Goal: Task Accomplishment & Management: Contribute content

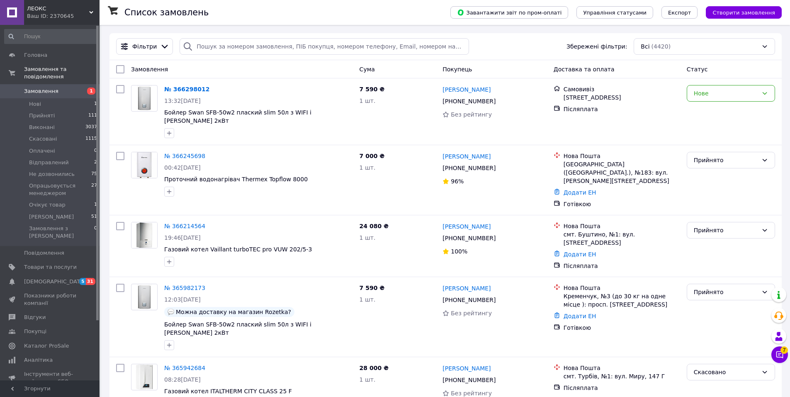
click at [33, 17] on div "Ваш ID: 2370645" at bounding box center [63, 15] width 73 height 7
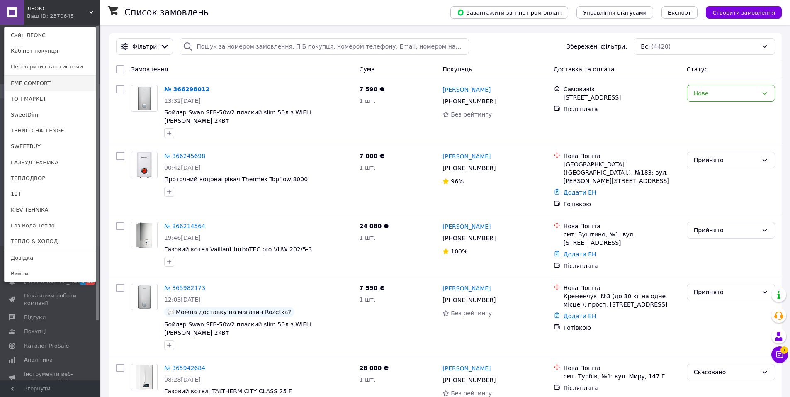
click at [41, 81] on link "EME COMFORT" at bounding box center [50, 83] width 91 height 16
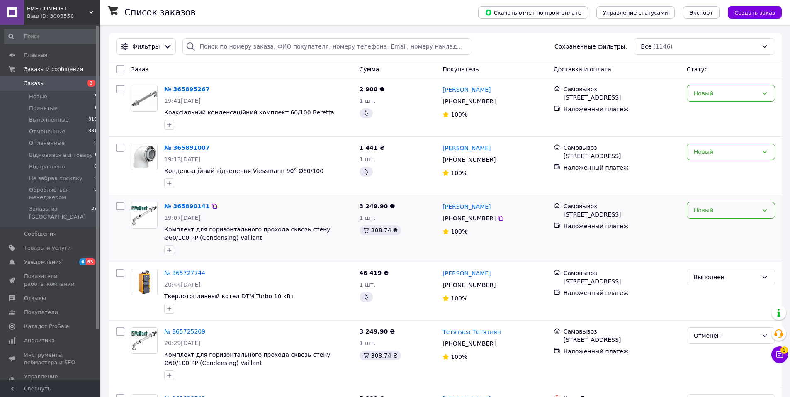
click at [735, 212] on div "Новый" at bounding box center [726, 210] width 64 height 9
click at [722, 226] on li "Принят" at bounding box center [731, 228] width 88 height 15
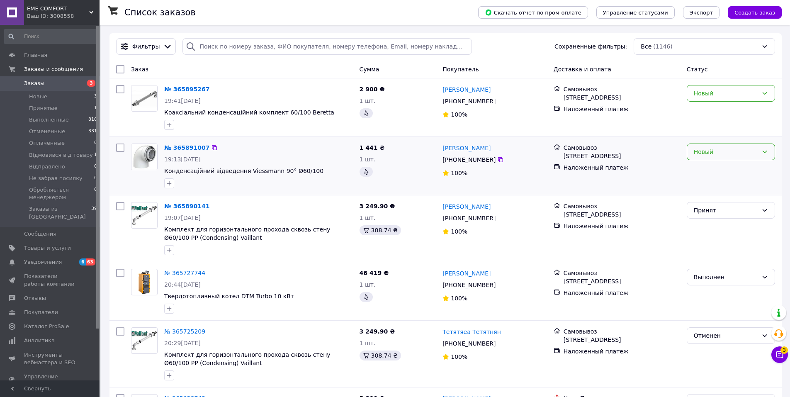
click at [714, 153] on div "Новый" at bounding box center [726, 151] width 64 height 9
click at [708, 171] on li "Принят" at bounding box center [731, 170] width 88 height 15
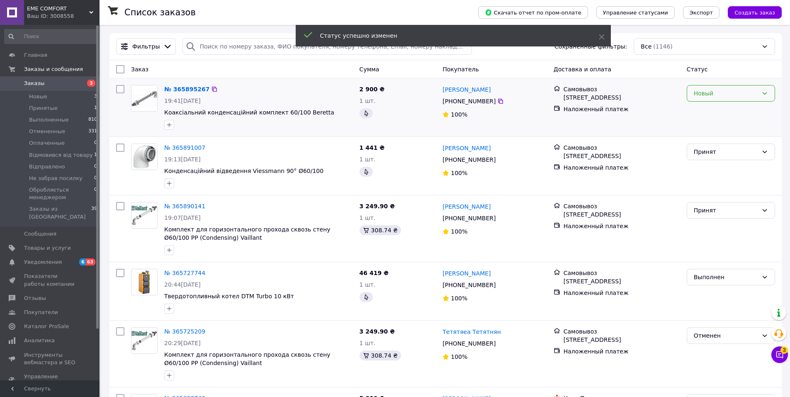
click at [709, 95] on div "Новый" at bounding box center [726, 93] width 64 height 9
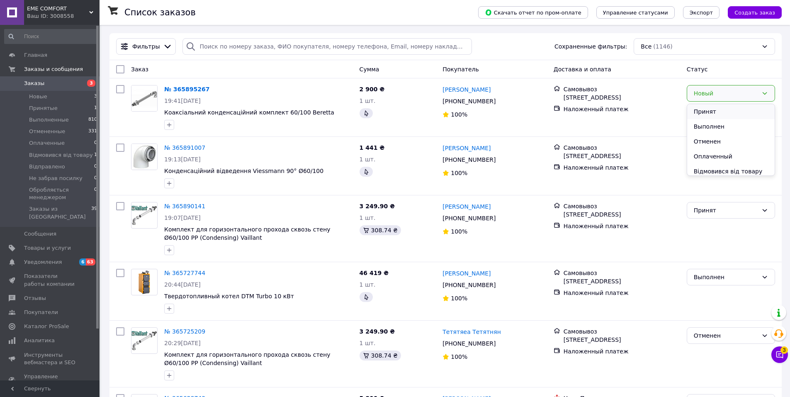
click at [707, 112] on li "Принят" at bounding box center [731, 111] width 88 height 15
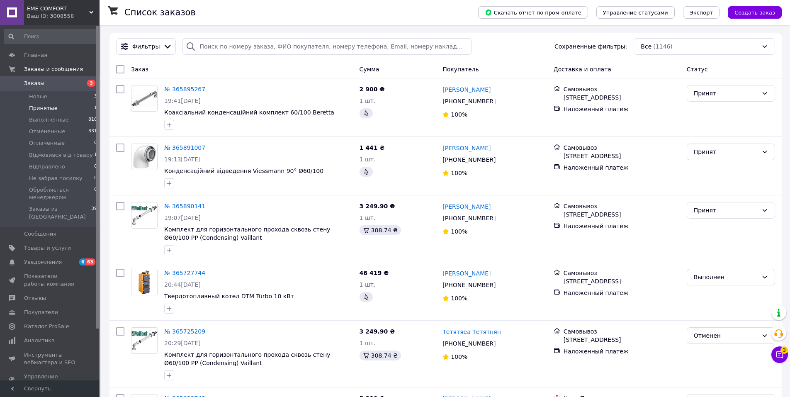
click at [43, 110] on span "Принятые" at bounding box center [43, 108] width 29 height 7
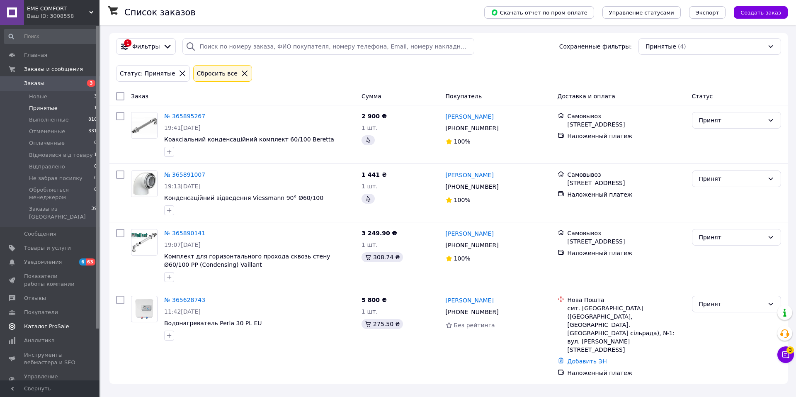
click at [51, 323] on span "Каталог ProSale" at bounding box center [46, 326] width 45 height 7
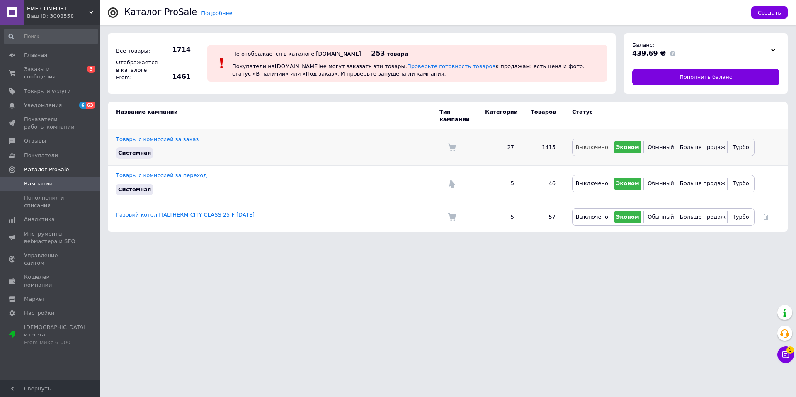
click at [587, 144] on span "Выключено" at bounding box center [592, 147] width 32 height 6
click at [590, 214] on span "Выключено" at bounding box center [592, 217] width 32 height 6
click at [49, 148] on link "Покупатели" at bounding box center [51, 155] width 102 height 14
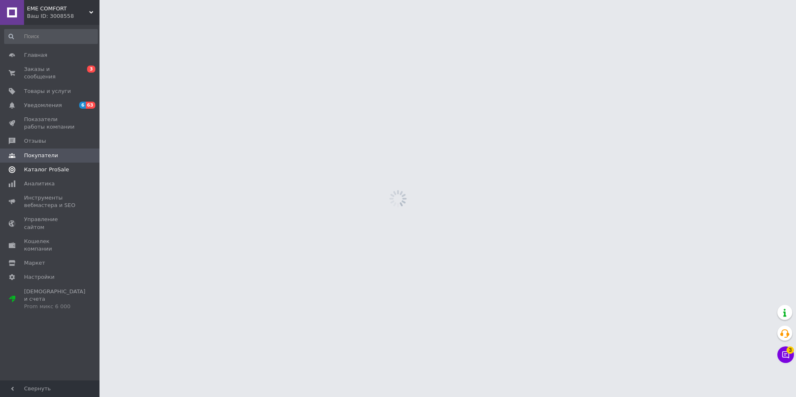
click at [44, 166] on span "Каталог ProSale" at bounding box center [46, 169] width 45 height 7
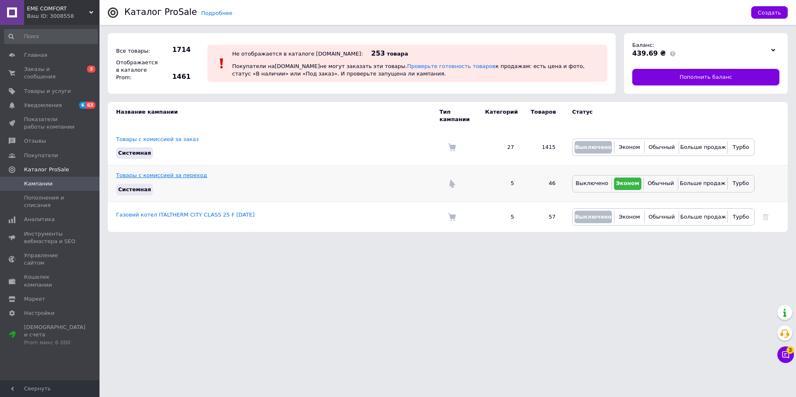
click at [156, 172] on link "Товары с комиссией за переход" at bounding box center [161, 175] width 91 height 6
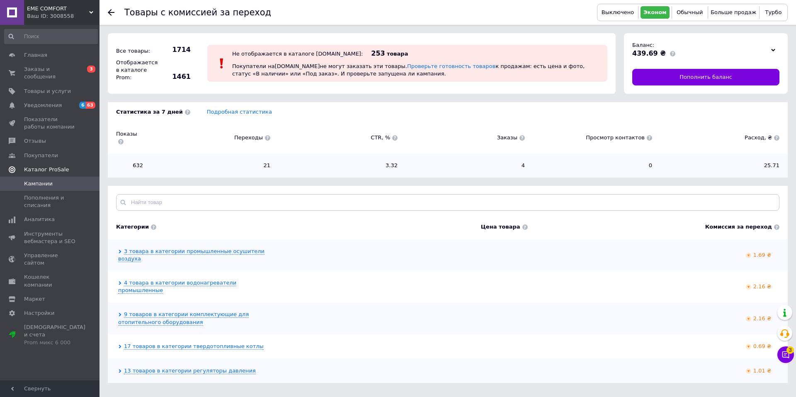
click at [51, 166] on span "Каталог ProSale" at bounding box center [46, 169] width 45 height 7
click at [48, 180] on span "Аналитика" at bounding box center [39, 183] width 31 height 7
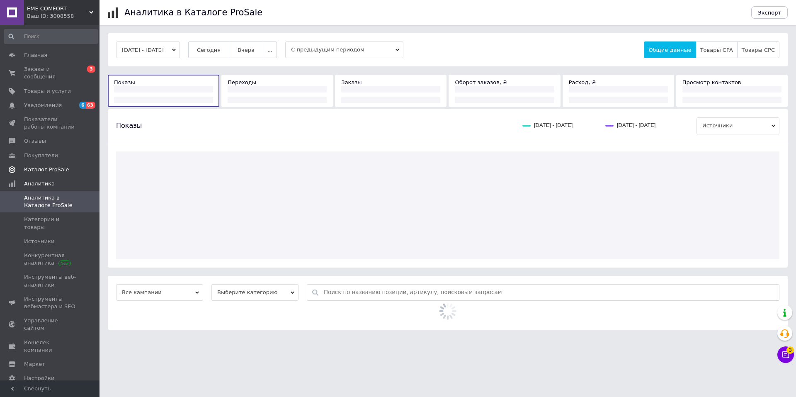
click at [50, 166] on span "Каталог ProSale" at bounding box center [46, 169] width 45 height 7
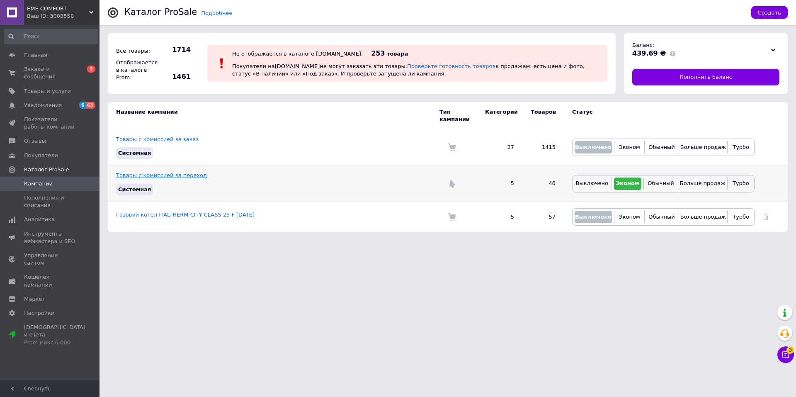
click at [157, 172] on link "Товары с комиссией за переход" at bounding box center [161, 175] width 91 height 6
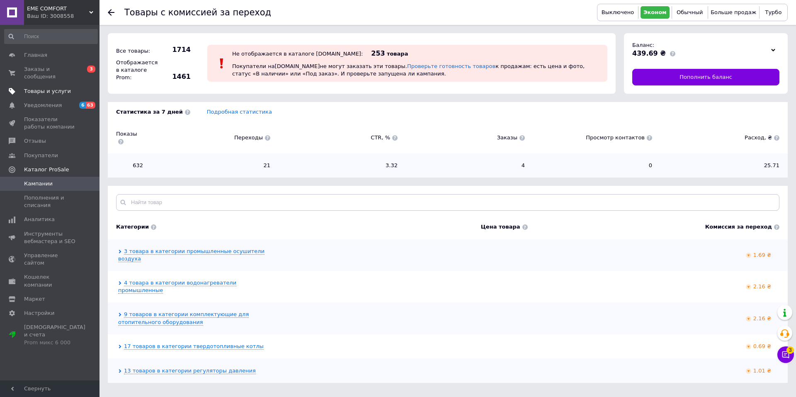
click at [46, 88] on span "Товары и услуги" at bounding box center [47, 91] width 47 height 7
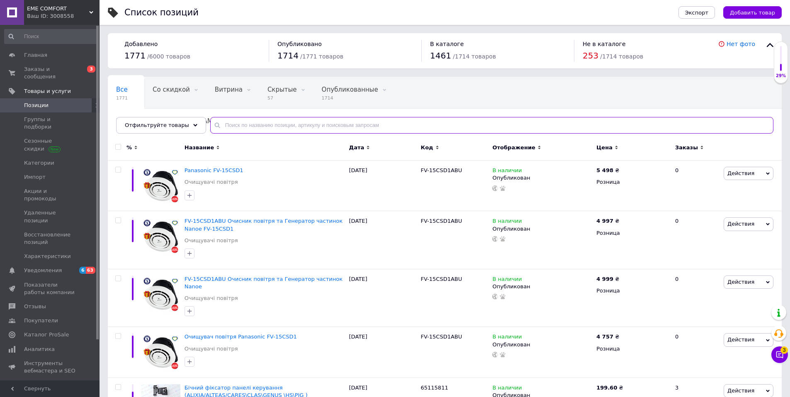
click at [277, 126] on input "text" at bounding box center [491, 125] width 563 height 17
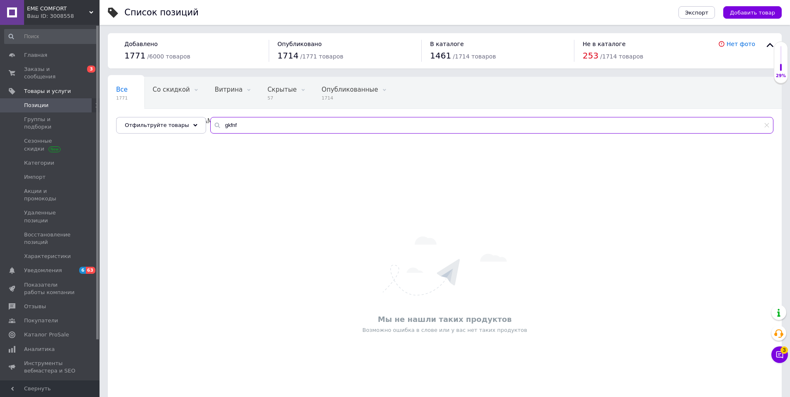
drag, startPoint x: 282, startPoint y: 129, endPoint x: 7, endPoint y: 96, distance: 276.6
click at [16, 97] on div "EME COMFORT Ваш ID: 3008558 Сайт EME COMFORT Кабинет покупателя Проверить состо…" at bounding box center [395, 220] width 790 height 441
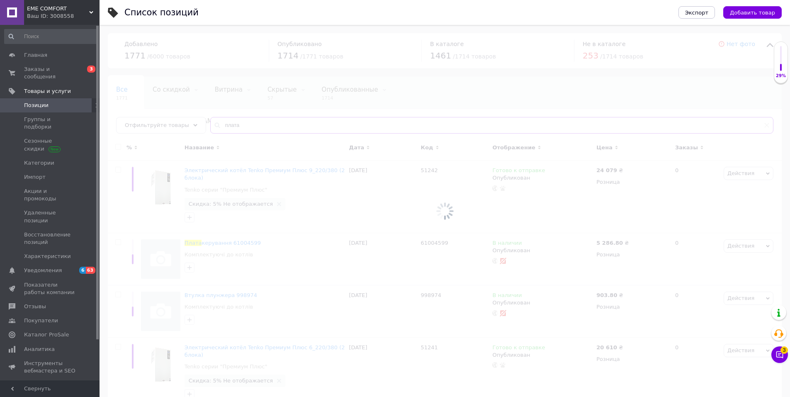
type input "плата"
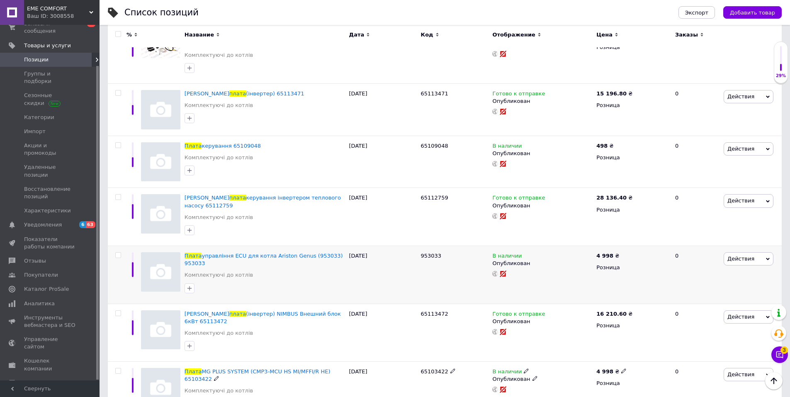
scroll to position [193, 0]
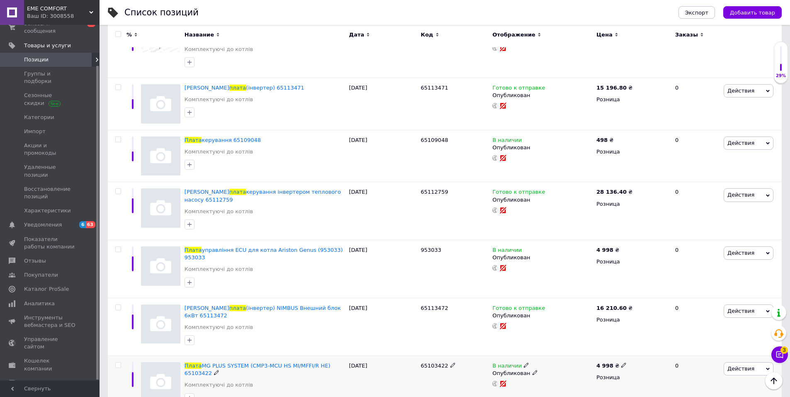
click at [214, 370] on use at bounding box center [216, 372] width 5 height 5
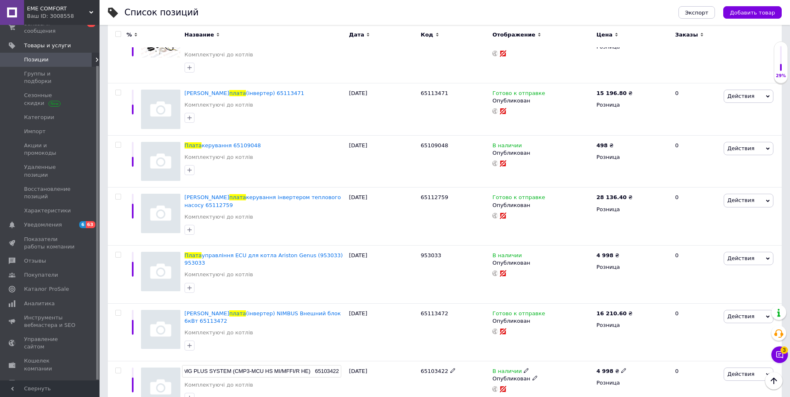
scroll to position [0, 0]
drag, startPoint x: 339, startPoint y: 345, endPoint x: 70, endPoint y: 336, distance: 269.3
click at [70, 336] on div "EME COMFORT Ваш ID: 3008558 Сайт EME COMFORT Кабинет покупателя Проверить состо…" at bounding box center [395, 117] width 790 height 609
click at [331, 368] on span "MG PLUS SYSTEM (CMP3-MCU HS MI/MFFI/R HE) 65103422" at bounding box center [258, 375] width 146 height 14
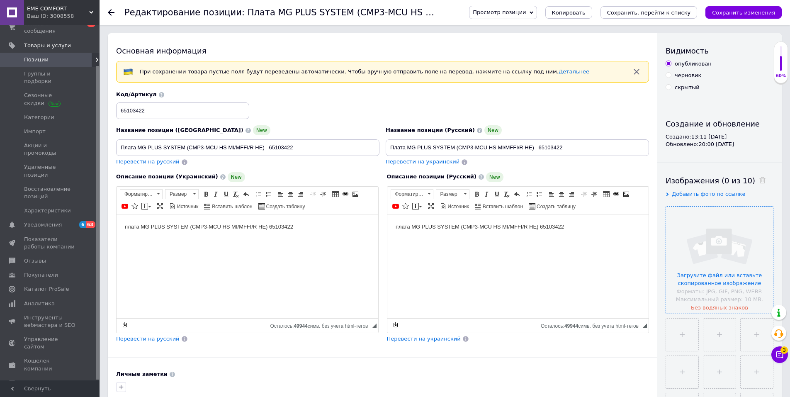
click at [711, 284] on input "file" at bounding box center [719, 260] width 107 height 107
click at [305, 119] on div "Код/Артикул 65103422" at bounding box center [382, 105] width 539 height 34
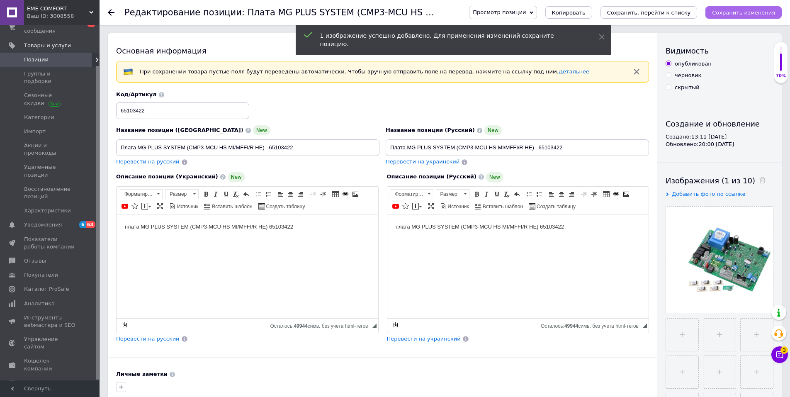
click at [756, 7] on button "Сохранить изменения" at bounding box center [743, 12] width 76 height 12
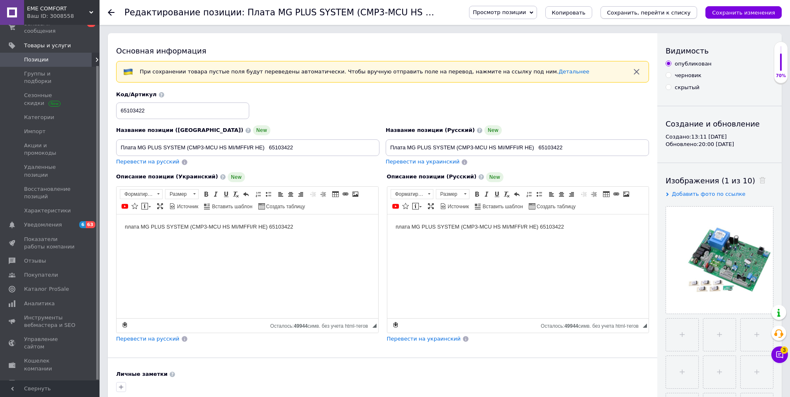
click at [674, 11] on icon "Сохранить, перейти к списку" at bounding box center [649, 13] width 84 height 6
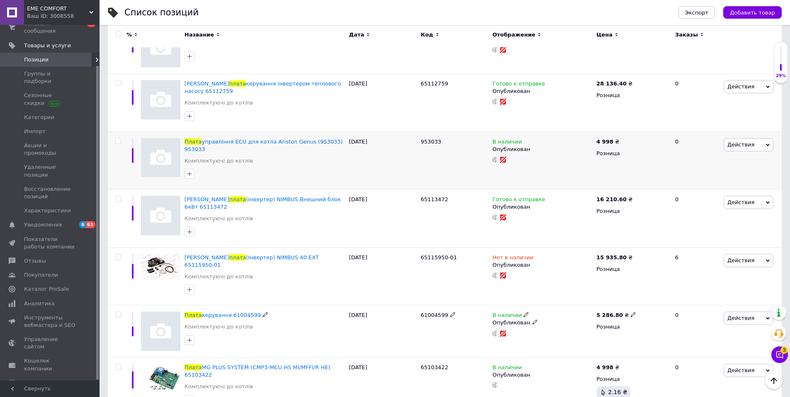
scroll to position [185, 0]
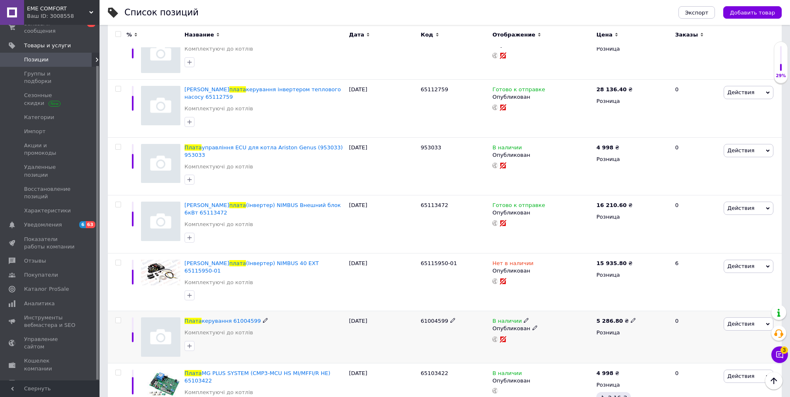
click at [263, 318] on use at bounding box center [265, 320] width 5 height 5
drag, startPoint x: 257, startPoint y: 295, endPoint x: 120, endPoint y: 294, distance: 136.5
click at [120, 311] on div "Плата керування 61004599 Комплектуючі до котлів 09.09.2025 61004599 В наличии О…" at bounding box center [445, 337] width 674 height 52
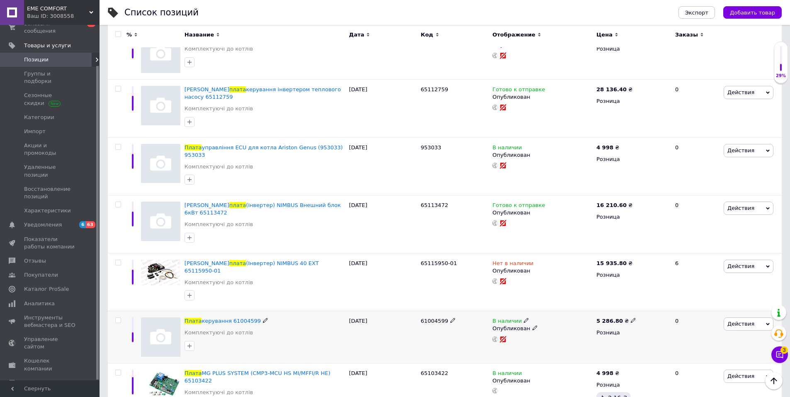
click at [631, 318] on icon at bounding box center [633, 320] width 5 height 5
click at [645, 303] on input "5286.8" at bounding box center [668, 311] width 63 height 17
type input "6286.8"
click at [337, 317] on div "Плата керування 61004599 Комплектуючі до котлів" at bounding box center [265, 328] width 161 height 23
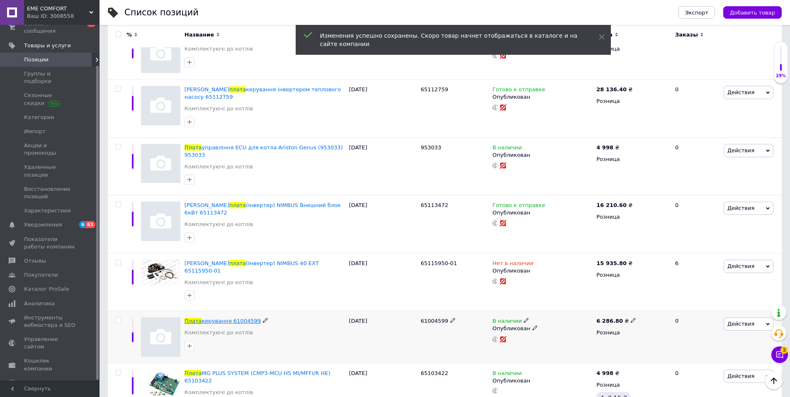
click at [217, 318] on span "керування 61004599" at bounding box center [231, 321] width 59 height 6
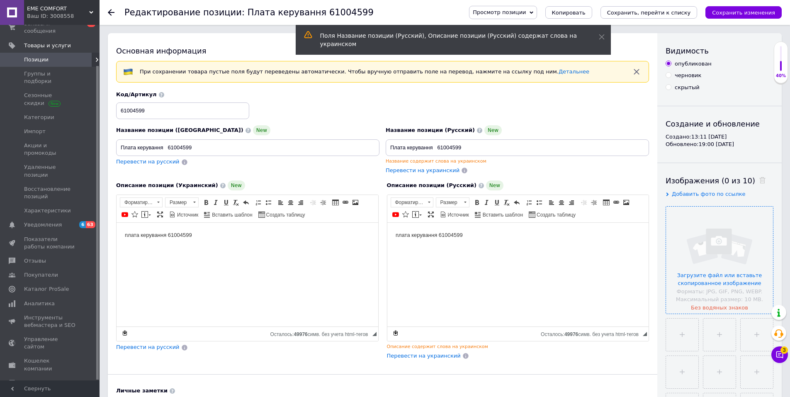
click at [737, 283] on input "file" at bounding box center [719, 260] width 107 height 107
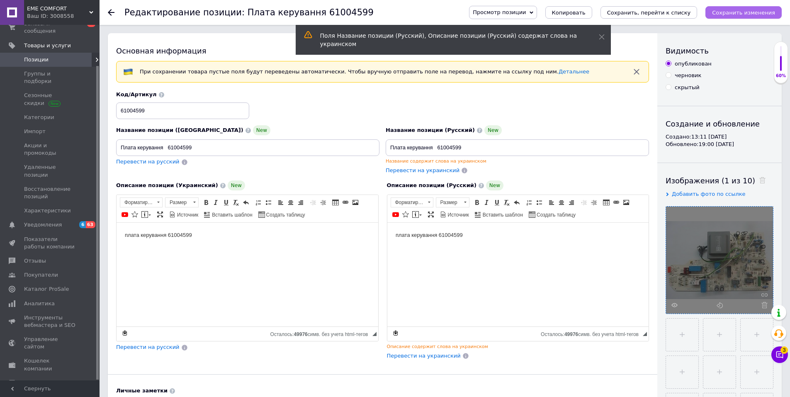
click at [747, 10] on icon "Сохранить изменения" at bounding box center [743, 13] width 63 height 6
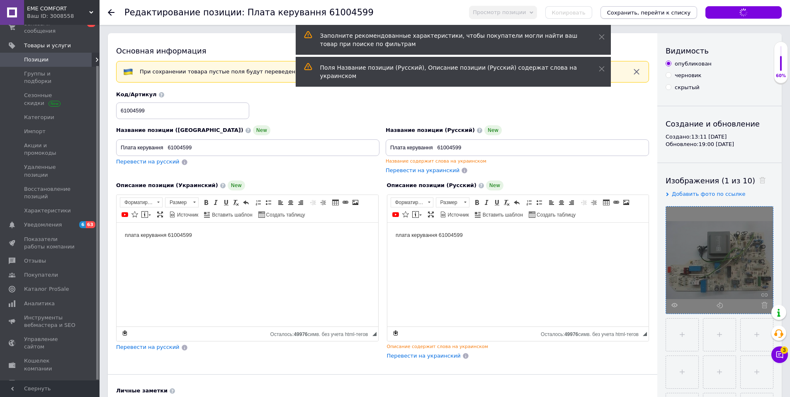
click at [690, 11] on icon "Сохранить, перейти к списку" at bounding box center [649, 13] width 84 height 6
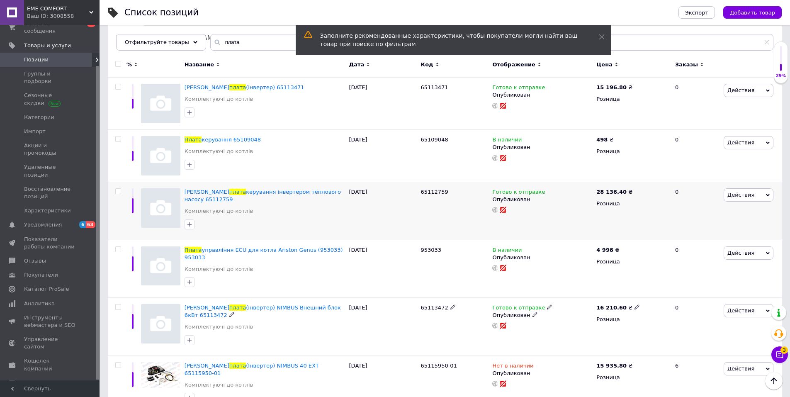
scroll to position [189, 0]
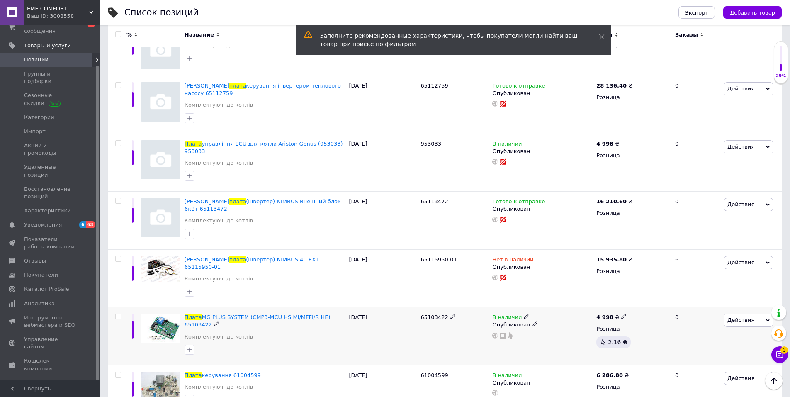
click at [621, 314] on use at bounding box center [623, 316] width 5 height 5
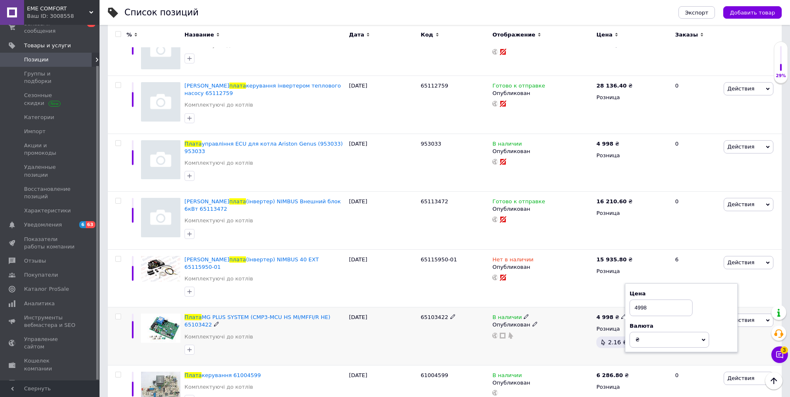
click at [638, 299] on input "4998" at bounding box center [661, 307] width 63 height 17
type input "5998"
click at [380, 309] on div "12.10.2025" at bounding box center [383, 336] width 72 height 58
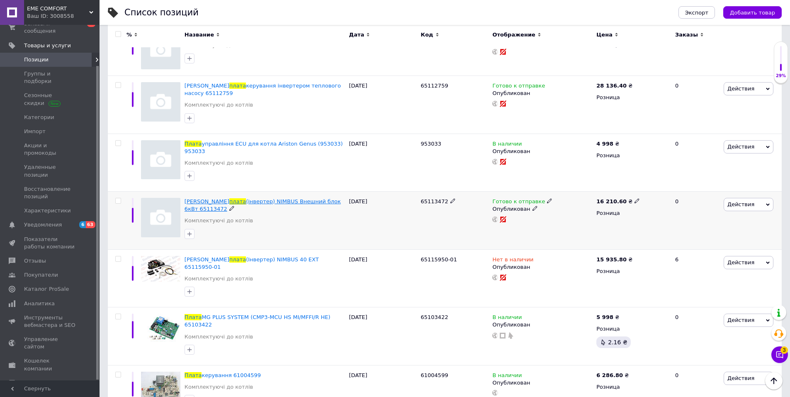
click at [334, 198] on span "(інвертер) NIMBUS Внешний блок 6кВт 65113472" at bounding box center [263, 205] width 156 height 14
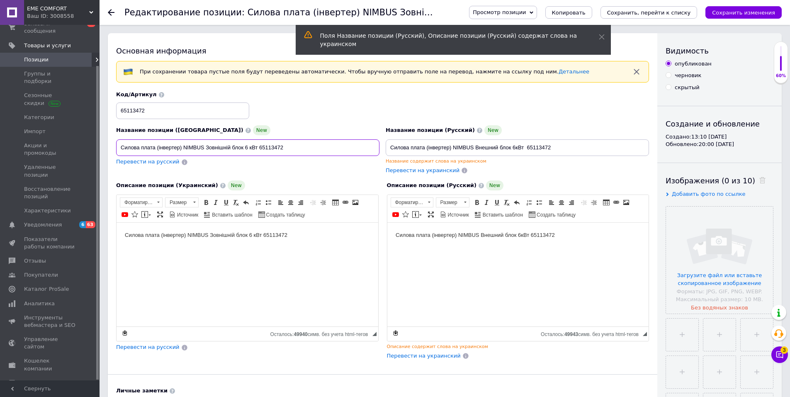
drag, startPoint x: 283, startPoint y: 147, endPoint x: 259, endPoint y: 150, distance: 24.2
click at [259, 150] on input "Силова плата (інвертер) NIMBUS Зовнішній блок 6 кВт 65113472" at bounding box center [247, 147] width 263 height 17
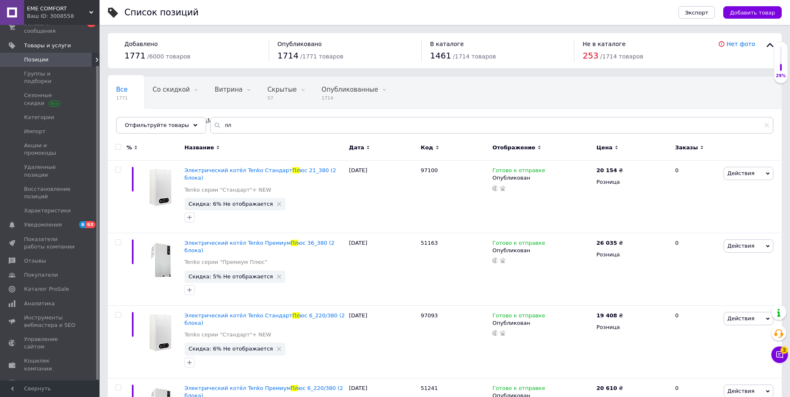
type input "плата"
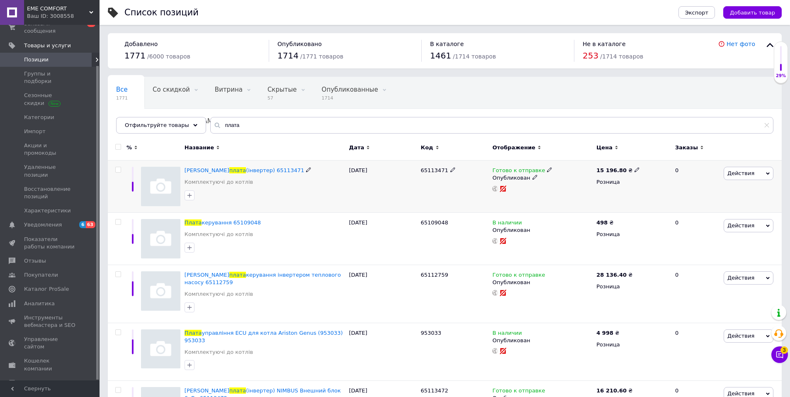
click at [306, 168] on icon at bounding box center [308, 169] width 5 height 5
drag, startPoint x: 274, startPoint y: 168, endPoint x: 249, endPoint y: 169, distance: 25.3
click at [249, 169] on input "Силова плата (інвертер) 65113471" at bounding box center [261, 170] width 159 height 12
click at [207, 337] on icon at bounding box center [209, 339] width 5 height 5
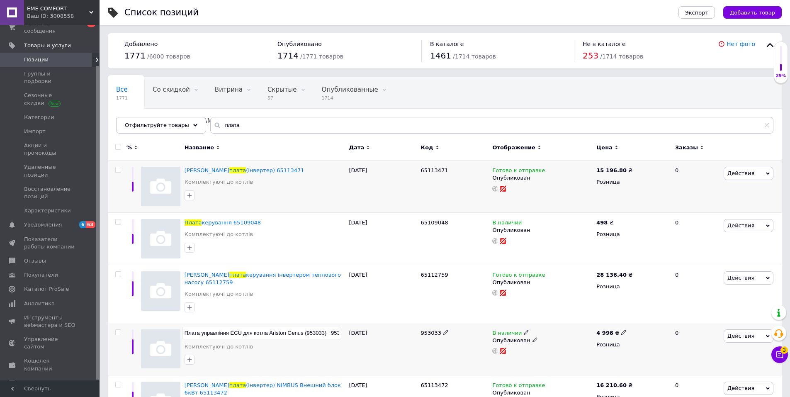
scroll to position [0, 10]
drag, startPoint x: 320, startPoint y: 327, endPoint x: 360, endPoint y: 326, distance: 39.4
click at [360, 326] on div "Плата управління ECU для котла Ariston Genus (953033) 953033 Комплектуючі до ко…" at bounding box center [445, 349] width 674 height 52
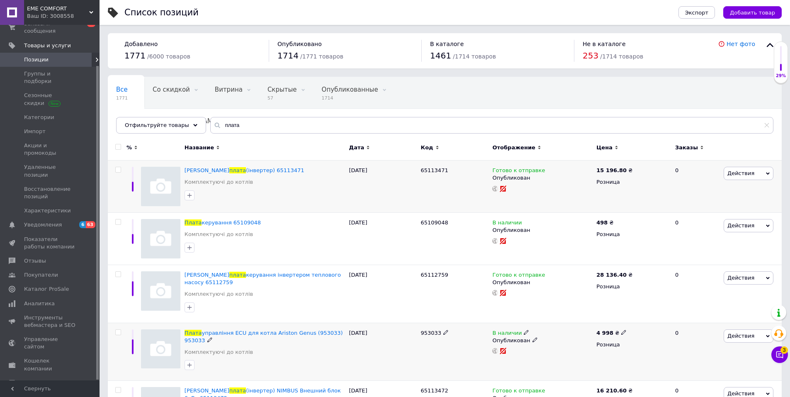
click at [621, 330] on icon at bounding box center [623, 332] width 5 height 5
click at [635, 317] on input "4998" at bounding box center [661, 323] width 63 height 17
type input "5998"
click at [269, 330] on span "управління ECU для котла Ariston Genus (953033) 953033" at bounding box center [264, 337] width 158 height 14
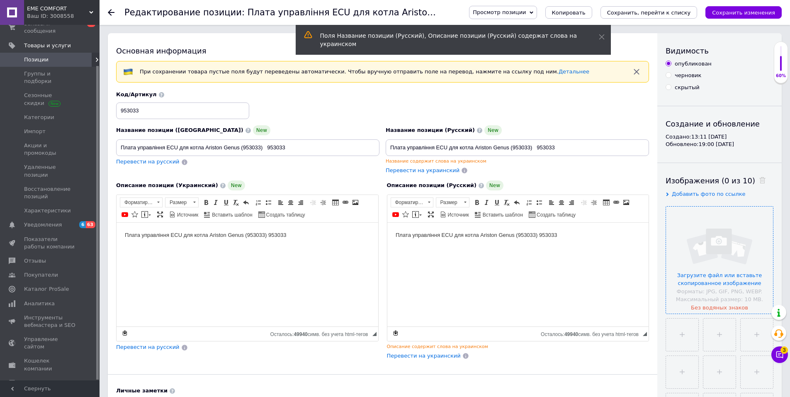
click at [725, 250] on input "file" at bounding box center [719, 260] width 107 height 107
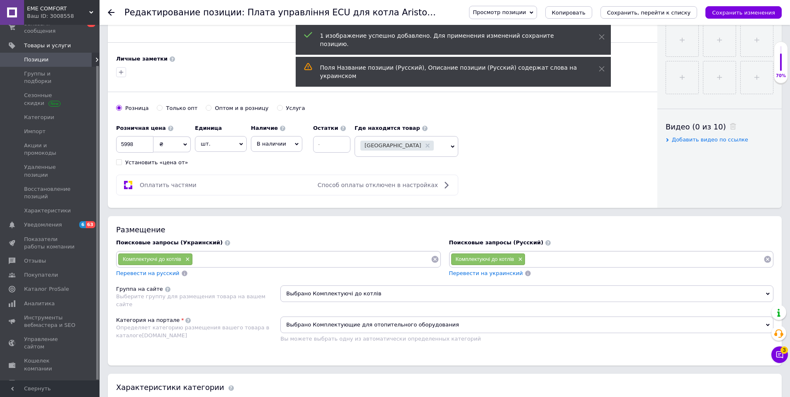
scroll to position [415, 0]
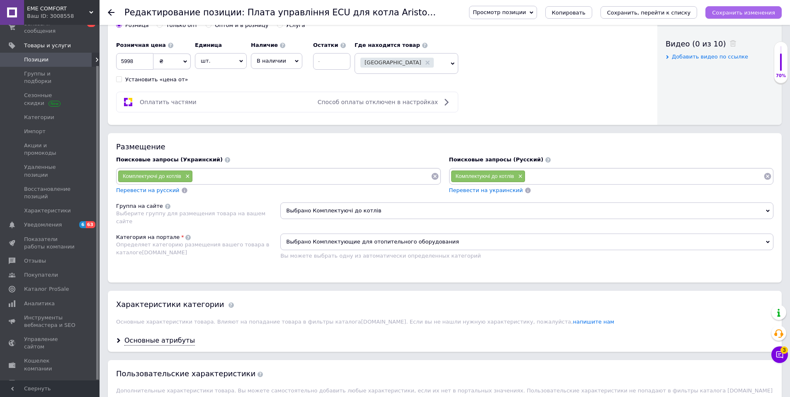
click at [744, 12] on icon "Сохранить изменения" at bounding box center [743, 13] width 63 height 6
click at [669, 13] on icon "Сохранить, перейти к списку" at bounding box center [649, 13] width 84 height 6
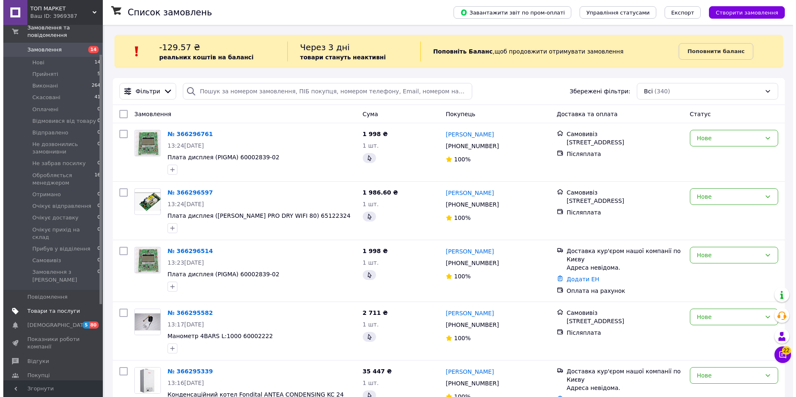
scroll to position [149, 0]
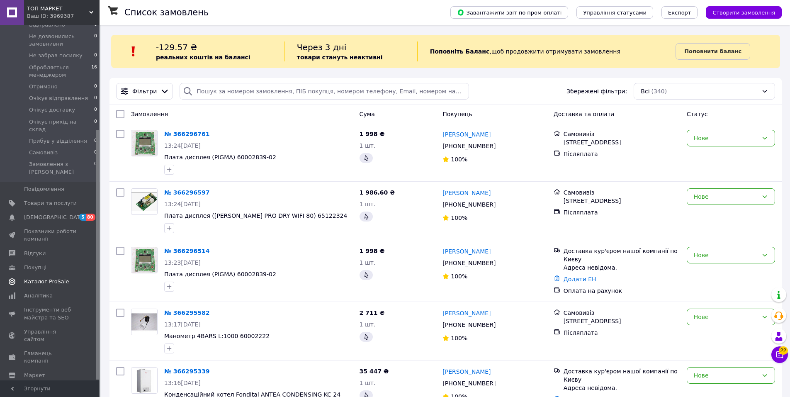
click at [41, 278] on span "Каталог ProSale" at bounding box center [46, 281] width 45 height 7
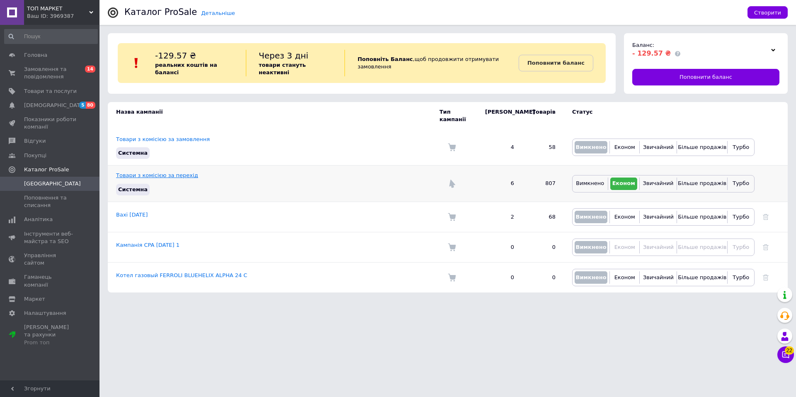
click at [152, 172] on link "Товари з комісією за перехід" at bounding box center [157, 175] width 82 height 6
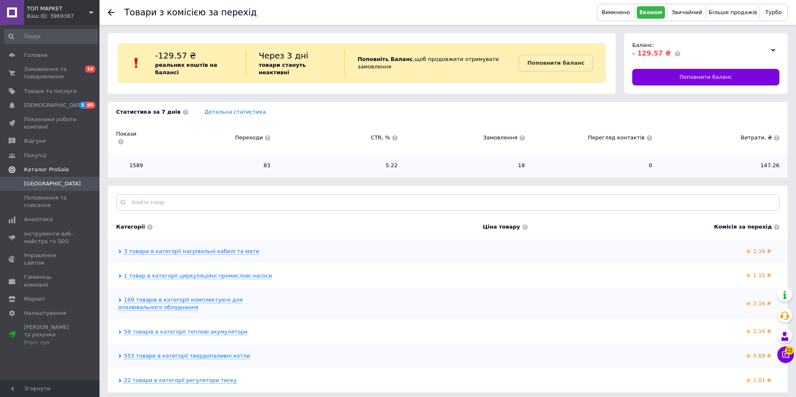
click at [46, 170] on span "Каталог ProSale" at bounding box center [46, 169] width 45 height 7
click at [36, 191] on link "Інструменти веб-майстра та SEO" at bounding box center [51, 202] width 102 height 22
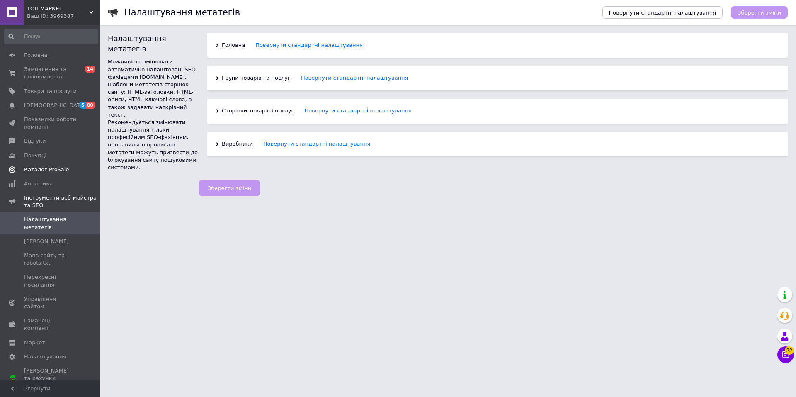
click at [39, 169] on span "Каталог ProSale" at bounding box center [46, 169] width 45 height 7
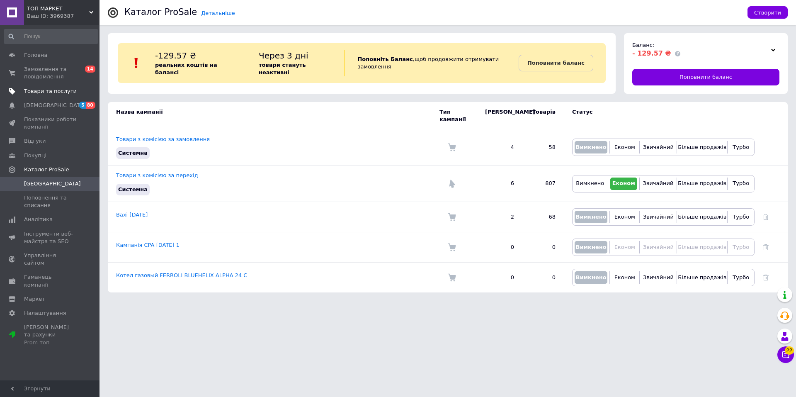
click at [48, 90] on span "Товари та послуги" at bounding box center [50, 91] width 53 height 7
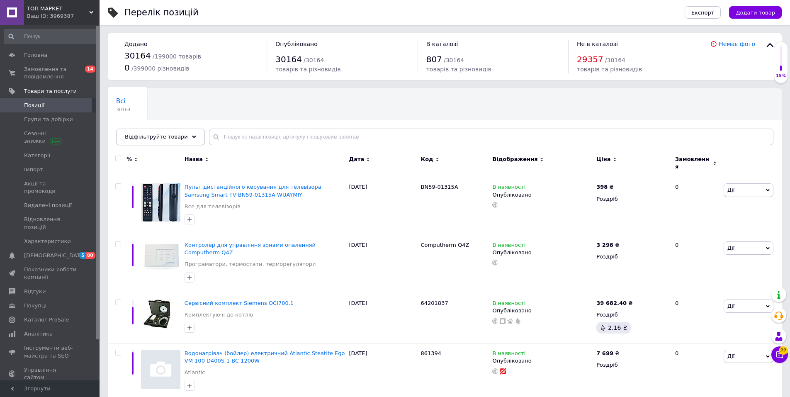
click at [192, 136] on icon at bounding box center [194, 137] width 4 height 4
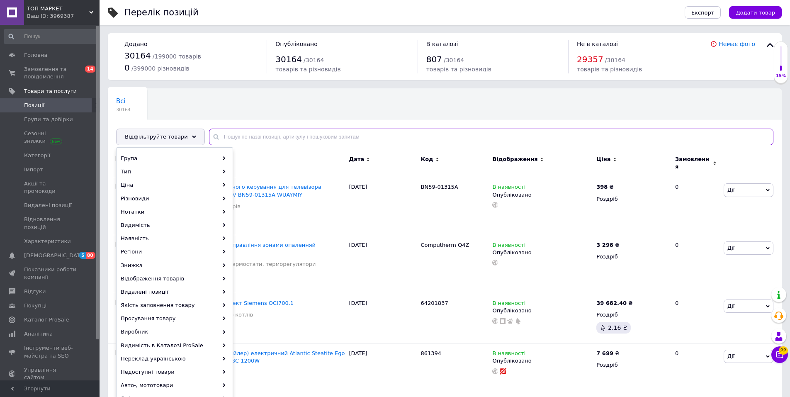
click at [222, 136] on input "text" at bounding box center [491, 137] width 564 height 17
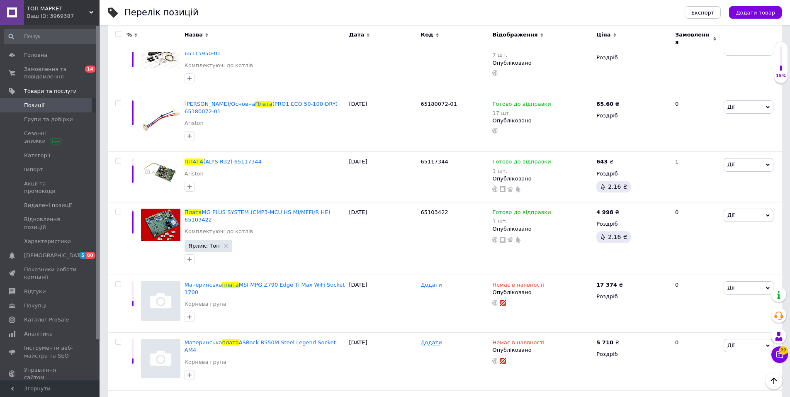
scroll to position [539, 0]
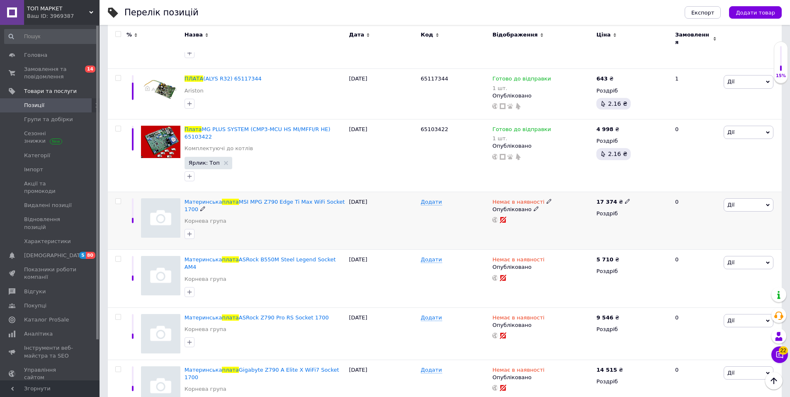
click at [200, 206] on icon at bounding box center [202, 208] width 5 height 5
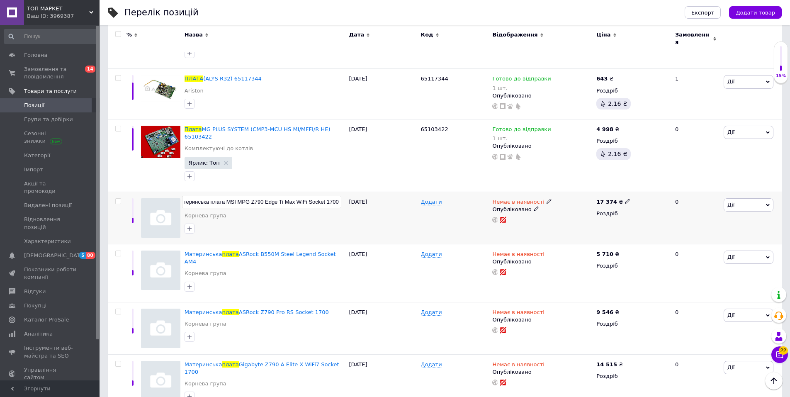
scroll to position [0, 0]
drag, startPoint x: 339, startPoint y: 169, endPoint x: 94, endPoint y: 161, distance: 245.7
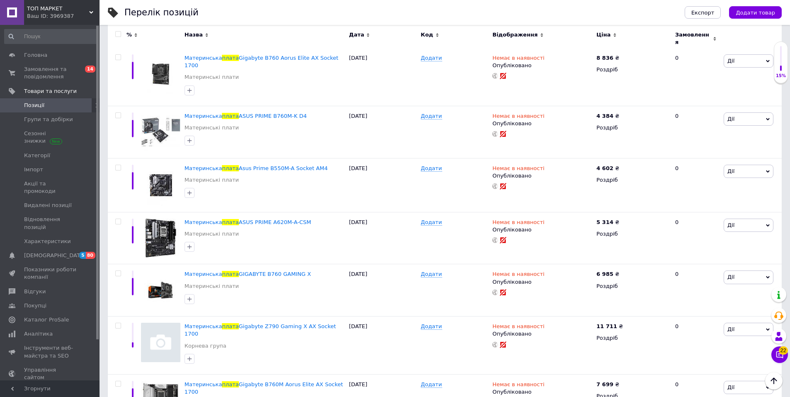
scroll to position [5138, 0]
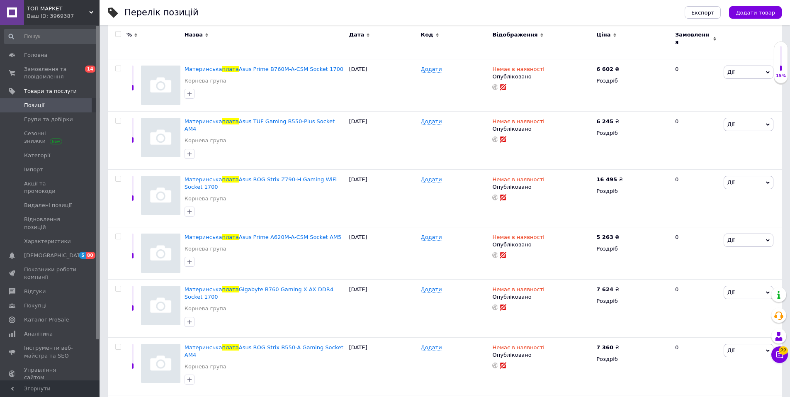
scroll to position [5171, 0]
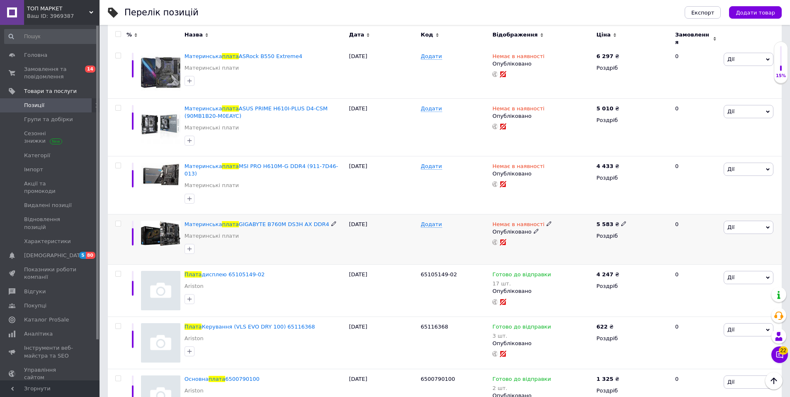
scroll to position [4008, 0]
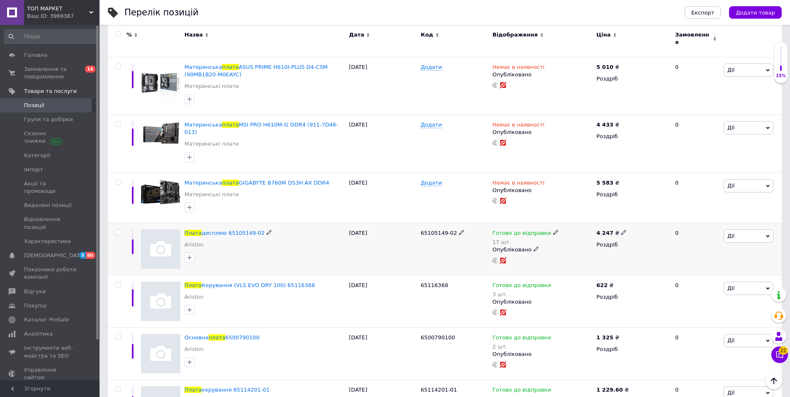
click at [267, 230] on icon at bounding box center [269, 232] width 5 height 5
drag, startPoint x: 259, startPoint y: 134, endPoint x: 162, endPoint y: 135, distance: 97.1
click at [162, 223] on div "Плата дисплею 65105149-02 Ariston 16.07.2025 65105149-02 Готово до відправки 17…" at bounding box center [445, 249] width 674 height 52
click at [46, 13] on div "Ваш ID: 3969387" at bounding box center [63, 15] width 73 height 7
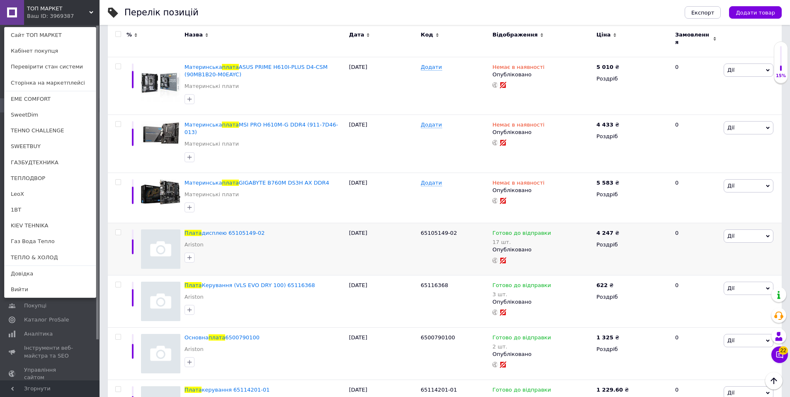
click at [46, 14] on div "Ваш ID: 3969387" at bounding box center [44, 15] width 35 height 7
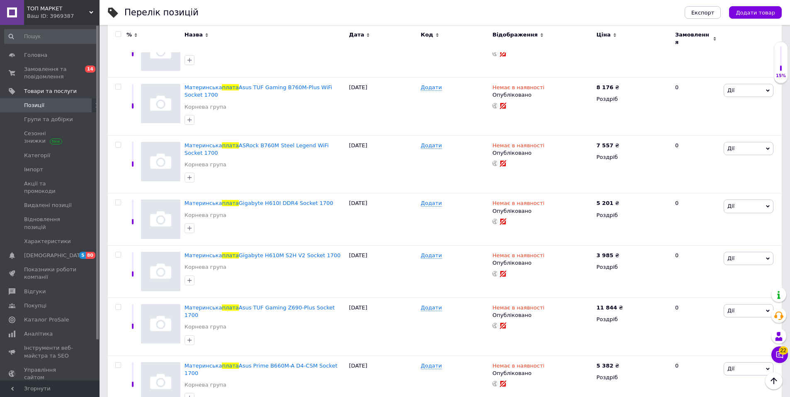
scroll to position [0, 0]
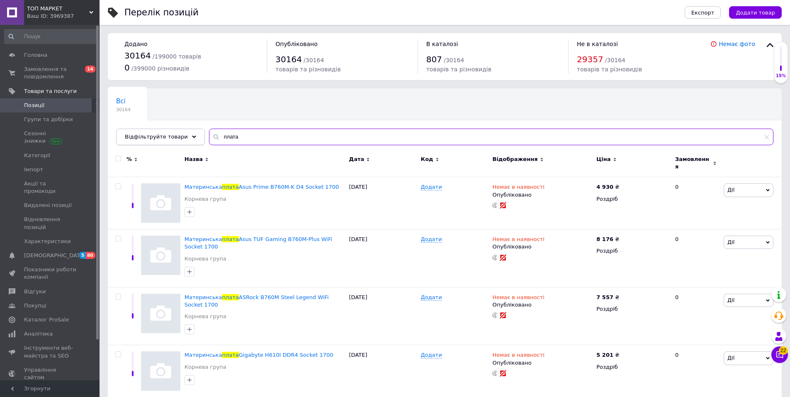
drag, startPoint x: 253, startPoint y: 134, endPoint x: 188, endPoint y: 133, distance: 65.1
click at [188, 133] on div "Відфільтруйте товари плата" at bounding box center [444, 137] width 657 height 17
paste input "65103422"
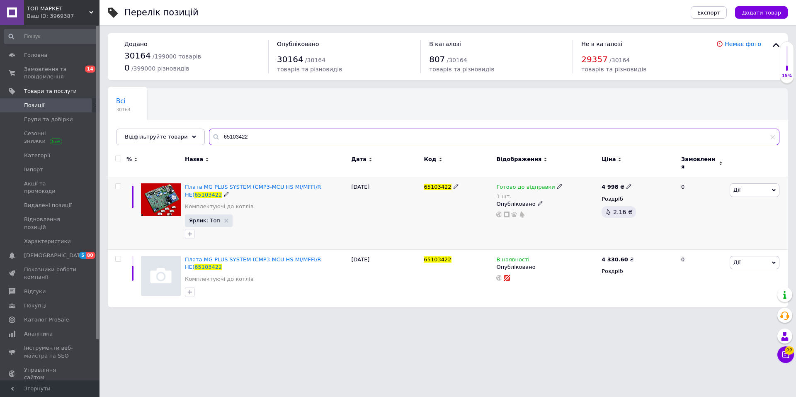
type input "65103422"
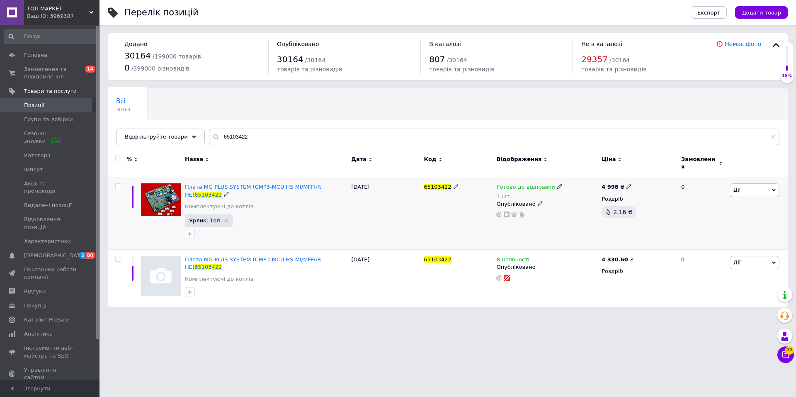
click at [627, 184] on icon at bounding box center [629, 186] width 5 height 5
click at [645, 173] on input "4998" at bounding box center [666, 177] width 63 height 17
click at [643, 172] on input "4998" at bounding box center [666, 177] width 63 height 17
type input "5998"
click at [636, 256] on icon at bounding box center [638, 258] width 5 height 5
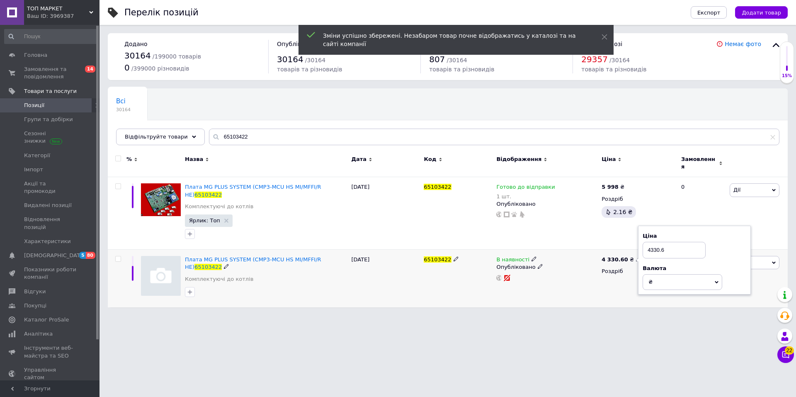
drag, startPoint x: 651, startPoint y: 235, endPoint x: 647, endPoint y: 239, distance: 5.9
click at [647, 242] on input "4330.6" at bounding box center [674, 250] width 63 height 17
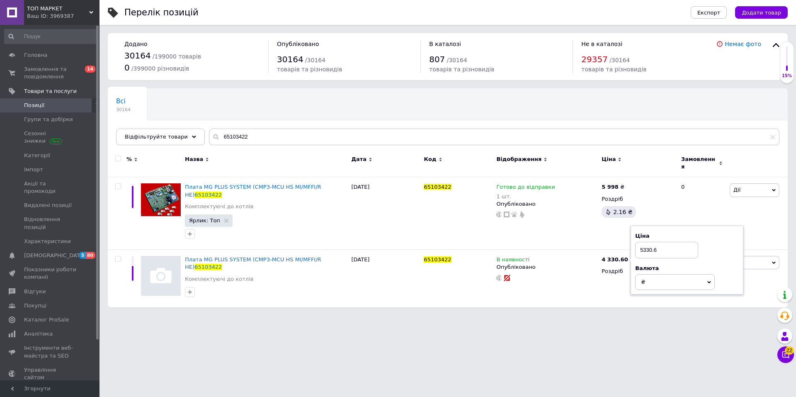
type input "5330.6"
click at [505, 316] on html "ТОП МАРКЕТ Ваш ID: 3969387 Сайт ТОП МАРКЕТ Кабінет покупця Перевірити стан сист…" at bounding box center [398, 158] width 796 height 316
click at [154, 193] on img at bounding box center [161, 199] width 40 height 33
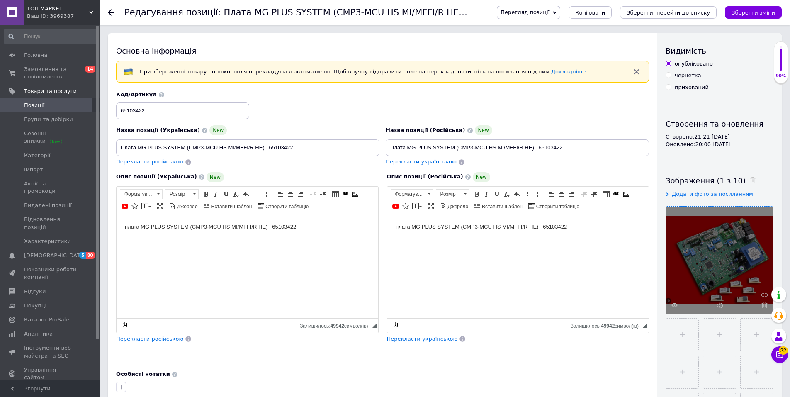
click at [722, 259] on div at bounding box center [719, 260] width 107 height 107
click at [712, 265] on div at bounding box center [719, 260] width 107 height 107
click at [714, 269] on div at bounding box center [719, 260] width 107 height 107
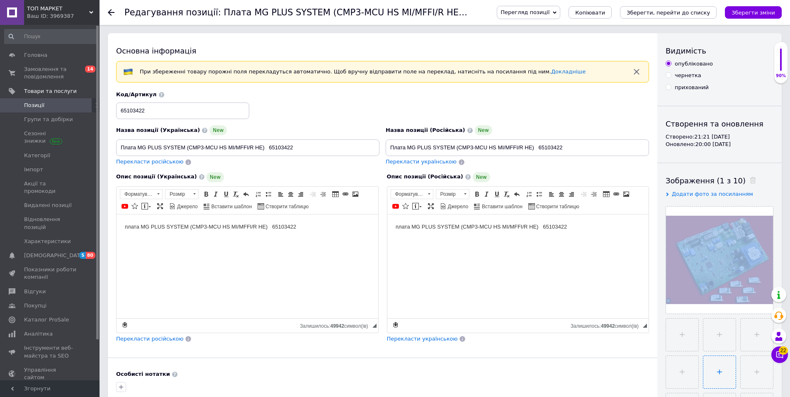
drag, startPoint x: 668, startPoint y: 215, endPoint x: 726, endPoint y: 359, distance: 154.8
click at [725, 356] on div at bounding box center [720, 316] width 108 height 220
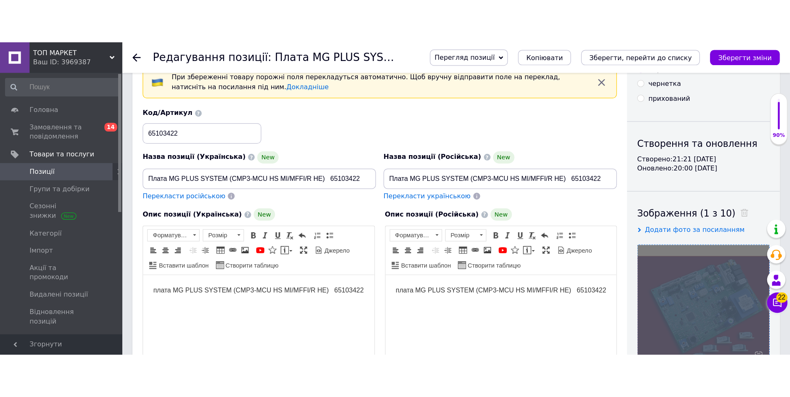
scroll to position [83, 0]
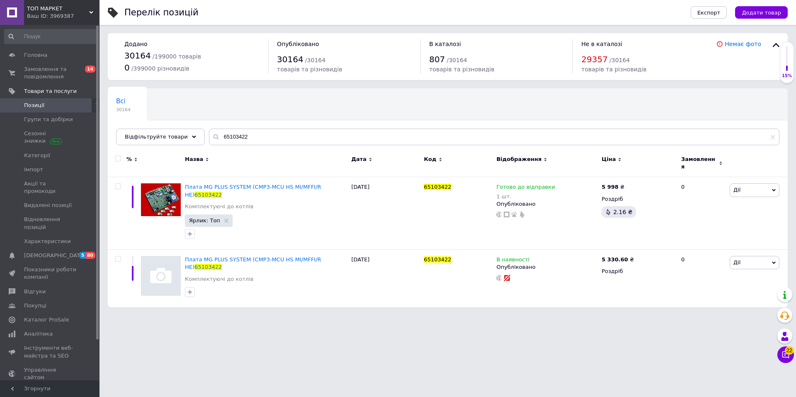
type input "плата"
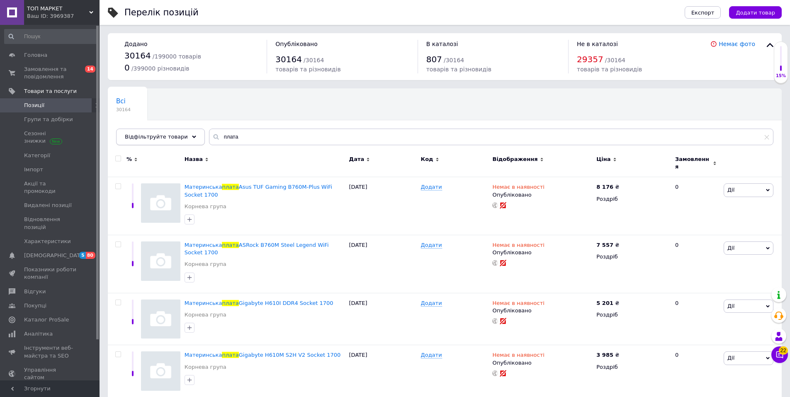
click at [181, 135] on div "Відфільтруйте товари" at bounding box center [160, 137] width 89 height 17
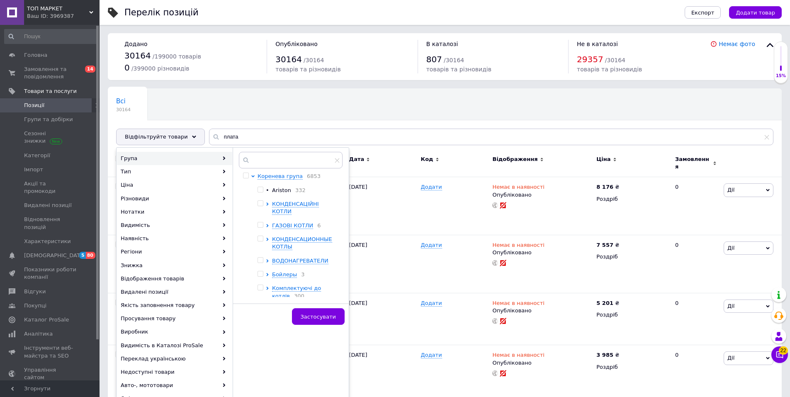
scroll to position [41, 0]
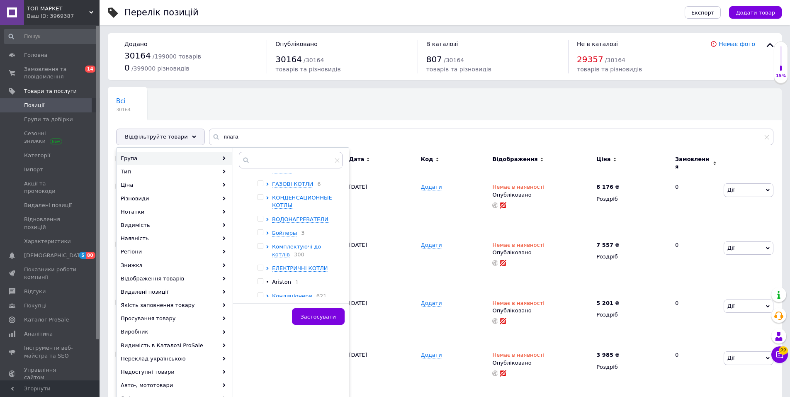
click at [261, 243] on input "checkbox" at bounding box center [260, 245] width 5 height 5
checkbox input "true"
click at [319, 314] on span "Застосувати" at bounding box center [318, 317] width 35 height 6
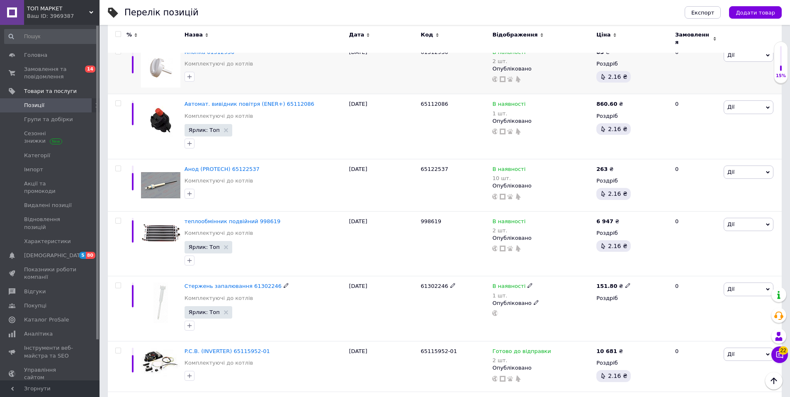
scroll to position [124, 0]
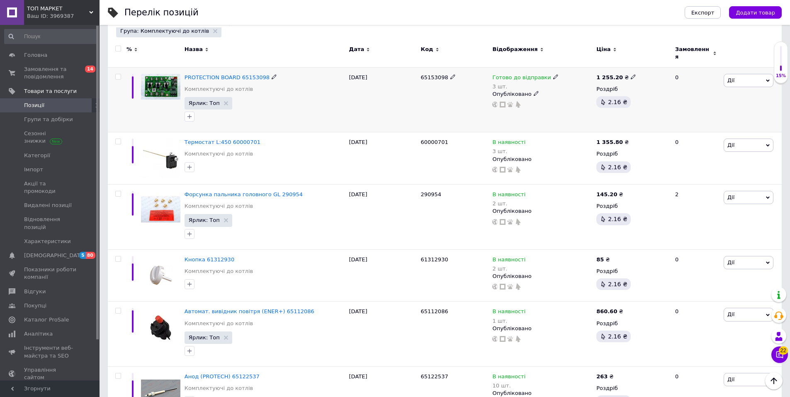
click at [272, 74] on use at bounding box center [274, 76] width 5 height 5
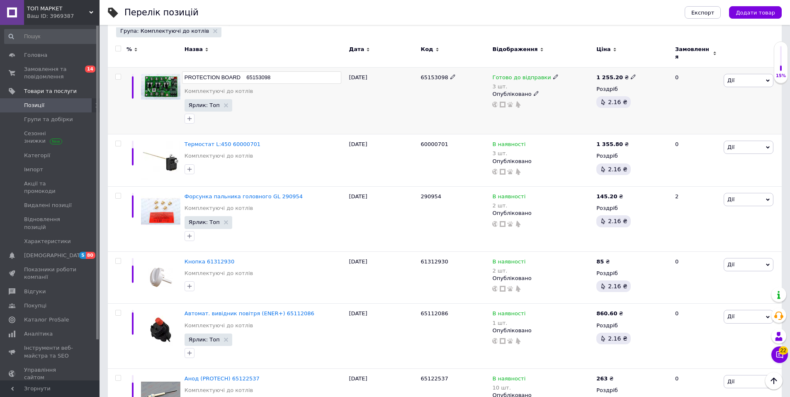
drag, startPoint x: 271, startPoint y: 73, endPoint x: 246, endPoint y: 71, distance: 25.4
click at [246, 71] on input "PROTECTION BOARD 65153098" at bounding box center [261, 77] width 159 height 12
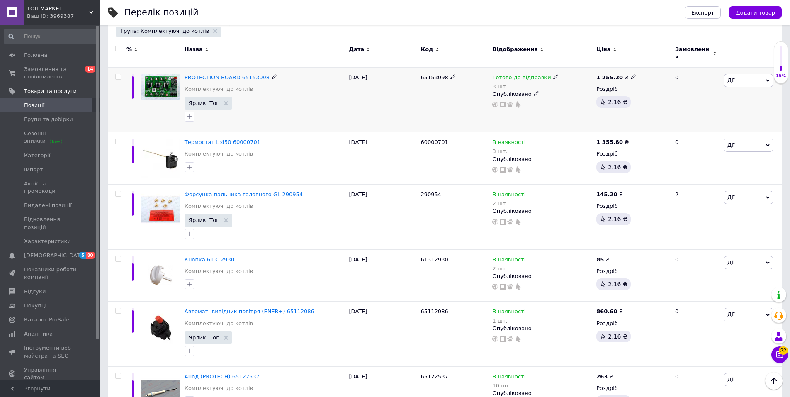
click at [631, 74] on icon at bounding box center [633, 76] width 5 height 5
click at [646, 61] on input "1255.2" at bounding box center [668, 67] width 63 height 17
type input "2255.2"
click at [559, 16] on div "Перелік позицій" at bounding box center [396, 12] width 544 height 25
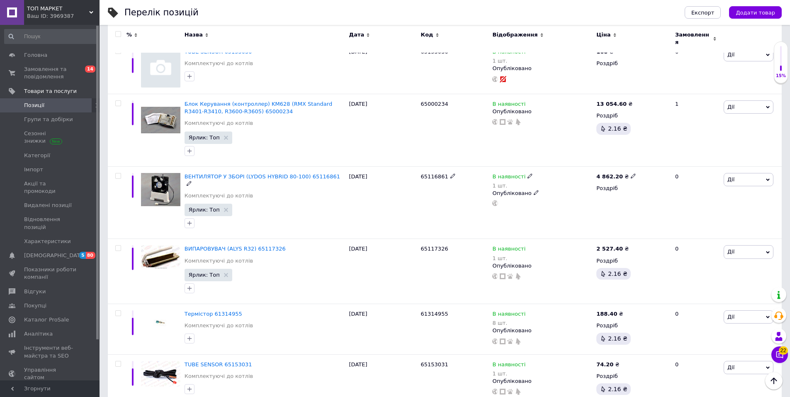
scroll to position [622, 0]
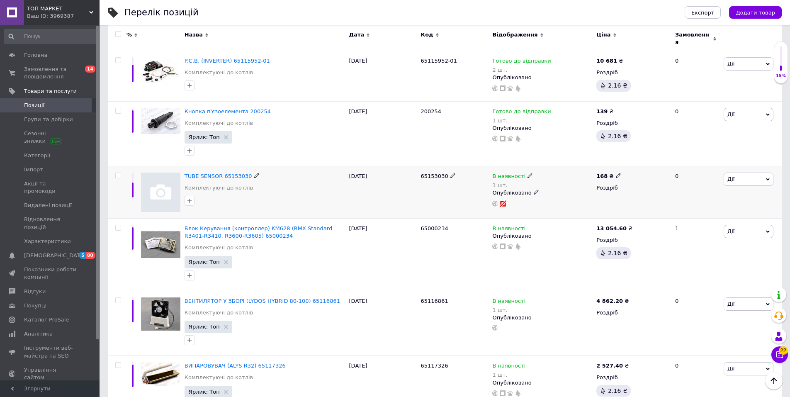
click at [254, 173] on icon at bounding box center [256, 175] width 5 height 5
drag, startPoint x: 258, startPoint y: 170, endPoint x: 178, endPoint y: 170, distance: 79.2
click at [169, 169] on div "TUBE SENSOR 65153030 Комплектуючі до котлів 07.10.2025 65153030 В наявності 1 ш…" at bounding box center [445, 192] width 674 height 52
click at [226, 173] on span "TUBE SENSOR 65153030" at bounding box center [219, 176] width 68 height 6
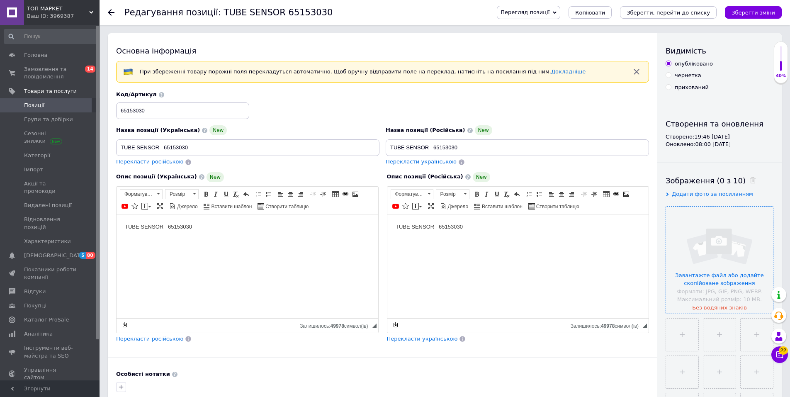
click at [737, 268] on input "file" at bounding box center [719, 260] width 107 height 107
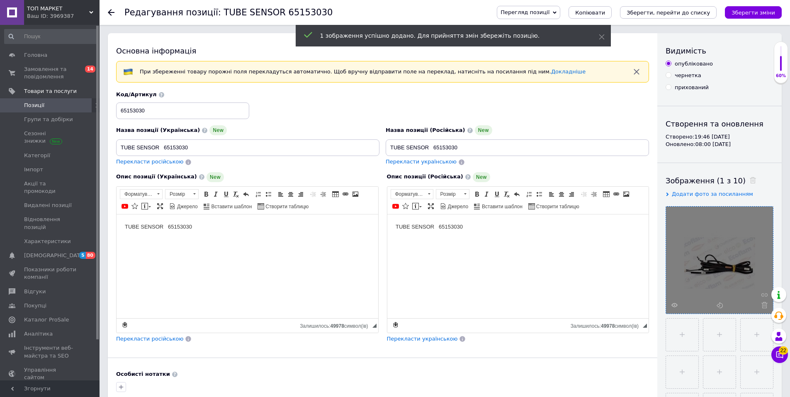
scroll to position [41, 0]
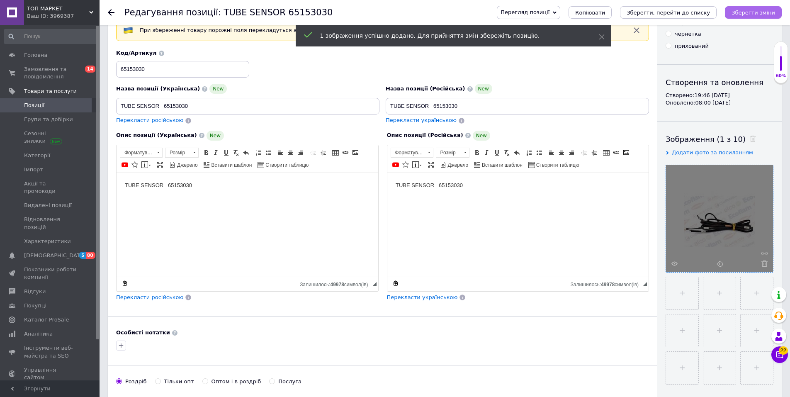
click at [762, 13] on icon "Зберегти зміни" at bounding box center [754, 13] width 44 height 6
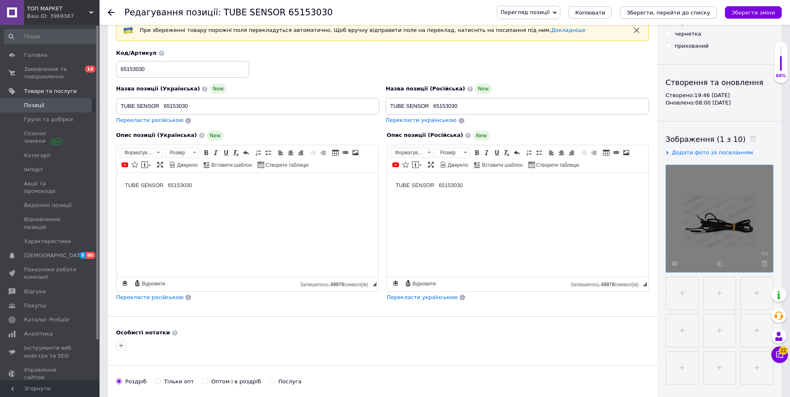
click at [679, 10] on icon "Зберегти, перейти до списку" at bounding box center [668, 13] width 83 height 6
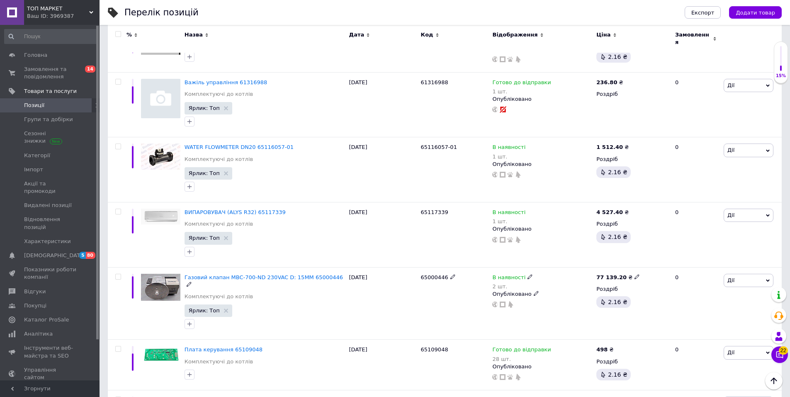
scroll to position [1203, 0]
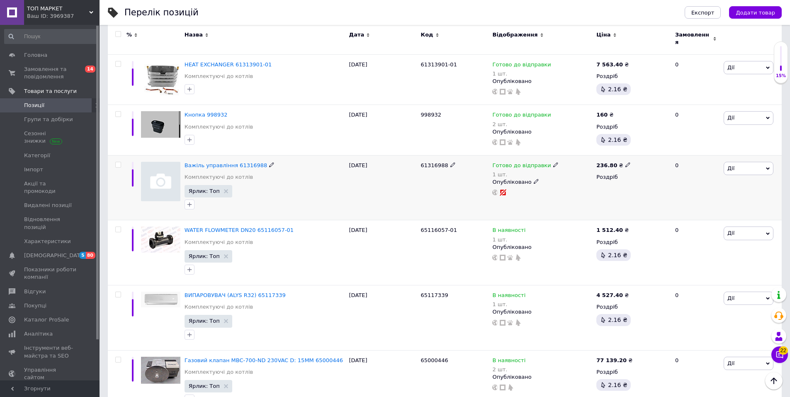
click at [269, 162] on icon at bounding box center [271, 164] width 5 height 5
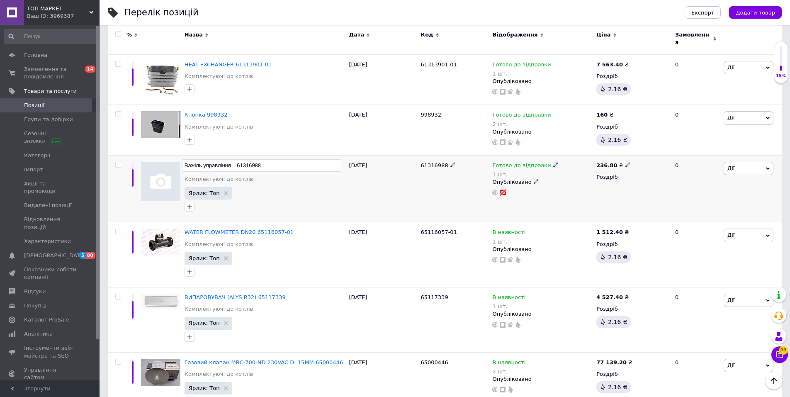
drag, startPoint x: 269, startPoint y: 158, endPoint x: 192, endPoint y: 162, distance: 77.3
click at [192, 162] on input "Важіль управління 61316988" at bounding box center [261, 165] width 159 height 12
type input "жіль управління 61316988Ва"
click at [187, 159] on input "жіль управління 61316988Ва" at bounding box center [261, 165] width 159 height 12
type input "плата"
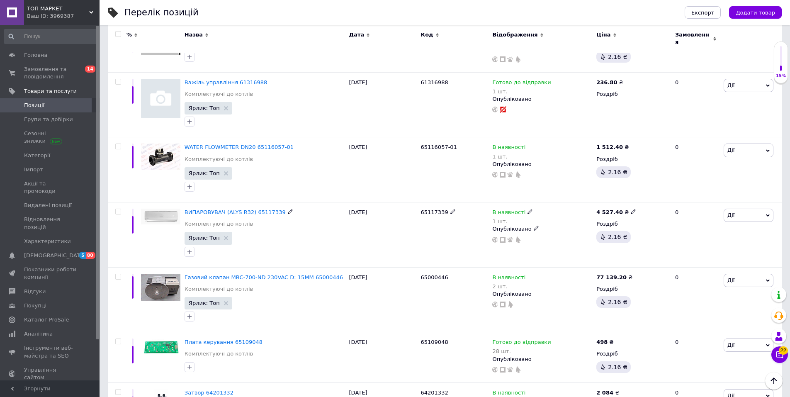
scroll to position [1120, 0]
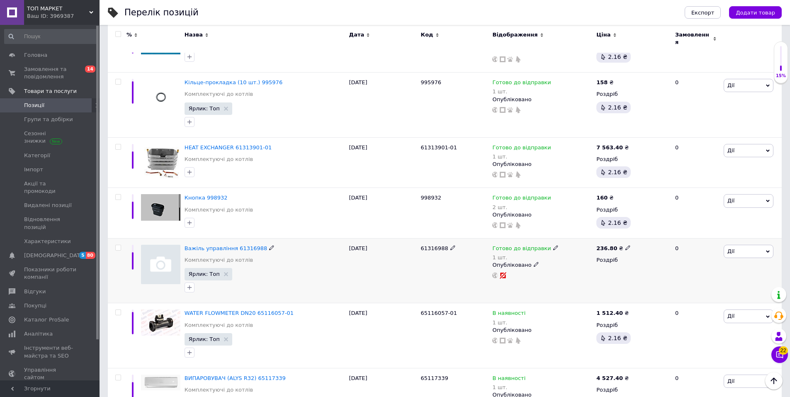
click at [269, 245] on icon at bounding box center [271, 247] width 5 height 5
drag, startPoint x: 264, startPoint y: 241, endPoint x: 192, endPoint y: 243, distance: 72.6
click at [189, 242] on input "Важіль управління 61316988" at bounding box center [261, 248] width 159 height 12
drag, startPoint x: 185, startPoint y: 241, endPoint x: 305, endPoint y: 241, distance: 119.9
click at [305, 242] on input "Важіль управління 61316988" at bounding box center [261, 248] width 159 height 12
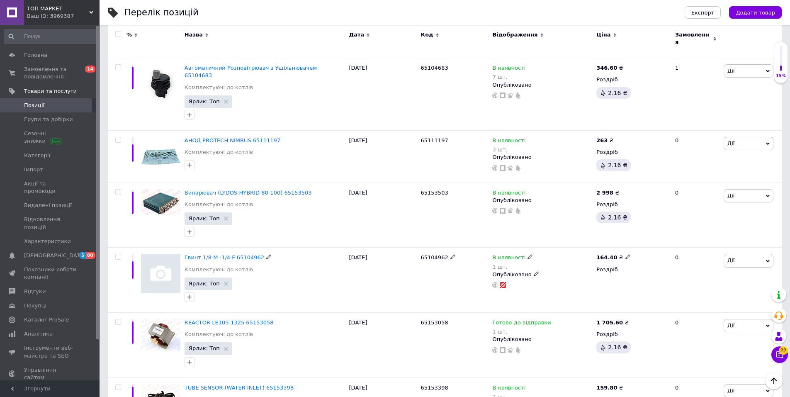
scroll to position [2737, 0]
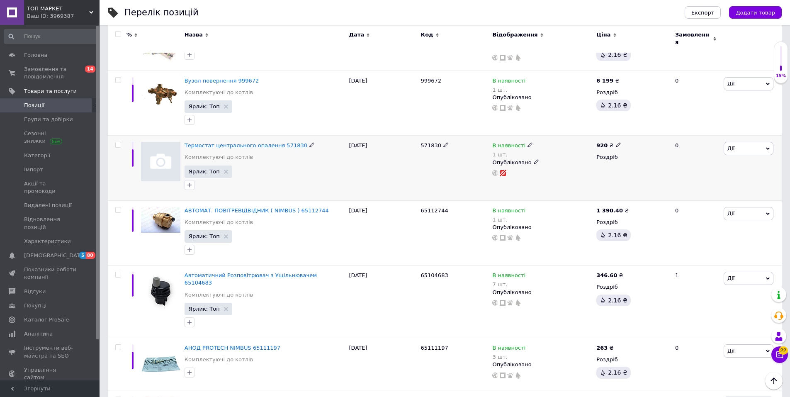
click at [309, 143] on use at bounding box center [311, 145] width 5 height 5
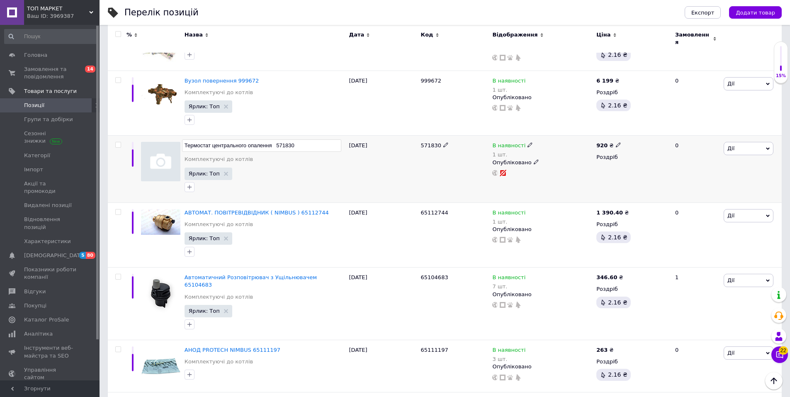
drag, startPoint x: 302, startPoint y: 131, endPoint x: 277, endPoint y: 131, distance: 24.5
click at [277, 139] on input "Термостат центрального опалення 571830" at bounding box center [261, 145] width 159 height 12
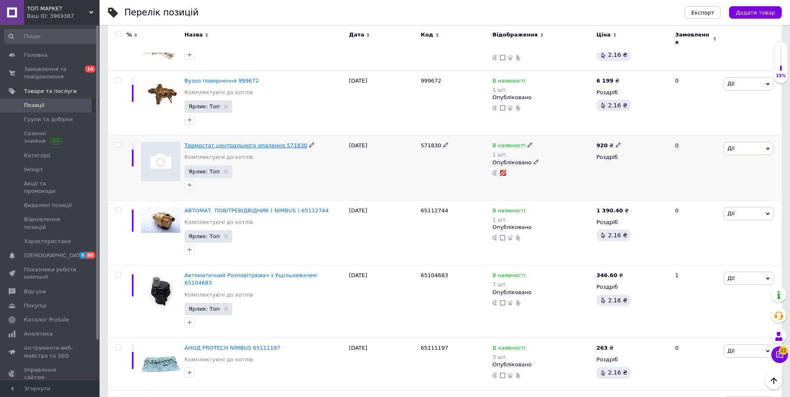
click at [246, 142] on span "Термостат центрального опалення 571830" at bounding box center [246, 145] width 123 height 6
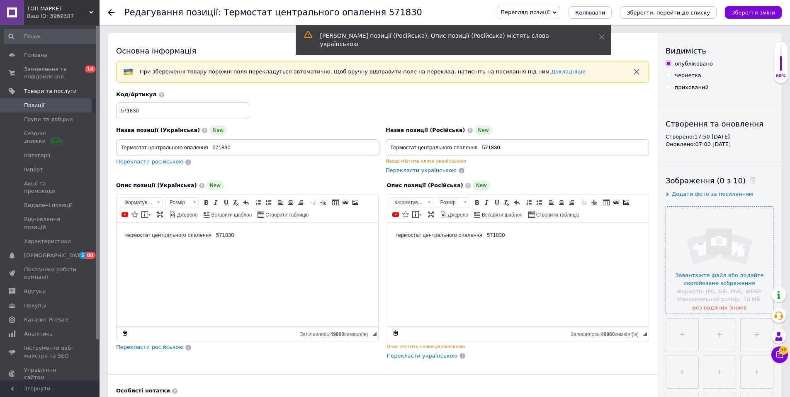
click at [701, 263] on input "file" at bounding box center [719, 260] width 107 height 107
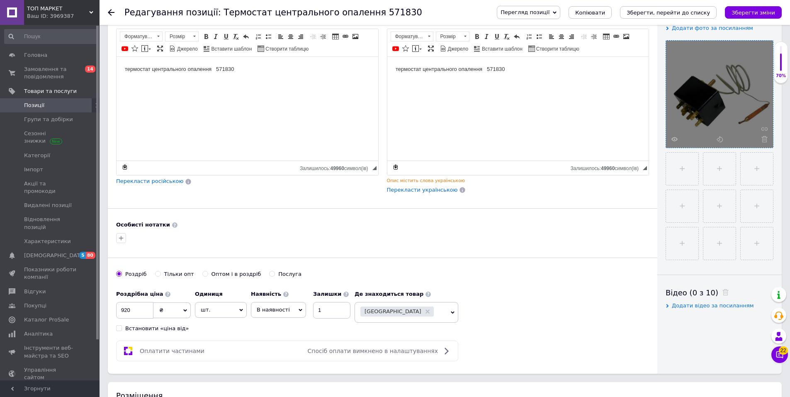
scroll to position [332, 0]
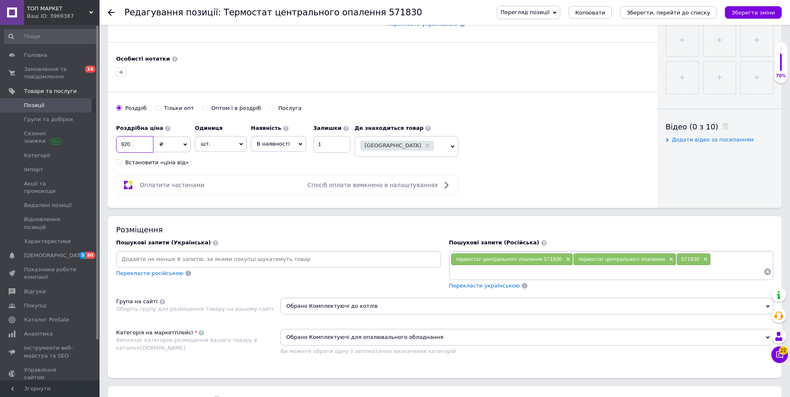
click at [122, 142] on input "920" at bounding box center [134, 144] width 37 height 17
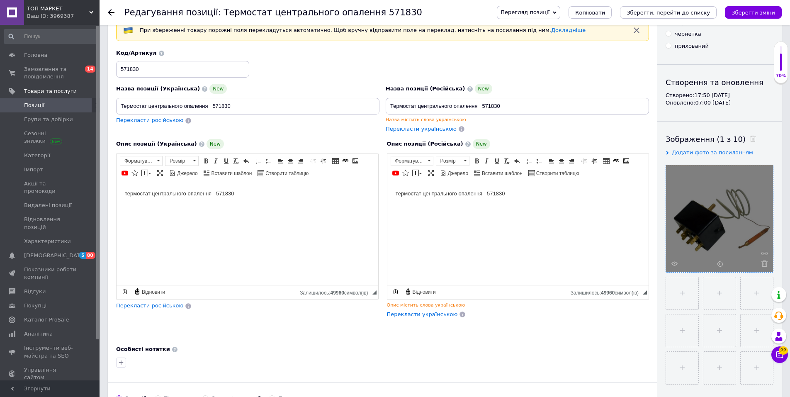
scroll to position [0, 0]
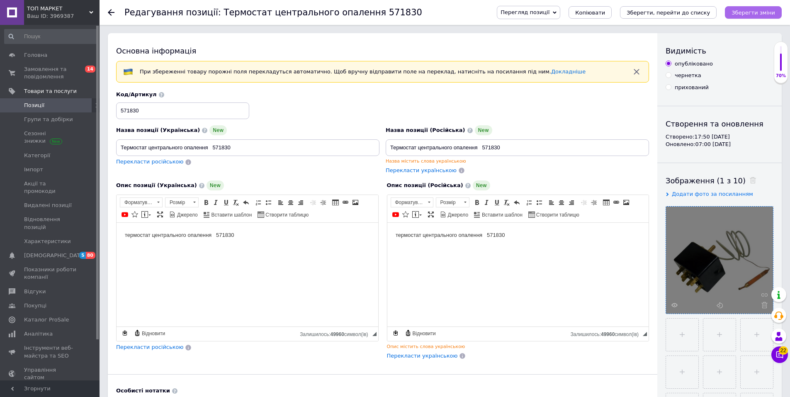
type input "1920"
click at [751, 10] on icon "Зберегти зміни" at bounding box center [754, 13] width 44 height 6
click at [665, 14] on icon "Зберегти, перейти до списку" at bounding box center [668, 13] width 83 height 6
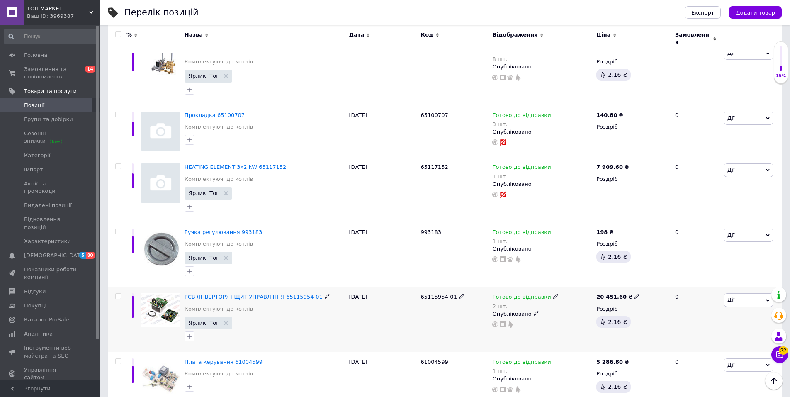
scroll to position [2281, 0]
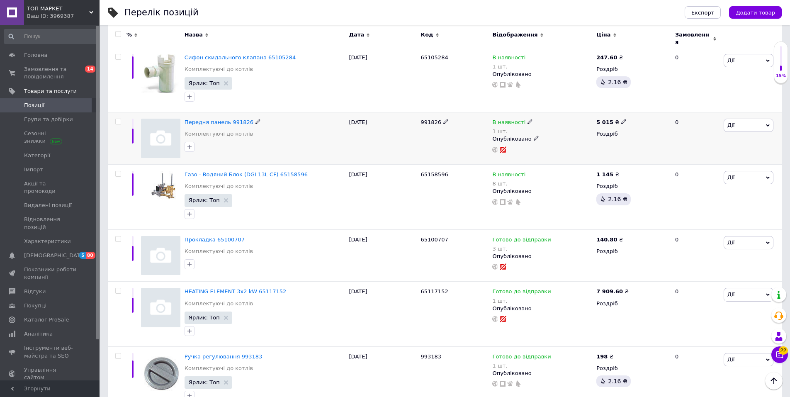
click at [255, 119] on icon at bounding box center [257, 121] width 5 height 5
drag, startPoint x: 251, startPoint y: 108, endPoint x: 230, endPoint y: 109, distance: 21.2
click at [230, 116] on input "Передня панель 991826" at bounding box center [261, 122] width 159 height 12
click at [288, 288] on span at bounding box center [290, 291] width 5 height 6
drag, startPoint x: 285, startPoint y: 276, endPoint x: 258, endPoint y: 277, distance: 27.0
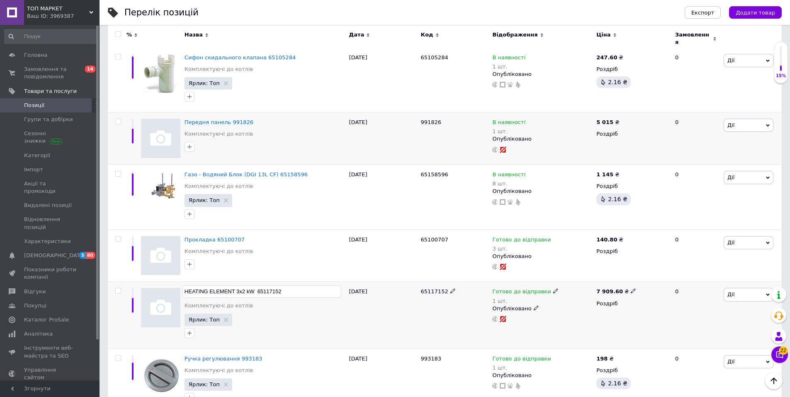
click at [258, 285] on input "HEATING ELEMENT 3x2 kW 65117152" at bounding box center [261, 291] width 159 height 12
click at [288, 288] on span at bounding box center [290, 291] width 5 height 6
click at [361, 309] on div "17.07.2025" at bounding box center [383, 315] width 72 height 67
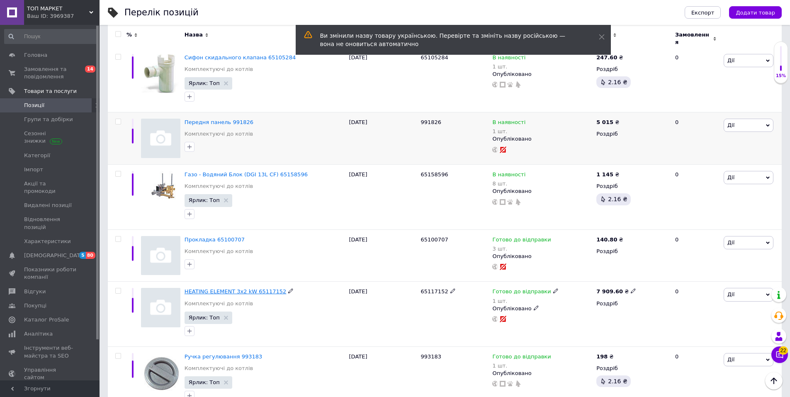
click at [216, 288] on span "HEATING ELEMENT 3x2 kW 65117152" at bounding box center [236, 291] width 102 height 6
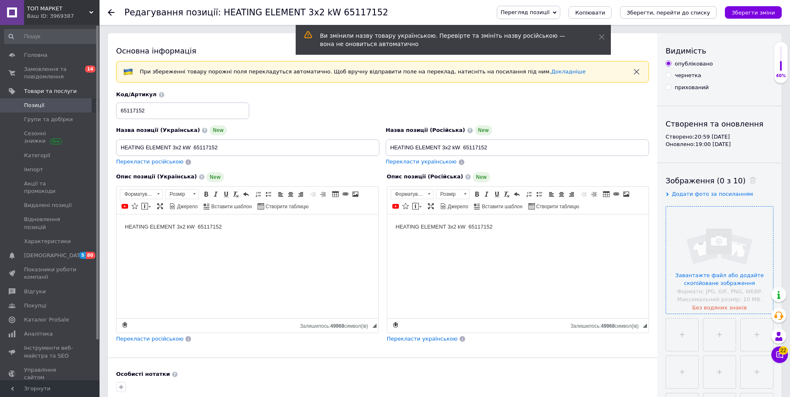
click at [726, 247] on input "file" at bounding box center [719, 260] width 107 height 107
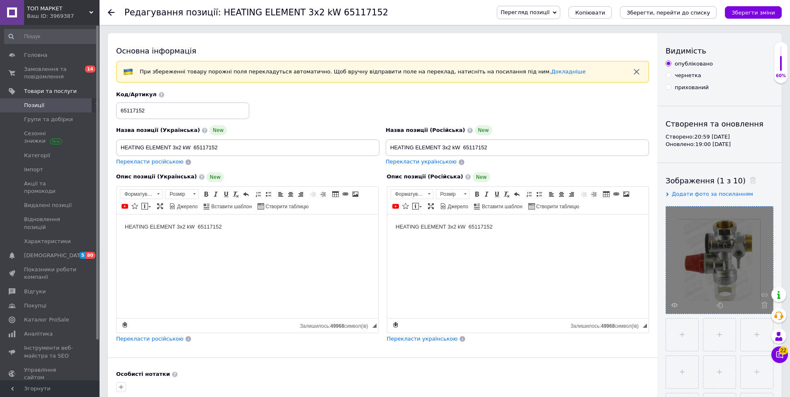
click at [728, 273] on div at bounding box center [719, 260] width 107 height 107
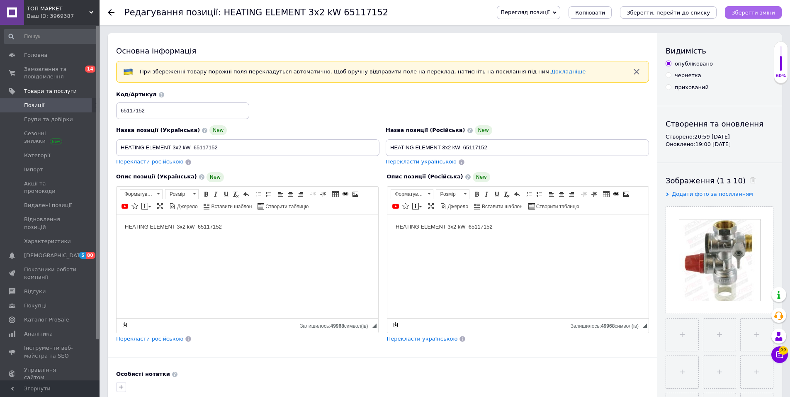
click at [753, 7] on button "Зберегти зміни" at bounding box center [753, 12] width 57 height 12
click at [665, 13] on icon "Зберегти, перейти до списку" at bounding box center [668, 13] width 83 height 6
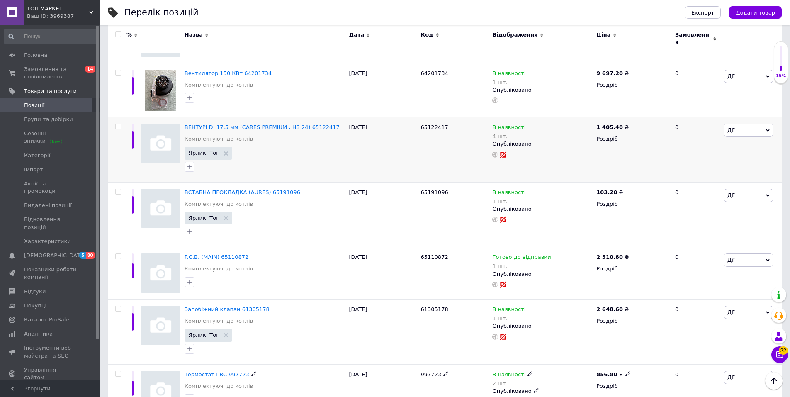
scroll to position [5733, 0]
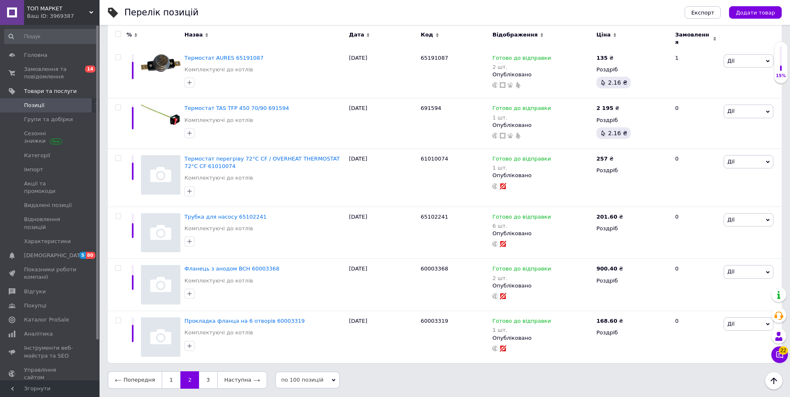
scroll to position [5651, 0]
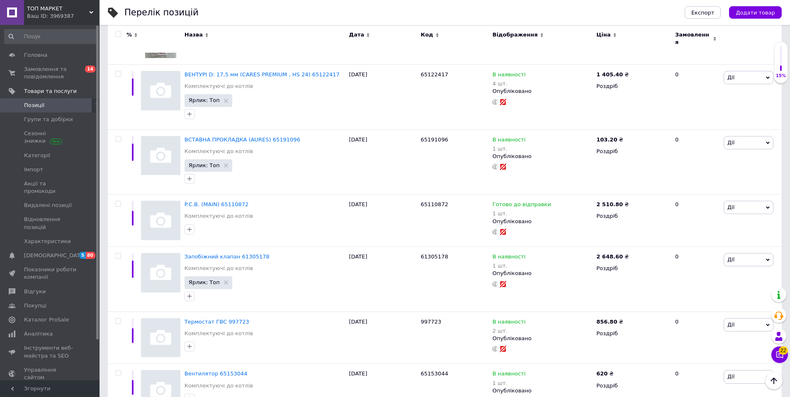
scroll to position [5733, 0]
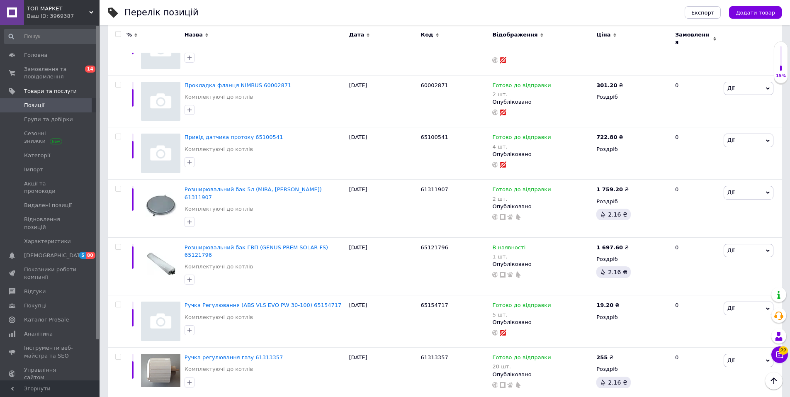
scroll to position [5052, 0]
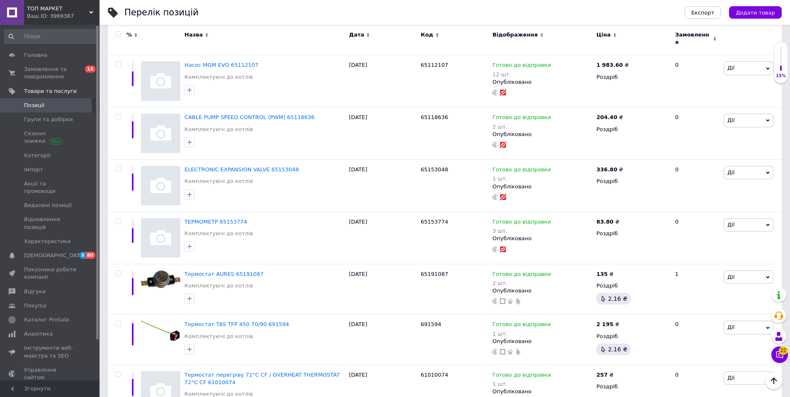
scroll to position [5651, 0]
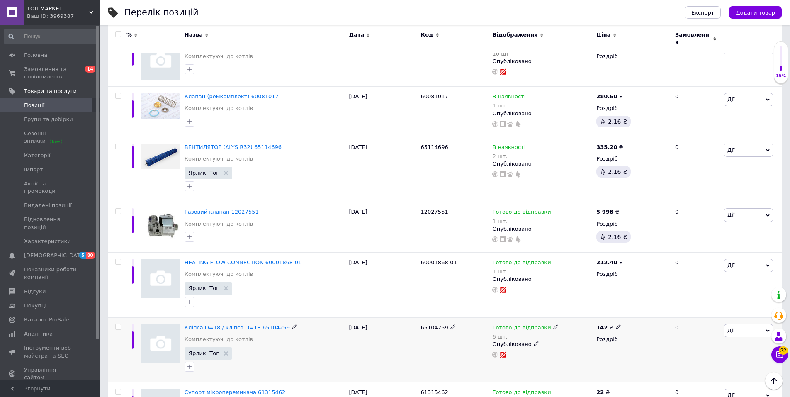
scroll to position [3991, 0]
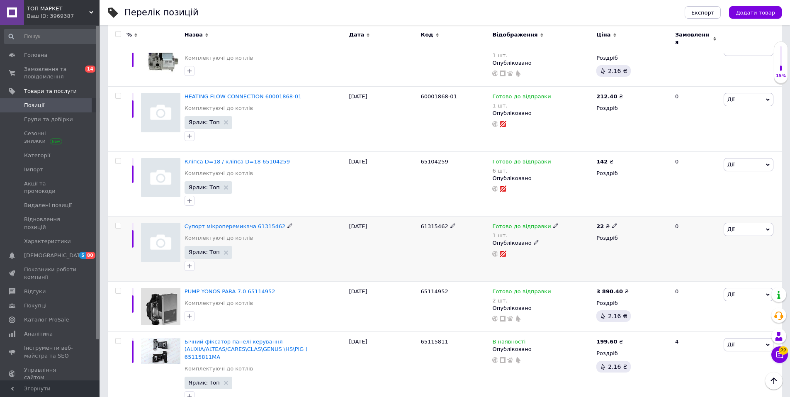
click at [612, 223] on icon at bounding box center [614, 225] width 5 height 5
click at [623, 209] on input "22" at bounding box center [653, 217] width 63 height 17
type input "122"
click at [355, 226] on div "17.07.2025" at bounding box center [383, 248] width 72 height 65
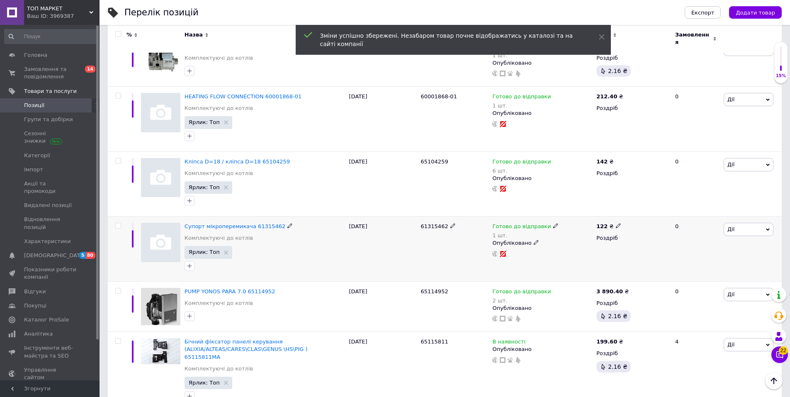
click at [287, 223] on icon at bounding box center [289, 225] width 5 height 5
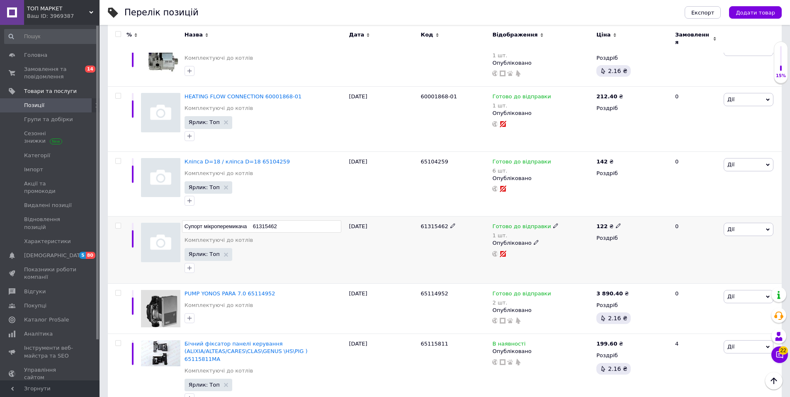
drag, startPoint x: 276, startPoint y: 204, endPoint x: 242, endPoint y: 204, distance: 34.0
click at [241, 220] on input "Супорт мікроперемикача 61315462" at bounding box center [261, 226] width 159 height 12
click at [250, 220] on input "Супорт мікроперемикача 61315462" at bounding box center [261, 226] width 159 height 12
click at [257, 220] on input "Супорт мікроперемикача 61315462" at bounding box center [261, 226] width 159 height 12
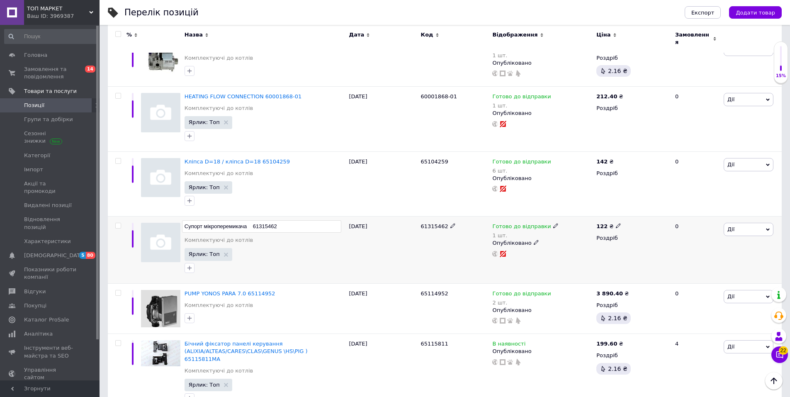
click at [293, 220] on input "Супорт мікроперемикача 61315462" at bounding box center [261, 226] width 159 height 12
click at [293, 220] on div "Супорт мікроперемикача 61315462 Комплектуючі до котлів Ярлик: Топ" at bounding box center [264, 249] width 165 height 67
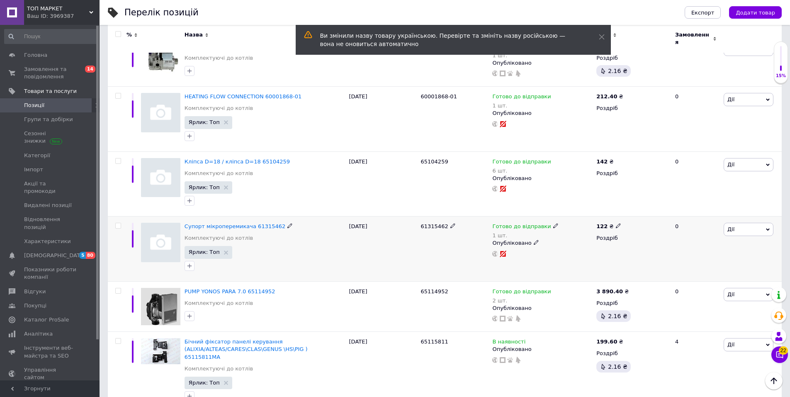
click at [287, 223] on icon at bounding box center [289, 225] width 5 height 5
drag, startPoint x: 285, startPoint y: 203, endPoint x: 253, endPoint y: 203, distance: 32.4
click at [253, 220] on input "Супорт мікроперемикача 61315462" at bounding box center [261, 226] width 159 height 12
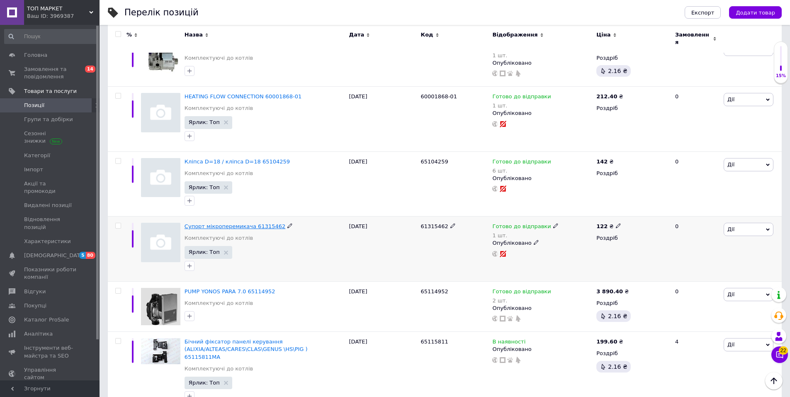
click at [251, 223] on span "Супорт мікроперемикача 61315462" at bounding box center [235, 226] width 101 height 6
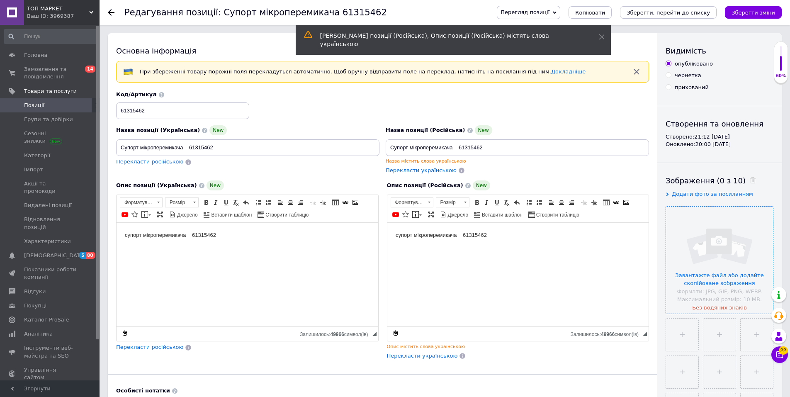
click at [688, 270] on input "file" at bounding box center [719, 260] width 107 height 107
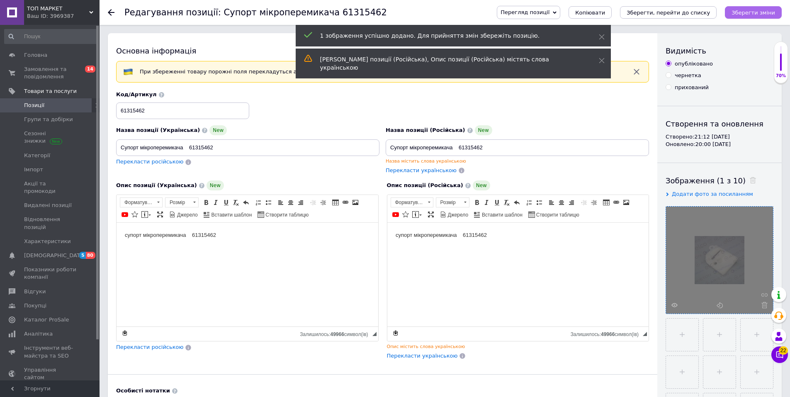
click at [756, 12] on icon "Зберегти зміни" at bounding box center [754, 13] width 44 height 6
click at [684, 14] on icon "Зберегти, перейти до списку" at bounding box center [668, 13] width 83 height 6
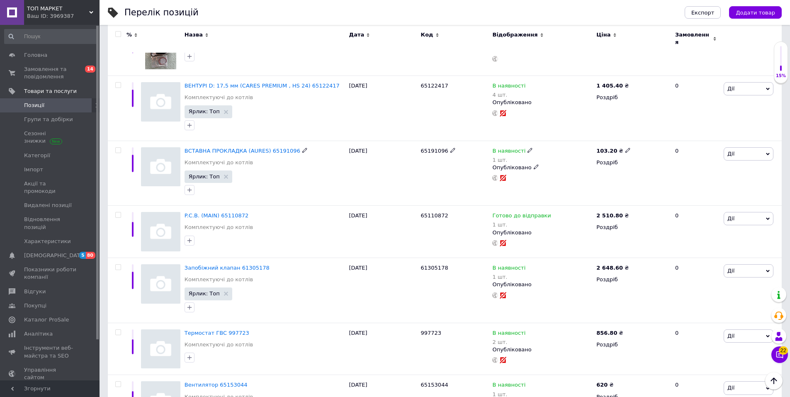
scroll to position [5733, 0]
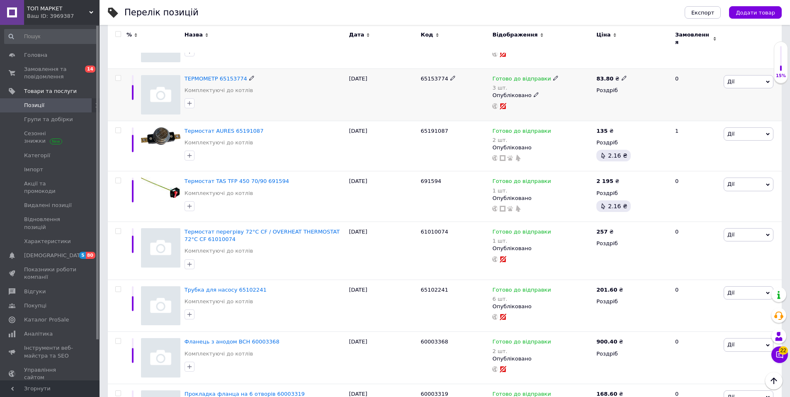
scroll to position [5651, 0]
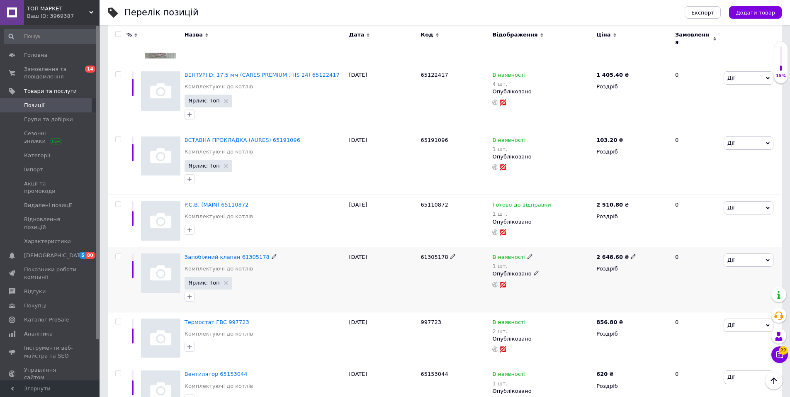
click at [272, 254] on icon at bounding box center [274, 256] width 5 height 5
drag, startPoint x: 268, startPoint y: 217, endPoint x: 238, endPoint y: 214, distance: 30.0
click at [238, 251] on input "Запобіжний клапан 61305178" at bounding box center [261, 257] width 159 height 12
click at [272, 254] on use at bounding box center [274, 256] width 5 height 5
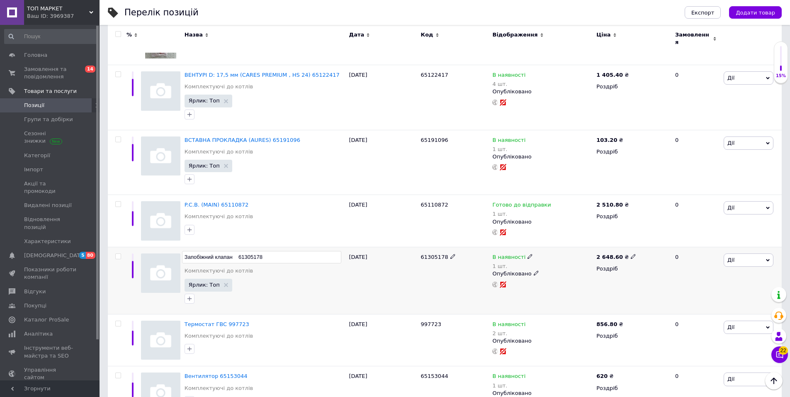
drag, startPoint x: 263, startPoint y: 219, endPoint x: 238, endPoint y: 220, distance: 25.7
click at [238, 251] on input "Запобіжний клапан 61305178" at bounding box center [261, 257] width 159 height 12
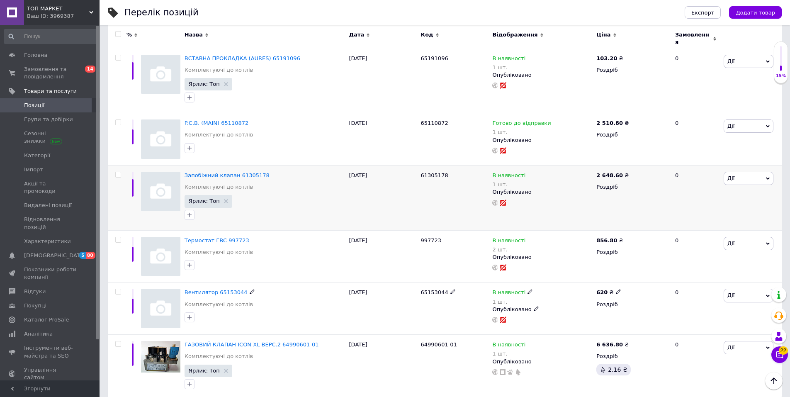
scroll to position [5650, 0]
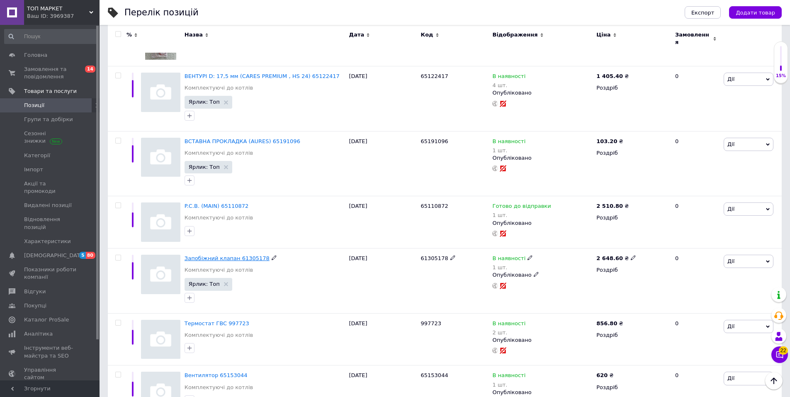
click at [222, 255] on span "Запобіжний клапан 61305178" at bounding box center [227, 258] width 85 height 6
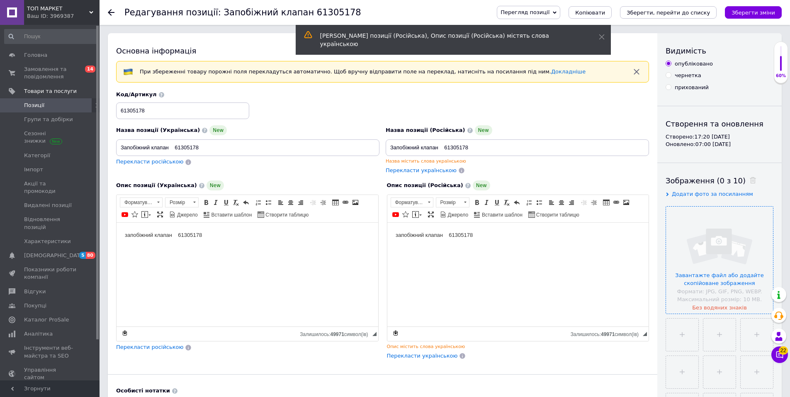
click at [720, 268] on input "file" at bounding box center [719, 260] width 107 height 107
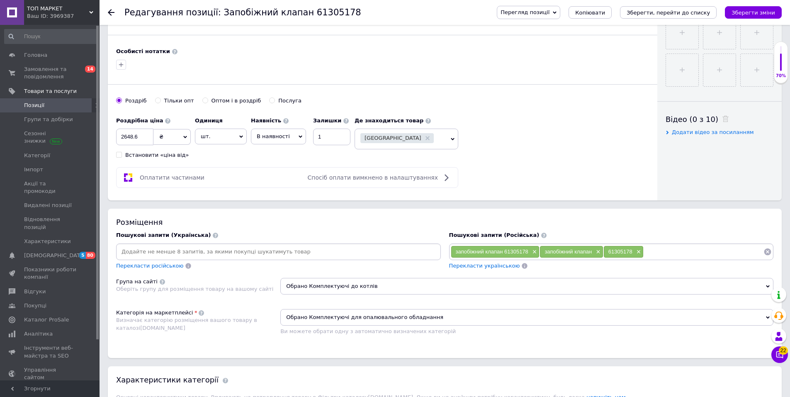
scroll to position [173, 0]
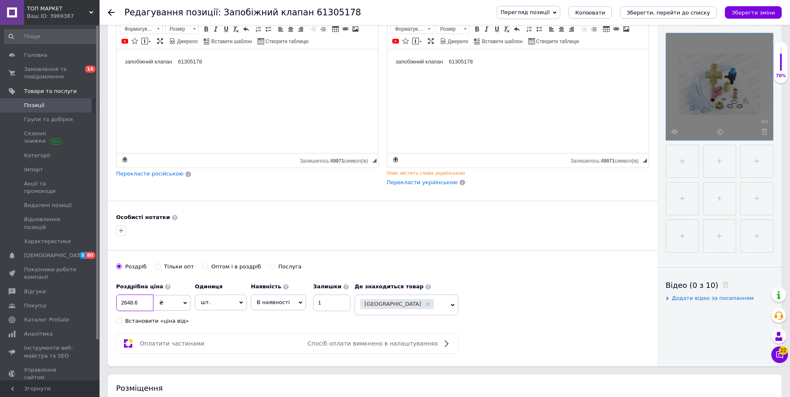
click at [125, 300] on input "2648.6" at bounding box center [134, 302] width 37 height 17
type input "3648.6"
click at [763, 10] on icon "Зберегти зміни" at bounding box center [754, 13] width 44 height 6
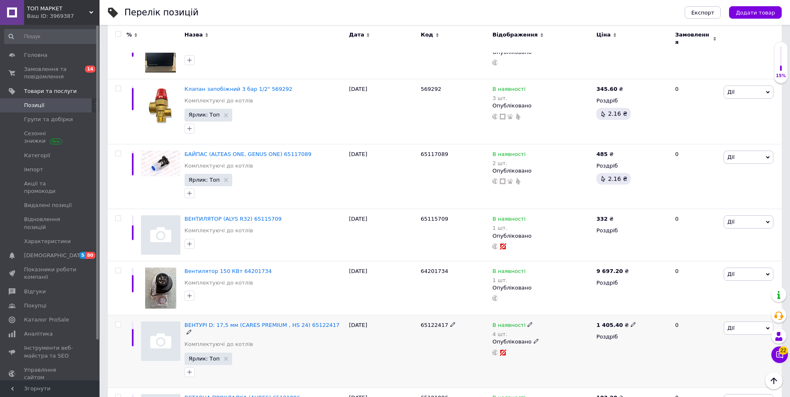
scroll to position [5484, 0]
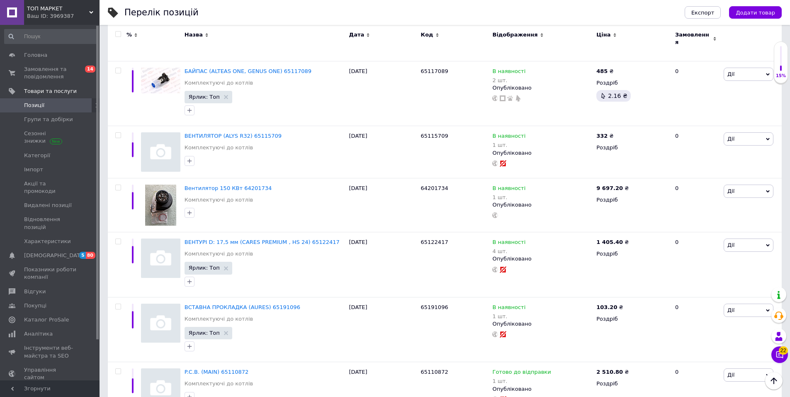
click at [56, 12] on div "Ваш ID: 3969387" at bounding box center [63, 15] width 73 height 7
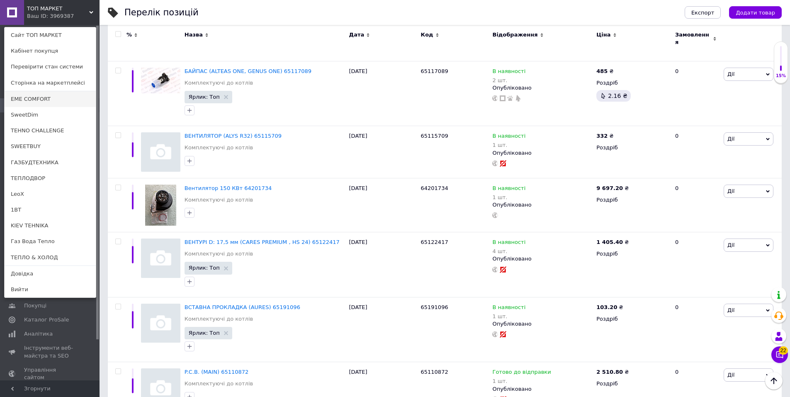
click at [25, 100] on link "EME COMFORT" at bounding box center [50, 99] width 91 height 16
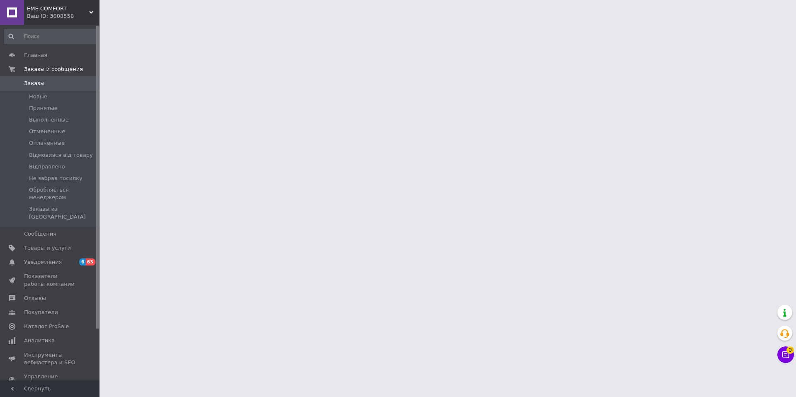
scroll to position [60, 0]
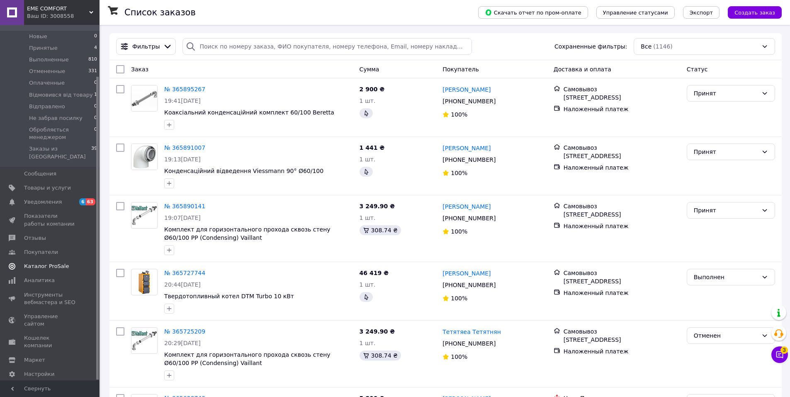
click at [51, 263] on span "Каталог ProSale" at bounding box center [46, 266] width 45 height 7
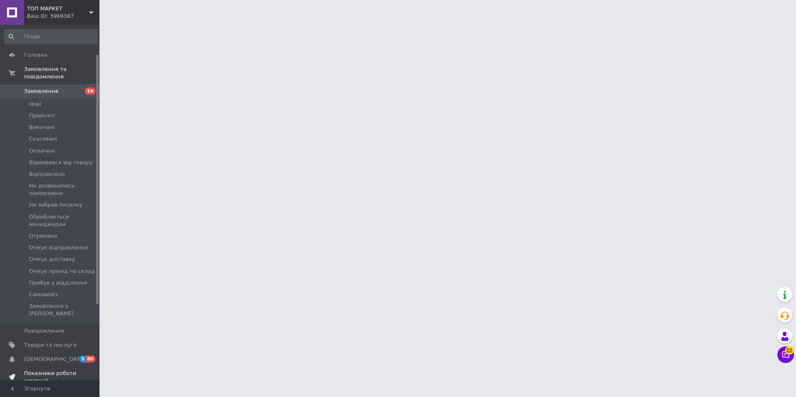
scroll to position [41, 0]
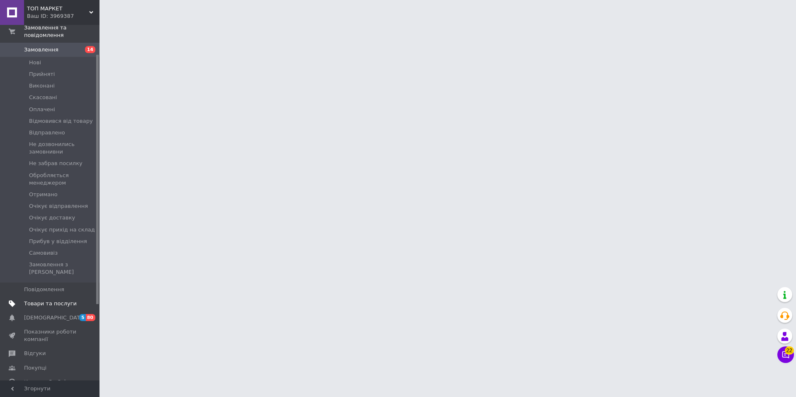
click at [53, 300] on span "Товари та послуги" at bounding box center [50, 303] width 53 height 7
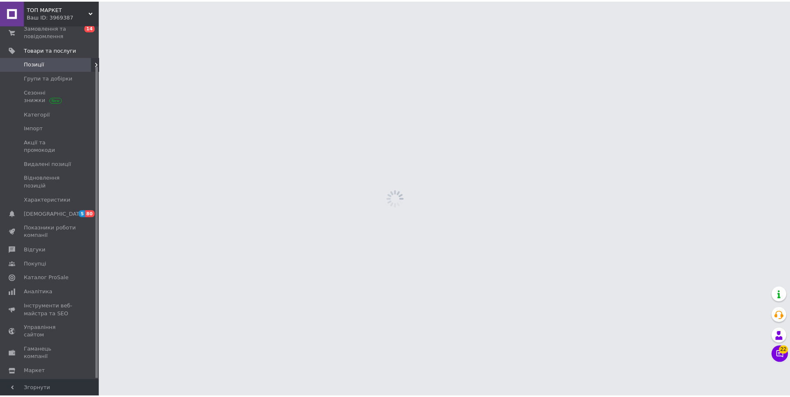
scroll to position [45, 0]
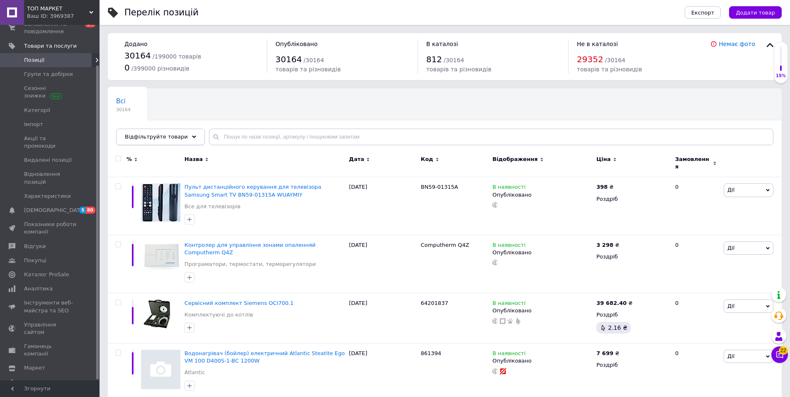
click at [180, 138] on div "Відфільтруйте товари" at bounding box center [160, 137] width 89 height 17
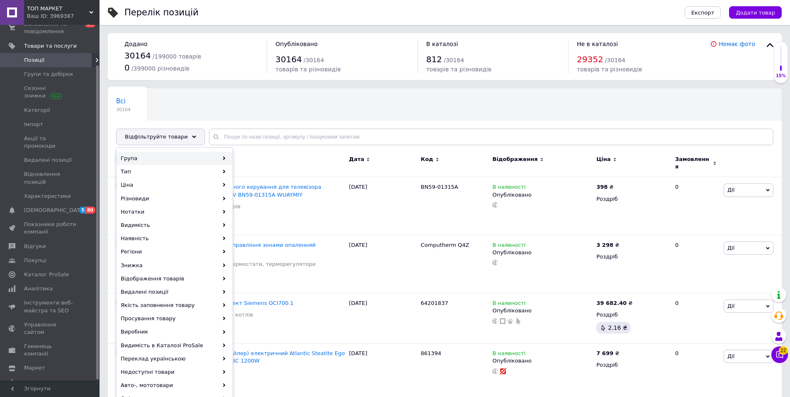
click at [175, 158] on div "Група" at bounding box center [174, 158] width 115 height 13
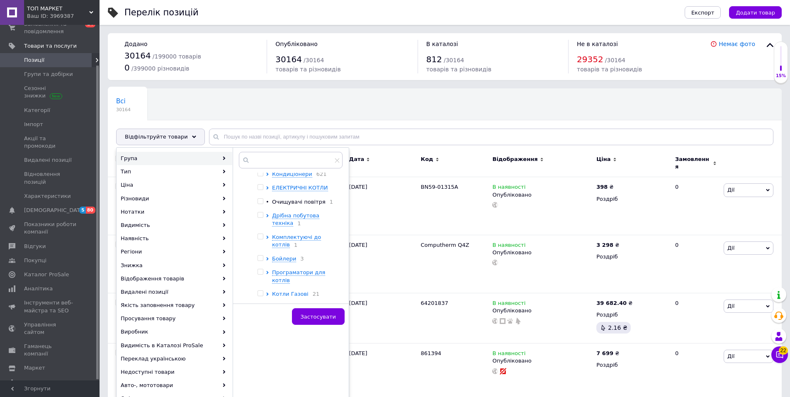
scroll to position [80, 0]
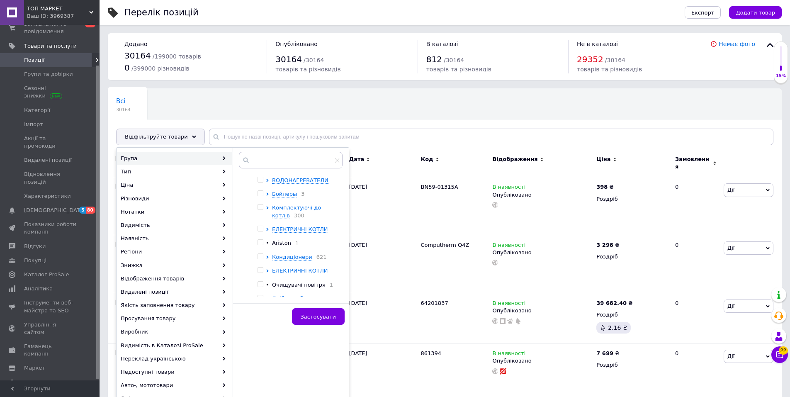
click at [260, 204] on input "checkbox" at bounding box center [260, 206] width 5 height 5
checkbox input "true"
click at [317, 312] on button "Застосувати" at bounding box center [318, 316] width 53 height 17
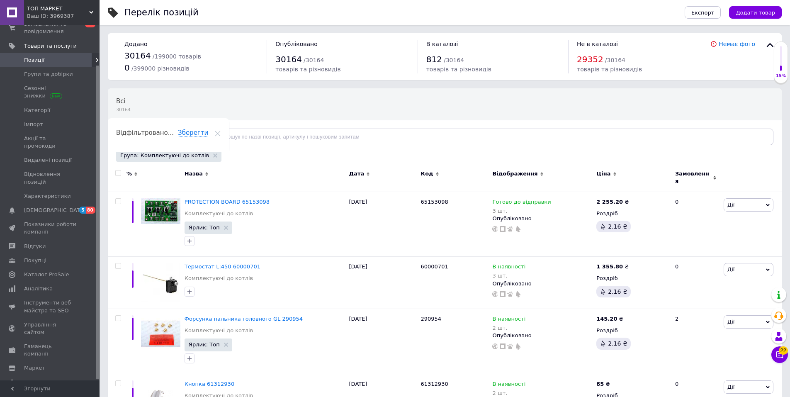
click at [117, 172] on input "checkbox" at bounding box center [117, 172] width 5 height 5
checkbox input "true"
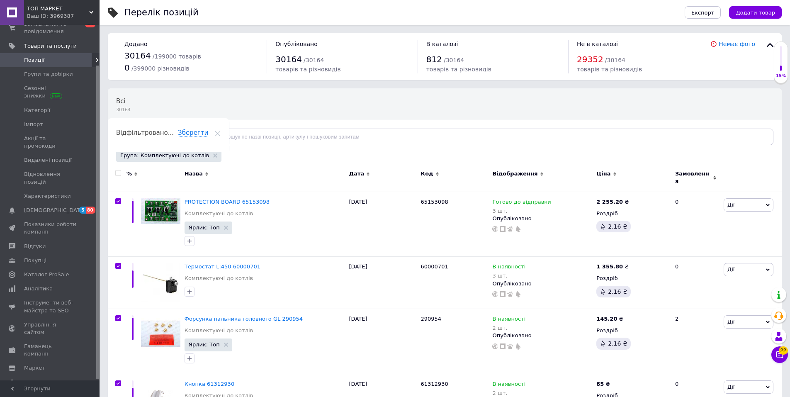
checkbox input "true"
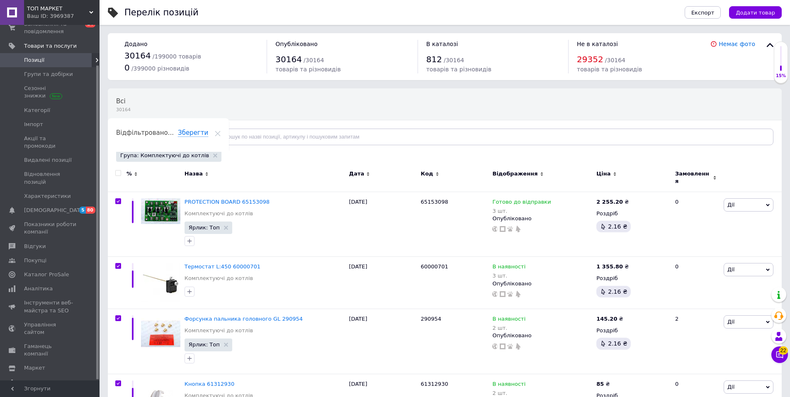
checkbox input "true"
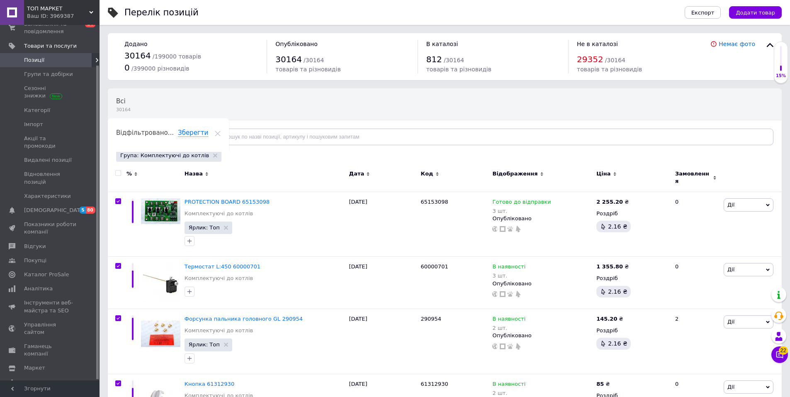
checkbox input "true"
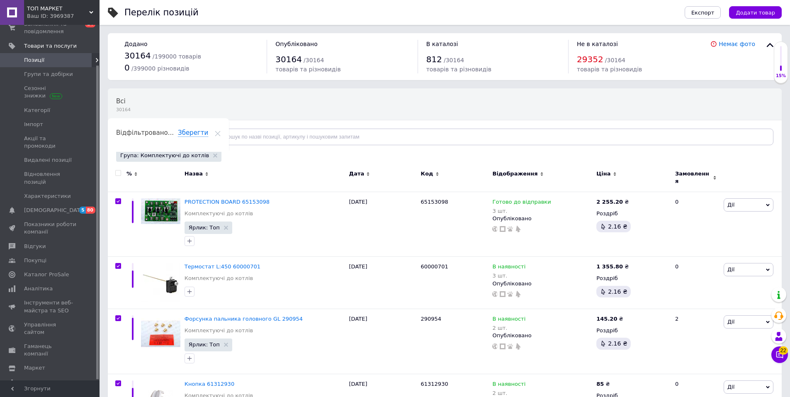
checkbox input "true"
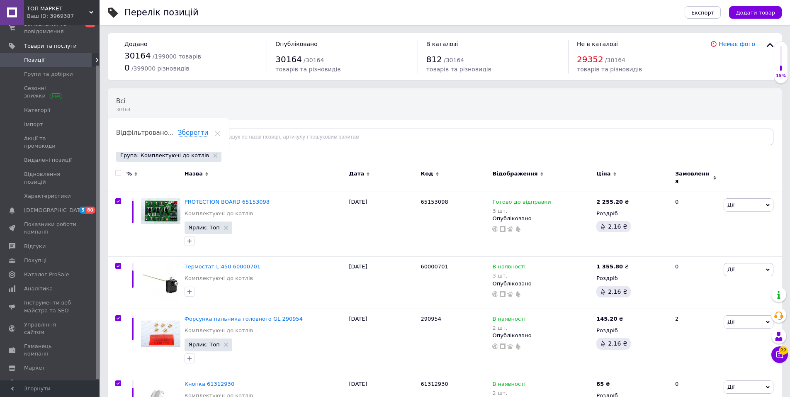
checkbox input "true"
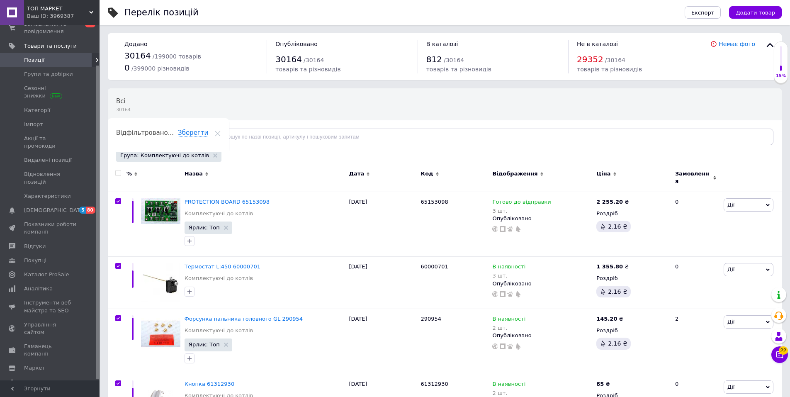
checkbox input "true"
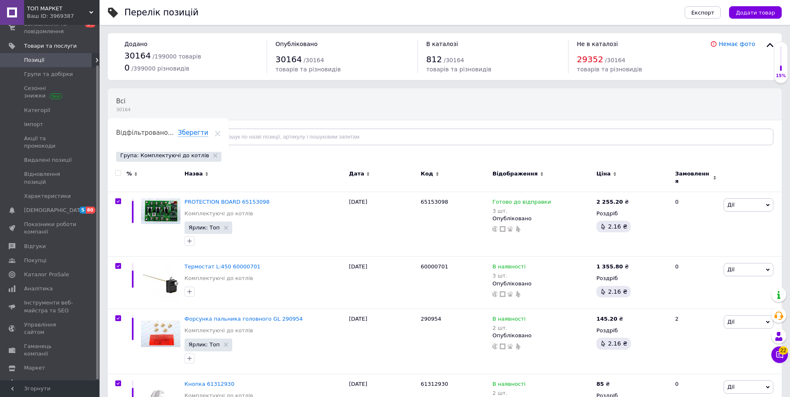
checkbox input "true"
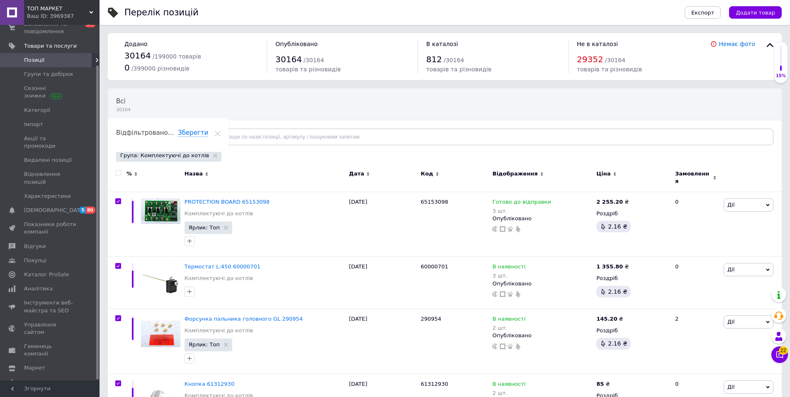
checkbox input "true"
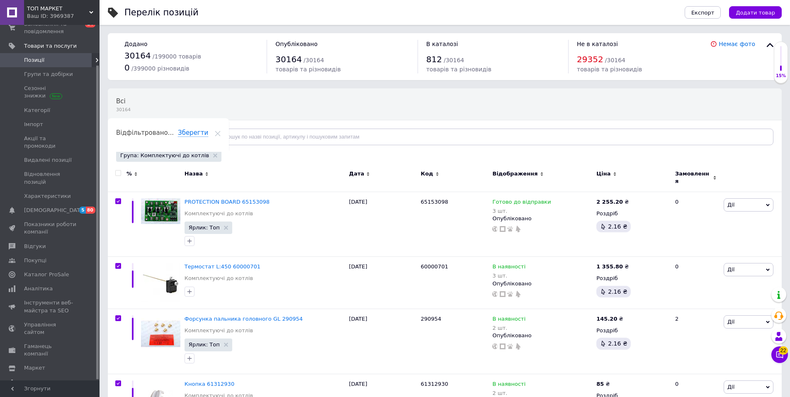
checkbox input "true"
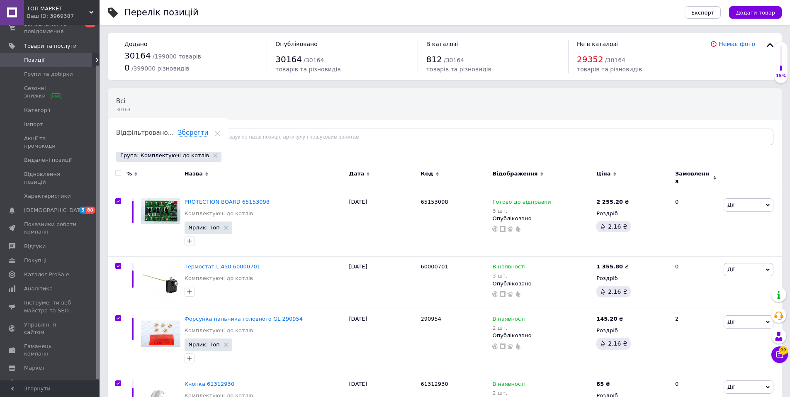
checkbox input "true"
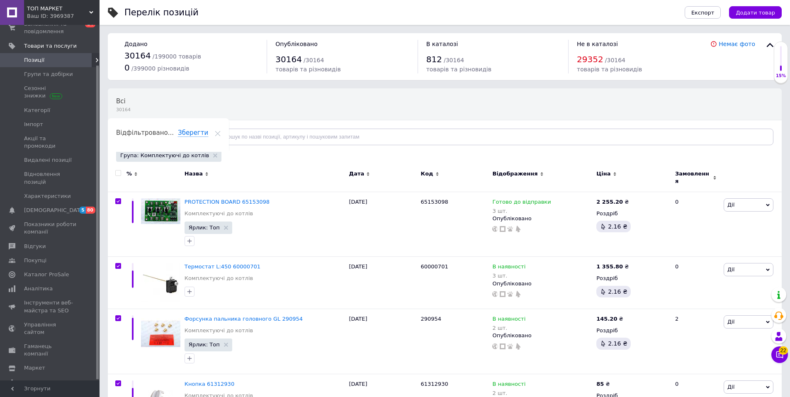
checkbox input "true"
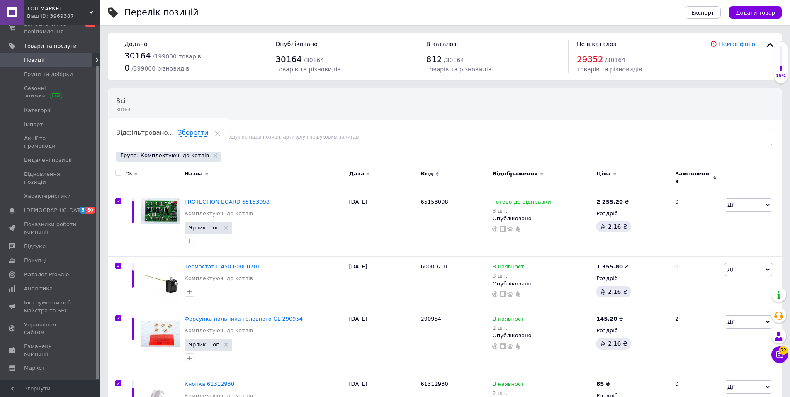
checkbox input "true"
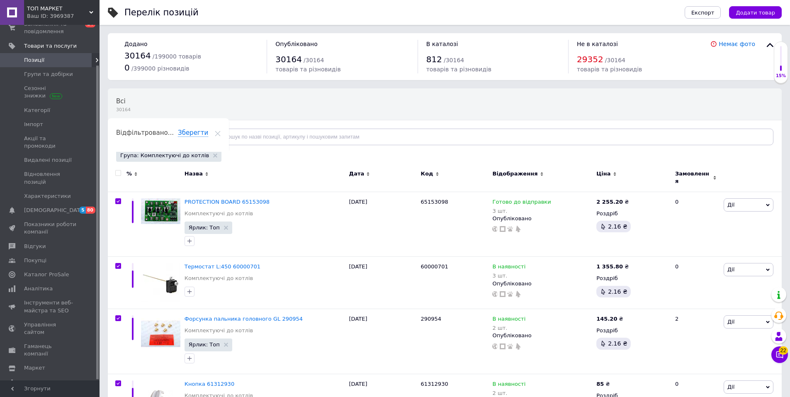
checkbox input "true"
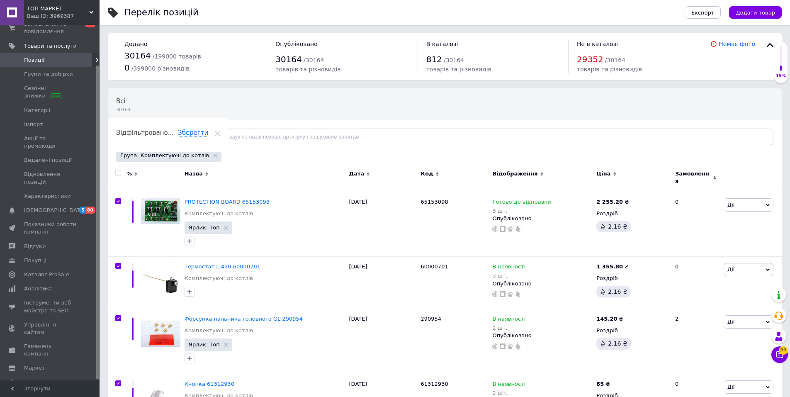
checkbox input "true"
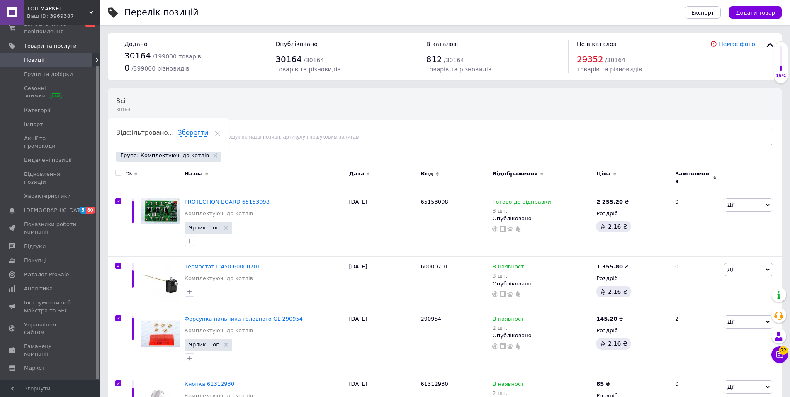
checkbox input "true"
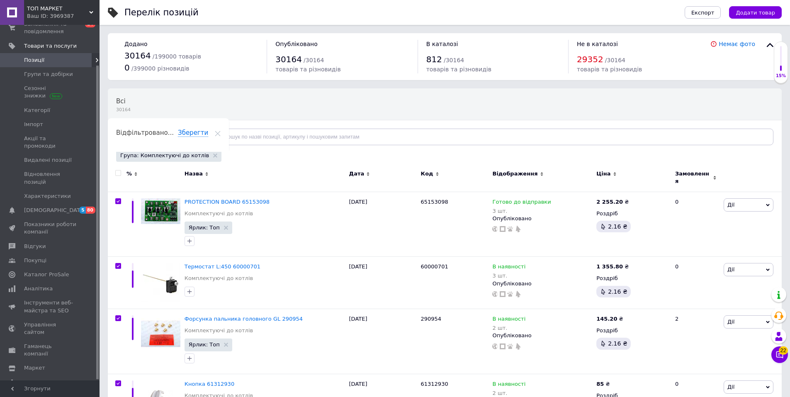
checkbox input "true"
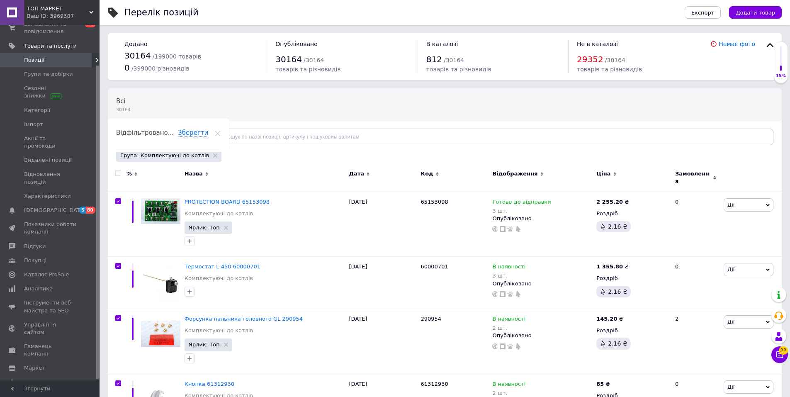
checkbox input "true"
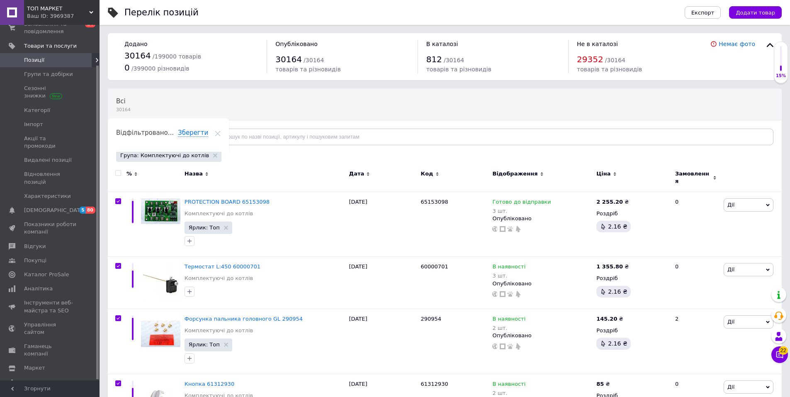
checkbox input "true"
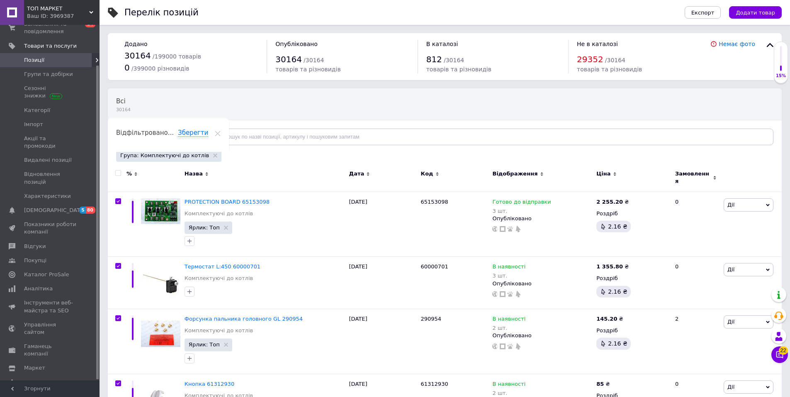
checkbox input "true"
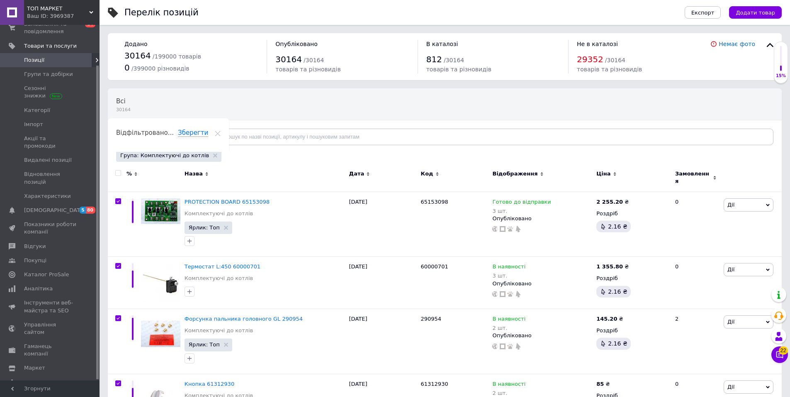
checkbox input "true"
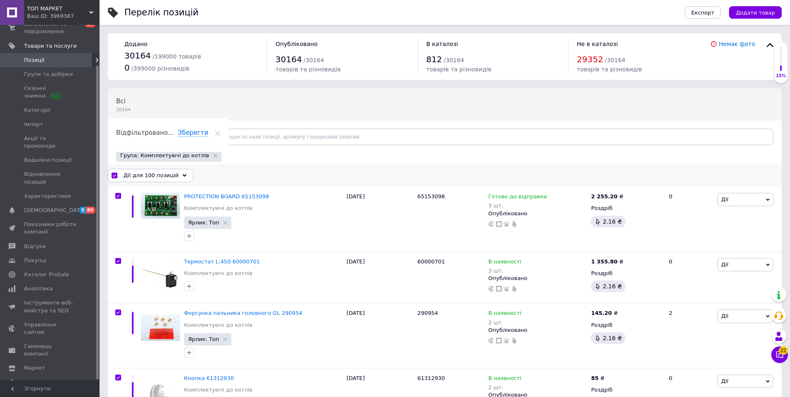
click at [170, 174] on span "Дії для 100 позицій" at bounding box center [151, 175] width 55 height 7
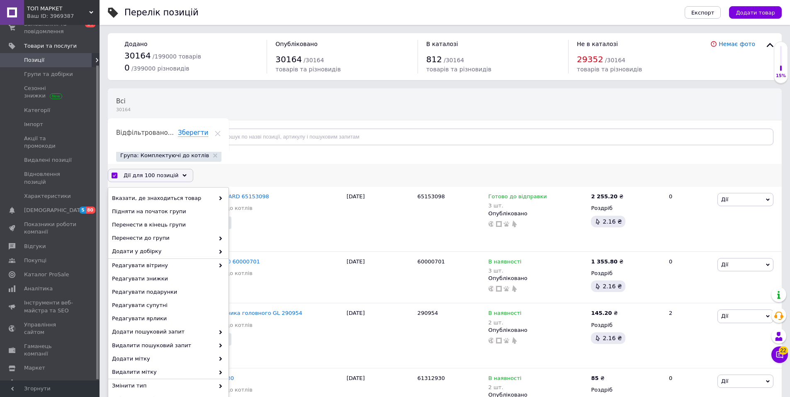
scroll to position [166, 0]
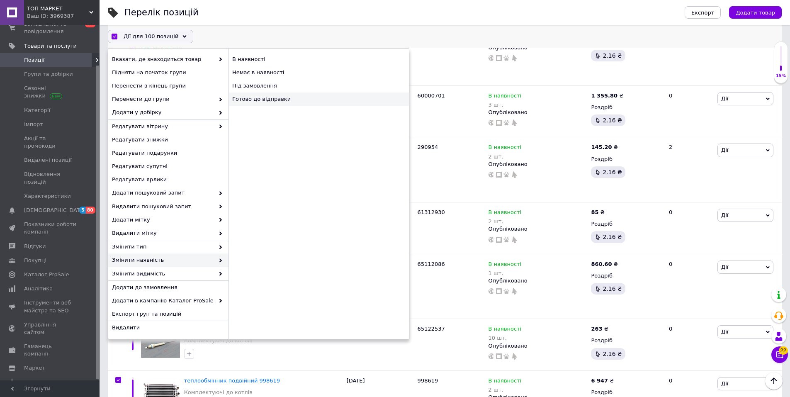
click at [268, 97] on div "Готово до відправки" at bounding box center [319, 98] width 180 height 13
checkbox input "false"
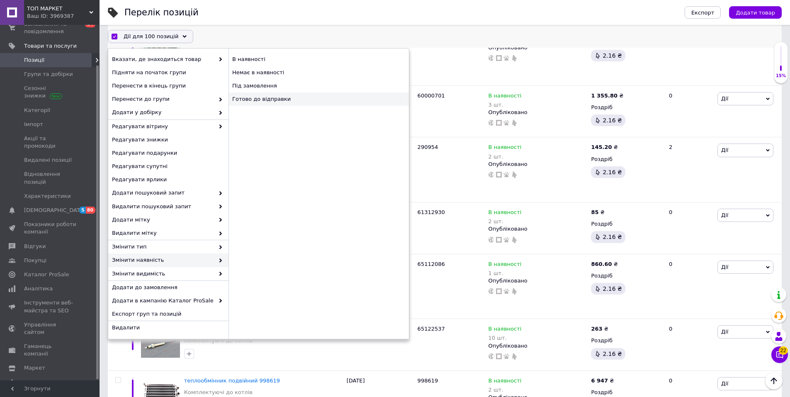
checkbox input "false"
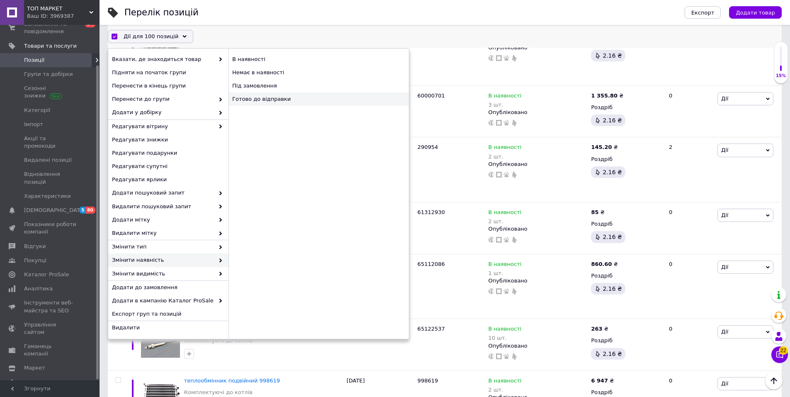
checkbox input "false"
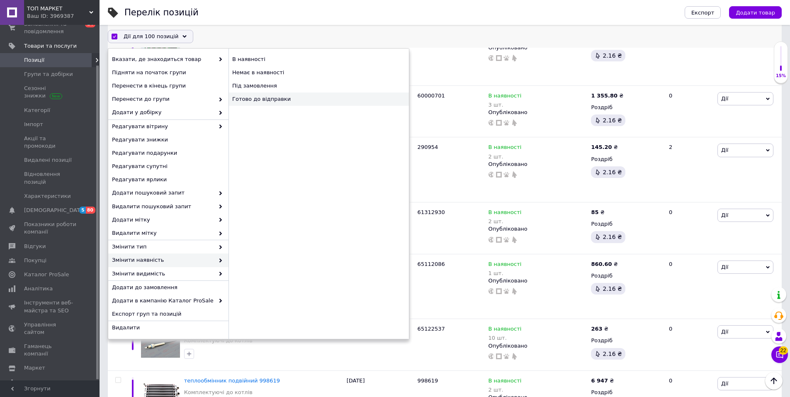
checkbox input "false"
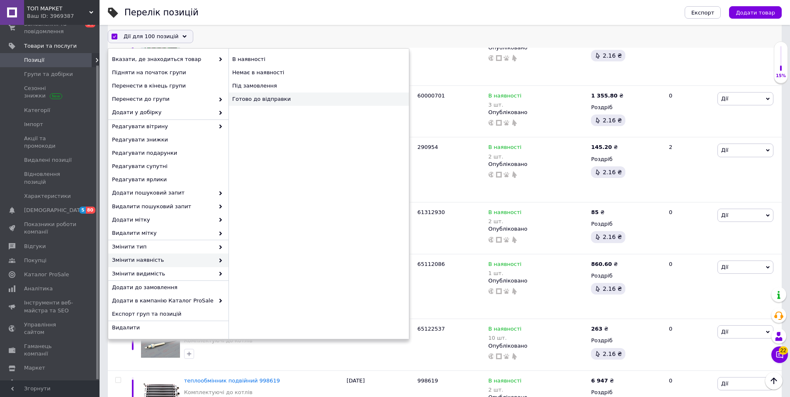
checkbox input "false"
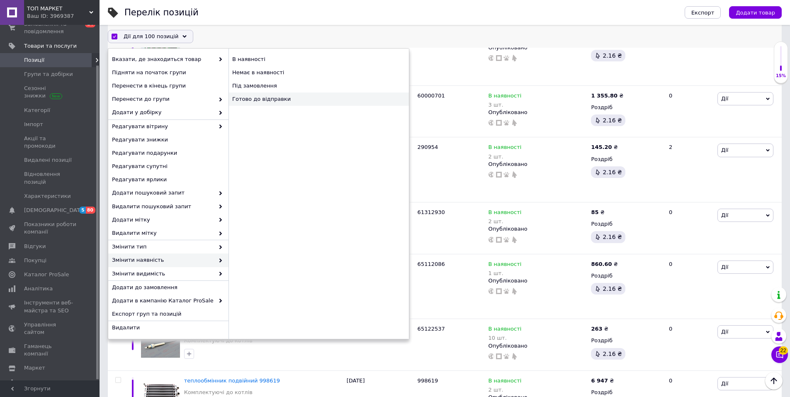
checkbox input "false"
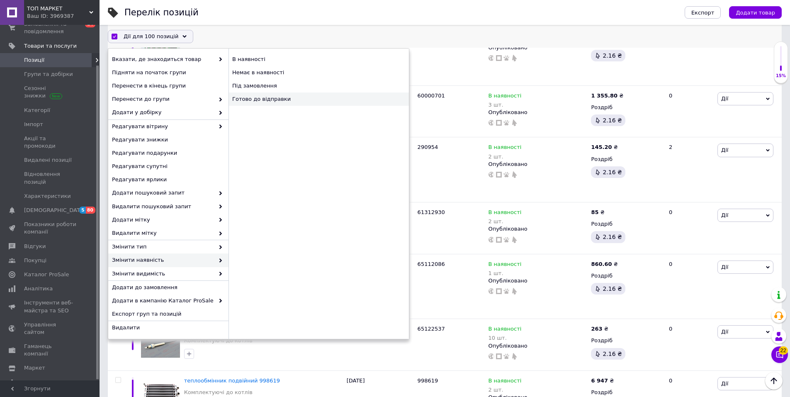
checkbox input "false"
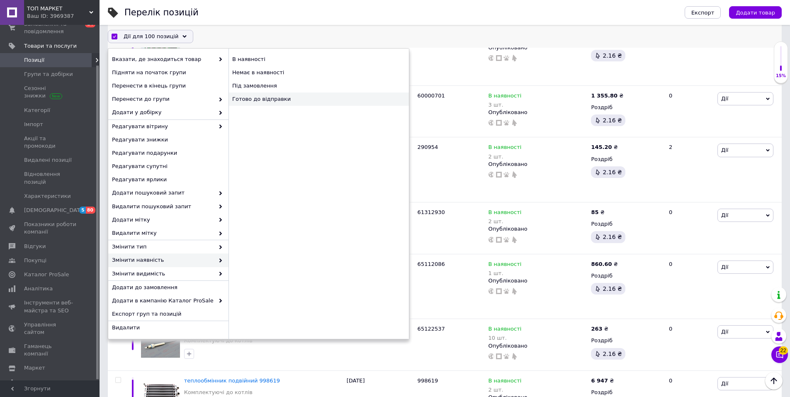
checkbox input "false"
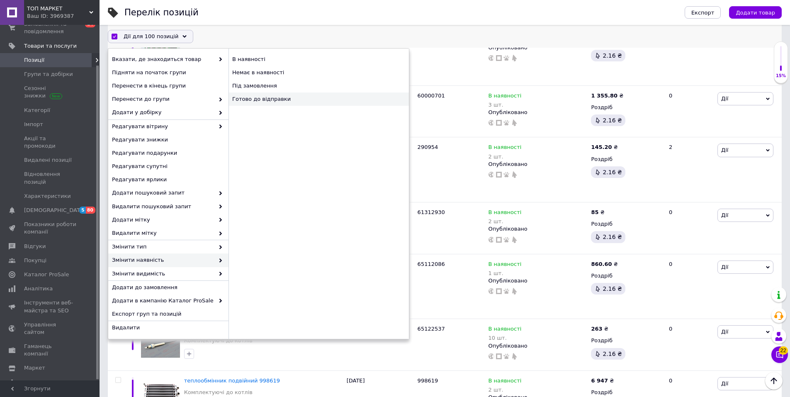
checkbox input "false"
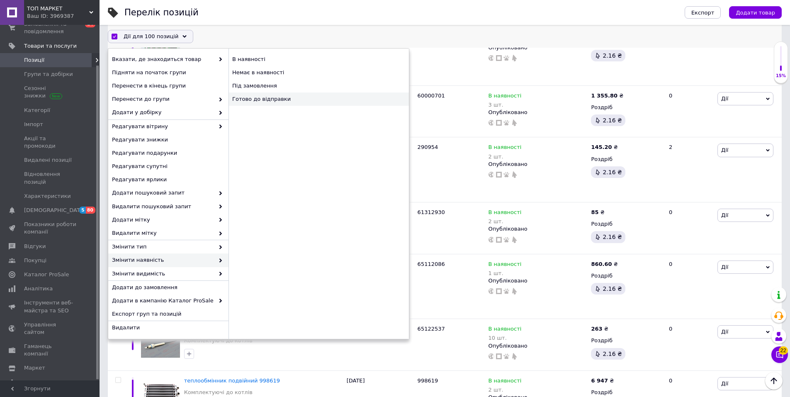
checkbox input "false"
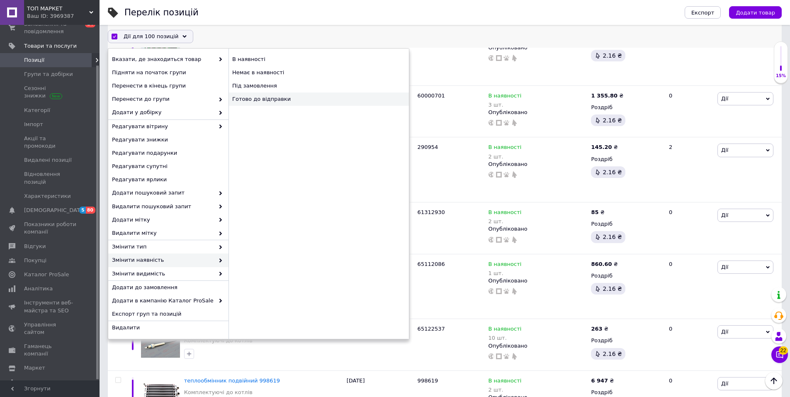
checkbox input "false"
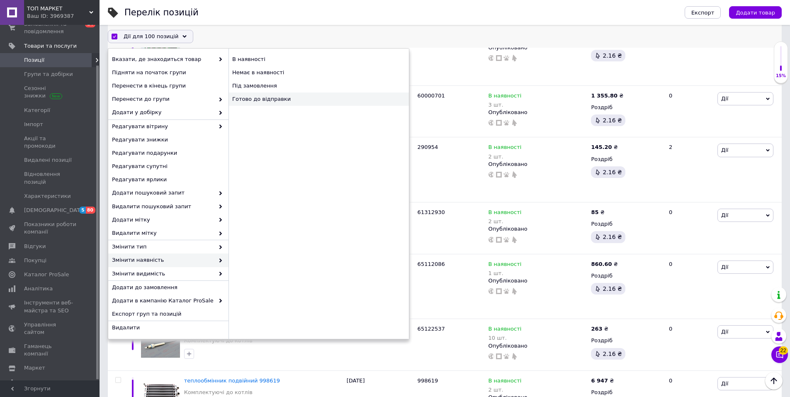
checkbox input "false"
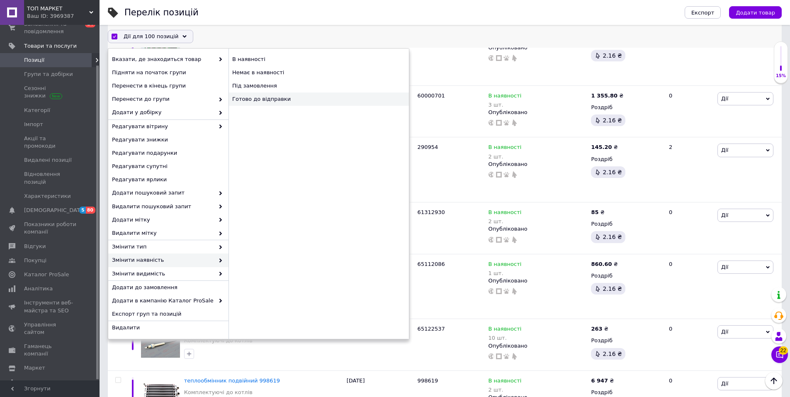
checkbox input "false"
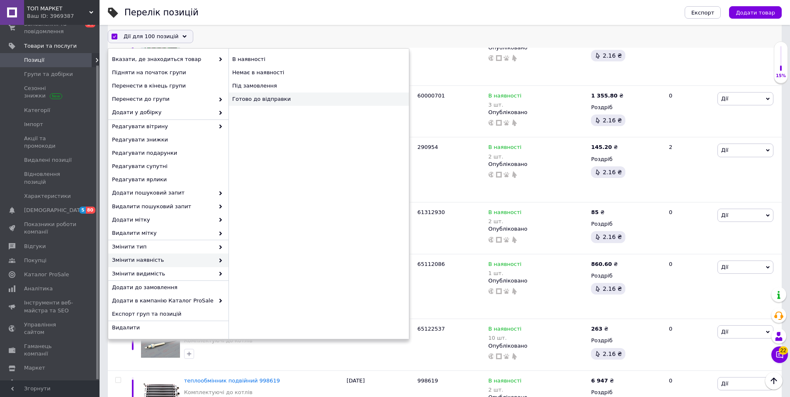
checkbox input "false"
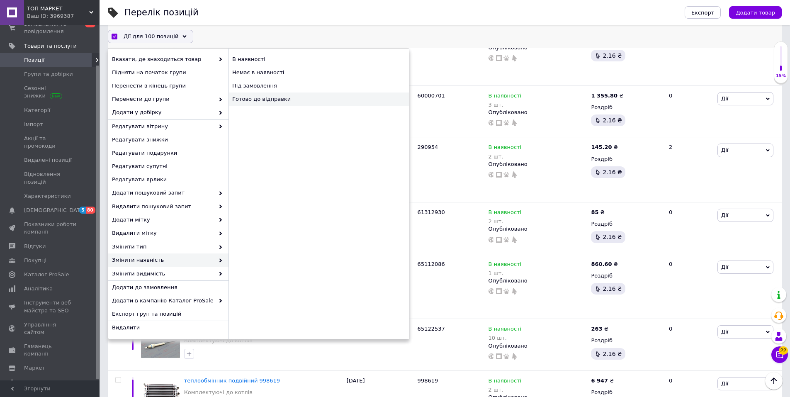
checkbox input "false"
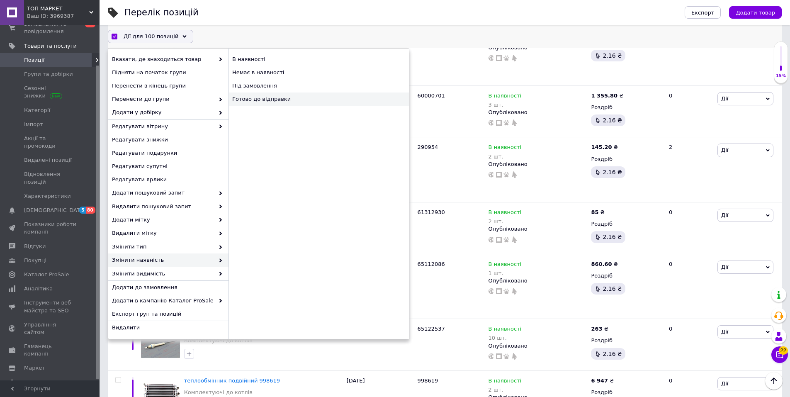
checkbox input "false"
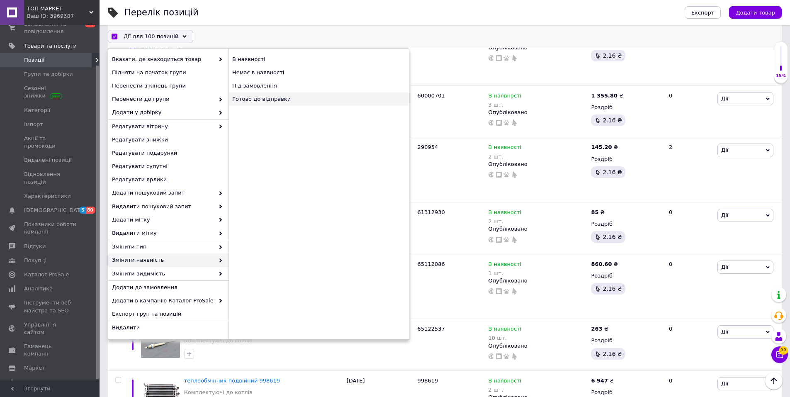
checkbox input "false"
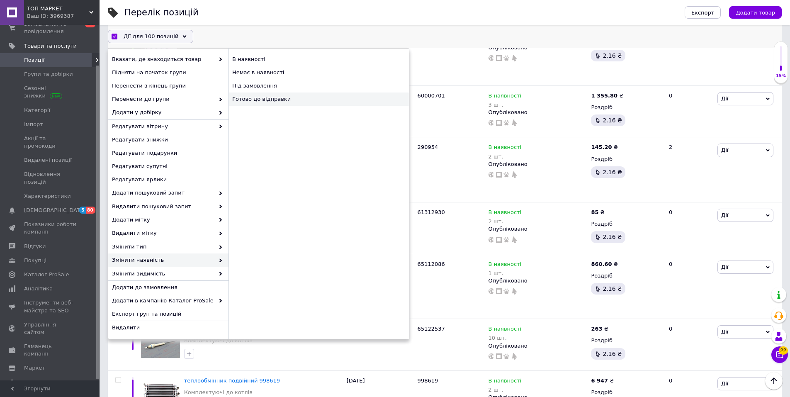
checkbox input "false"
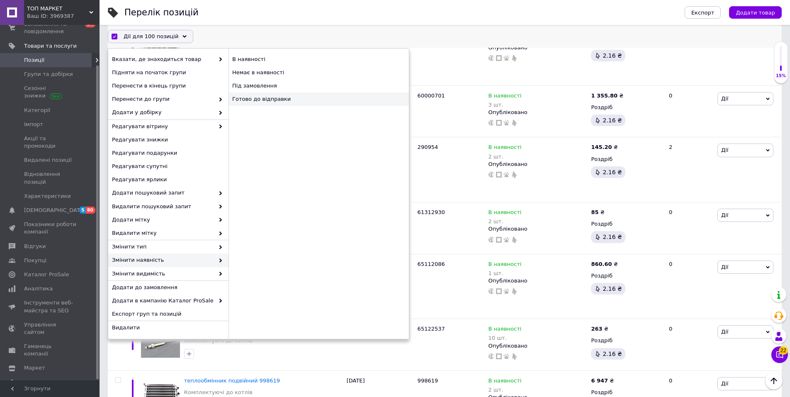
checkbox input "false"
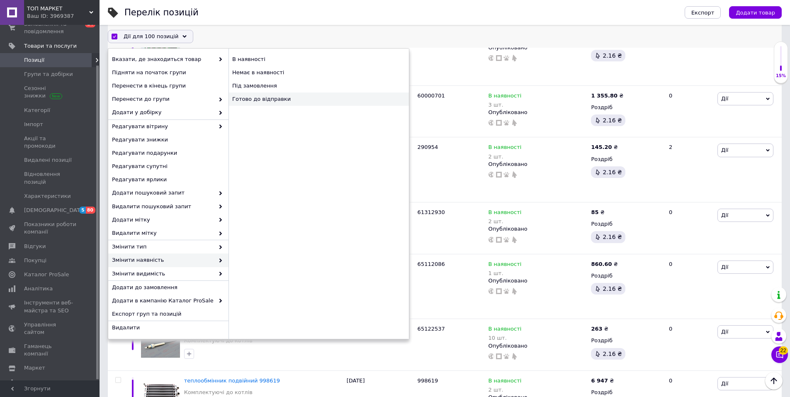
checkbox input "false"
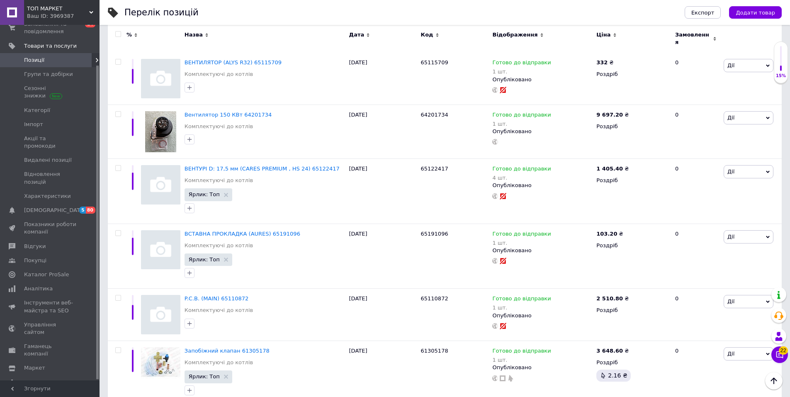
scroll to position [5733, 0]
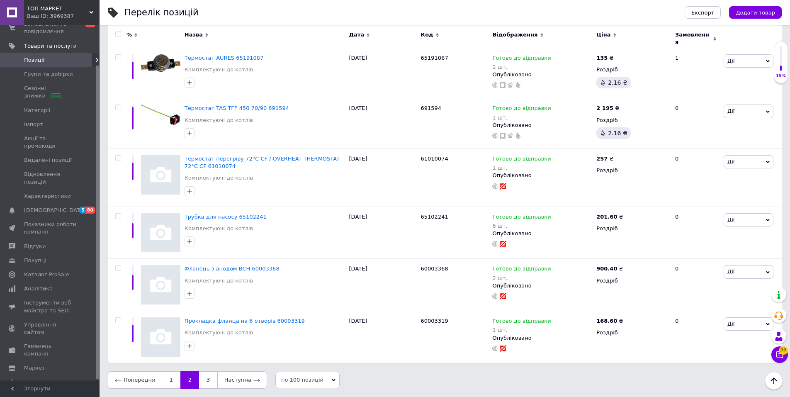
scroll to position [5651, 0]
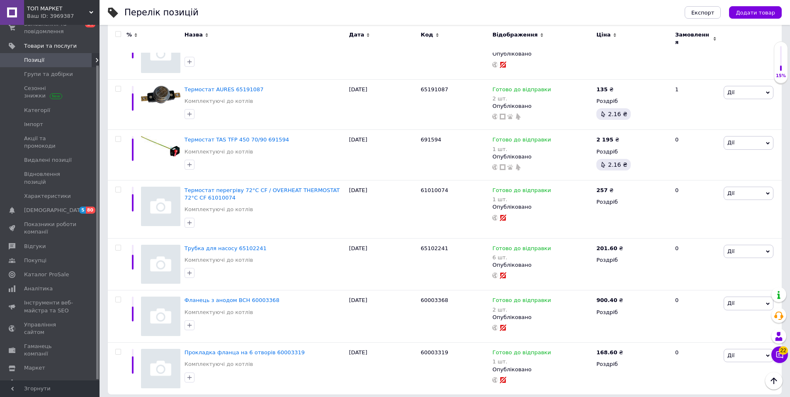
click at [119, 34] on input "checkbox" at bounding box center [117, 34] width 5 height 5
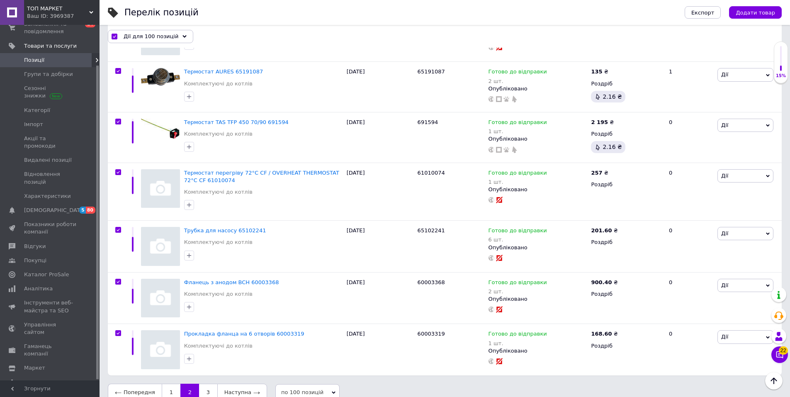
scroll to position [5636, 0]
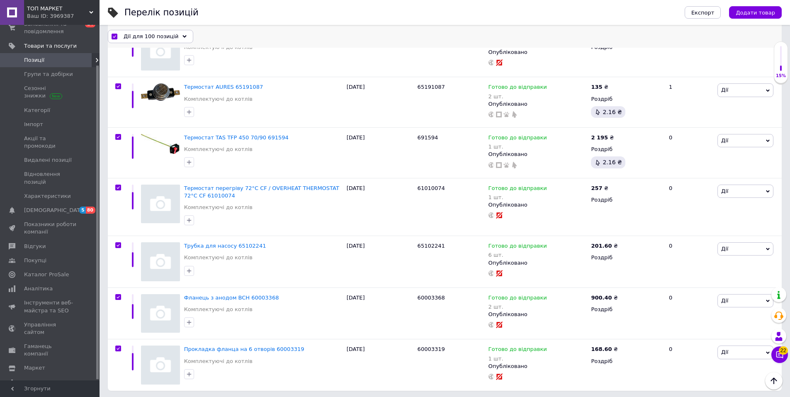
click at [155, 37] on span "Дії для 100 позицій" at bounding box center [151, 35] width 55 height 7
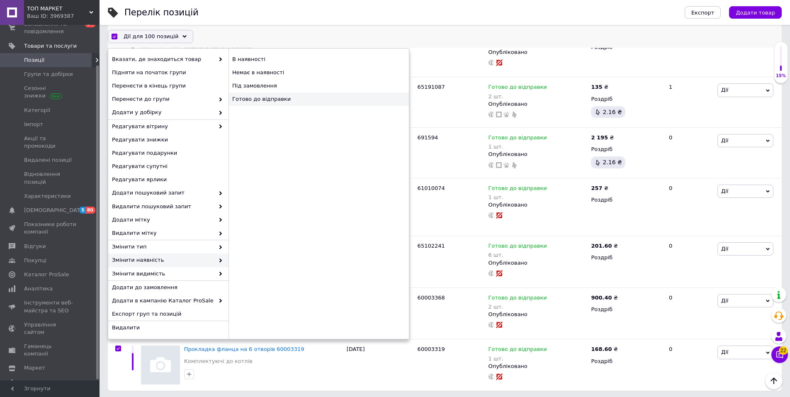
click at [256, 98] on div "Готово до відправки" at bounding box center [319, 98] width 180 height 13
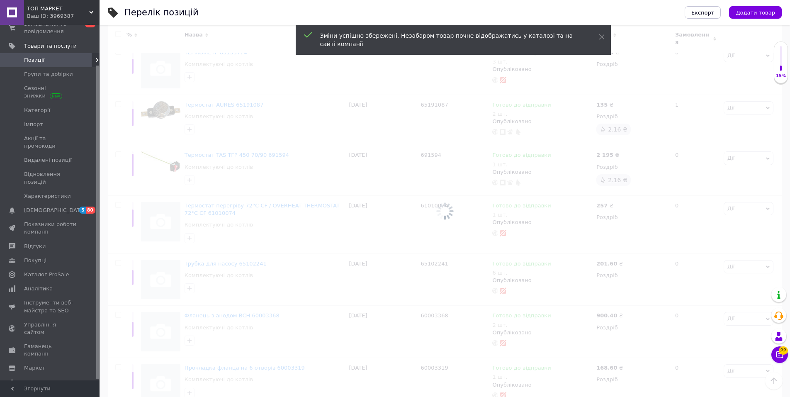
scroll to position [5651, 0]
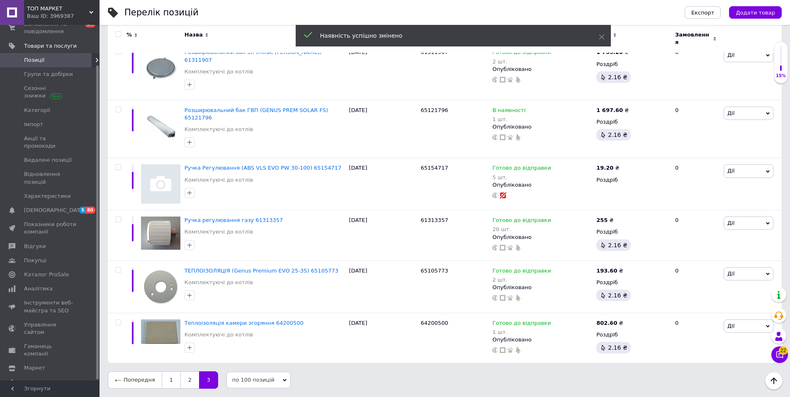
scroll to position [5052, 0]
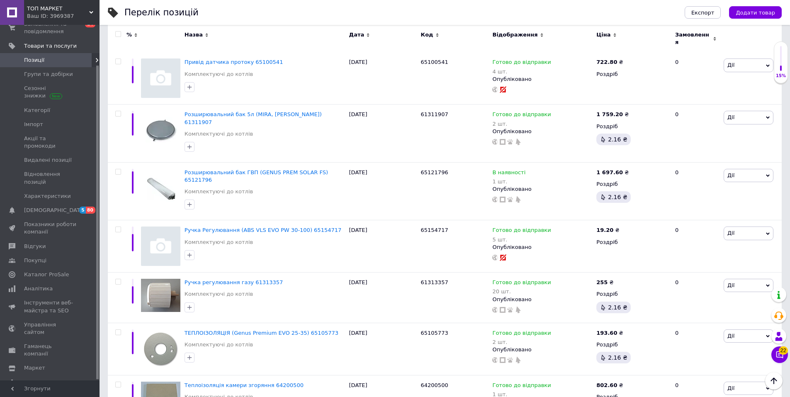
click at [118, 34] on input "checkbox" at bounding box center [117, 34] width 5 height 5
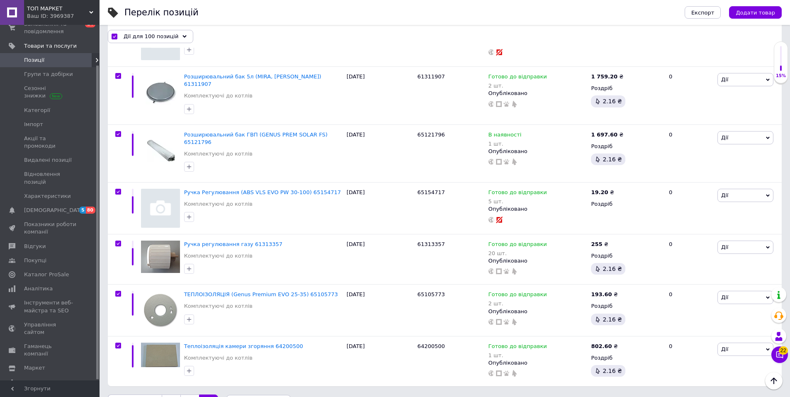
scroll to position [5029, 0]
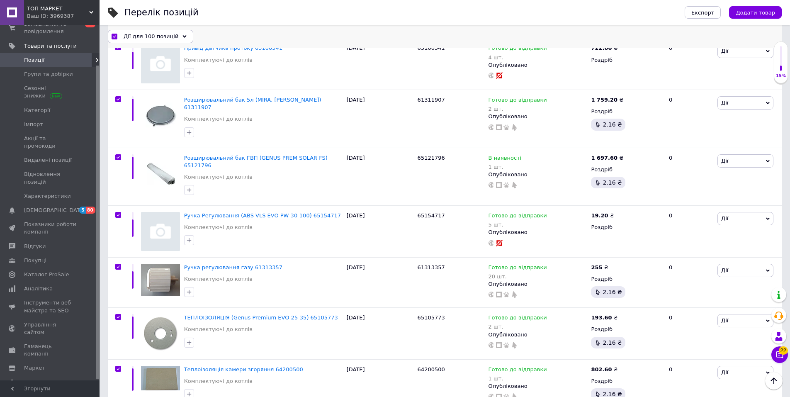
click at [168, 36] on span "Дії для 100 позицій" at bounding box center [151, 35] width 55 height 7
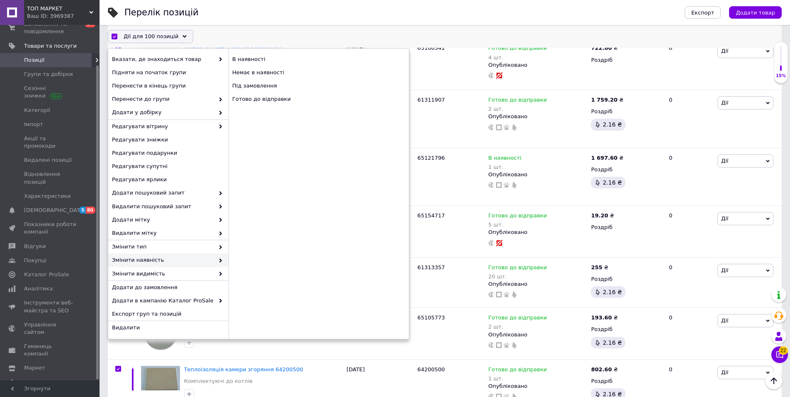
click at [220, 258] on icon at bounding box center [221, 260] width 4 height 4
click at [258, 96] on div "Готово до відправки" at bounding box center [319, 98] width 180 height 13
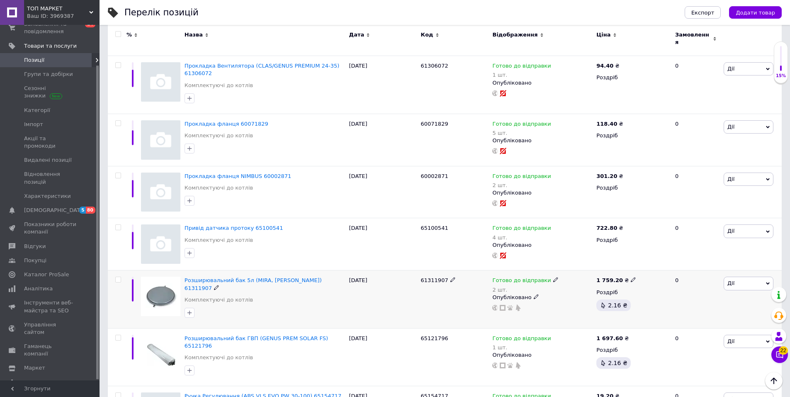
scroll to position [4679, 0]
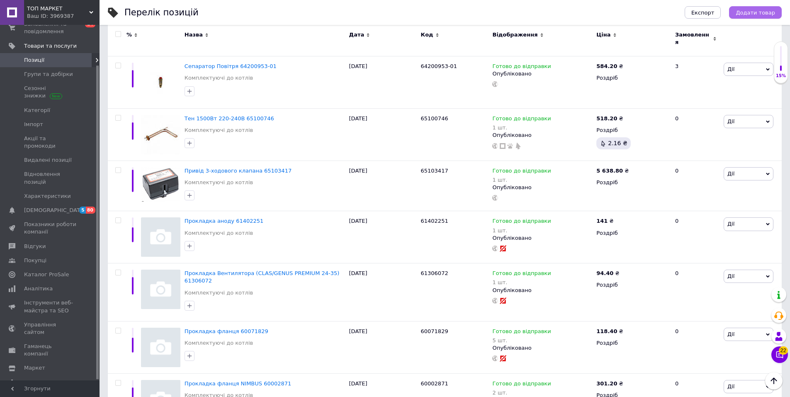
click at [773, 10] on span "Додати товар" at bounding box center [755, 13] width 39 height 6
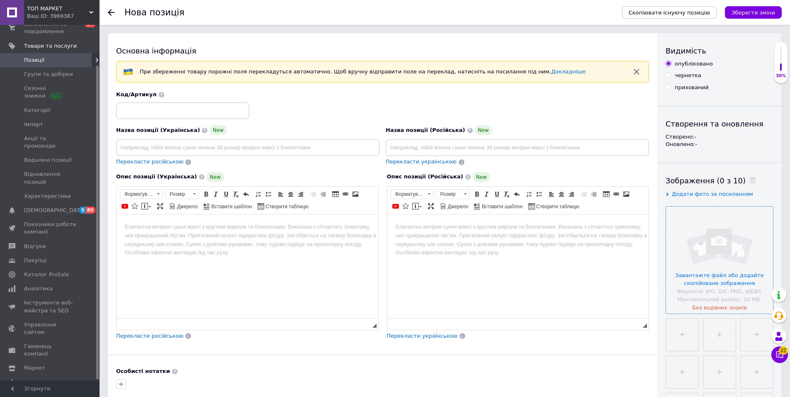
click at [710, 258] on input "file" at bounding box center [719, 260] width 107 height 107
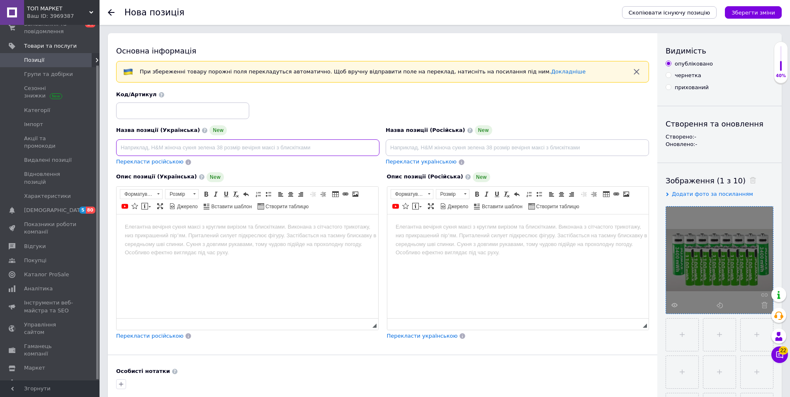
paste input "PUJIMAX АА+ААА 1.5В 1100мВтг"
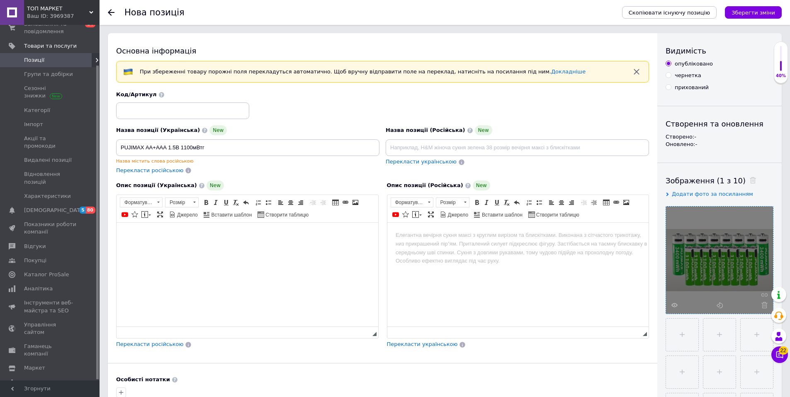
click at [164, 233] on body "Редактор, 8F8A8331-3019-4326-B615-86EA30508A47" at bounding box center [247, 235] width 245 height 9
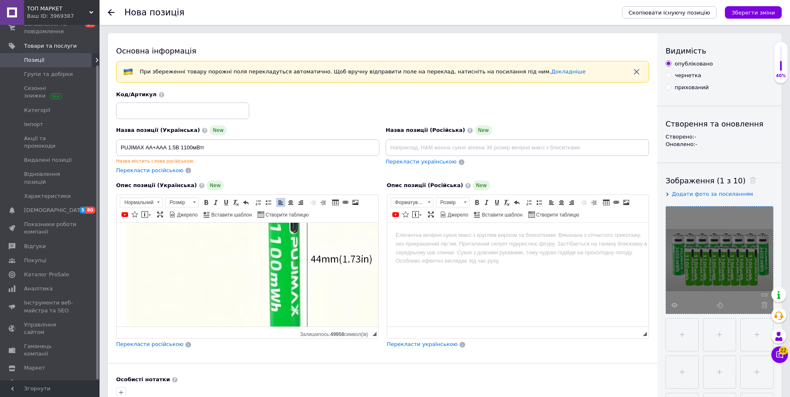
scroll to position [1036, 0]
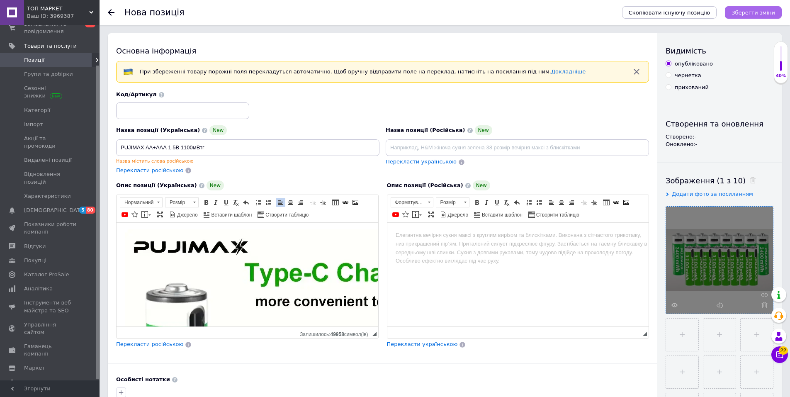
click at [763, 10] on icon "Зберегти зміни" at bounding box center [754, 13] width 44 height 6
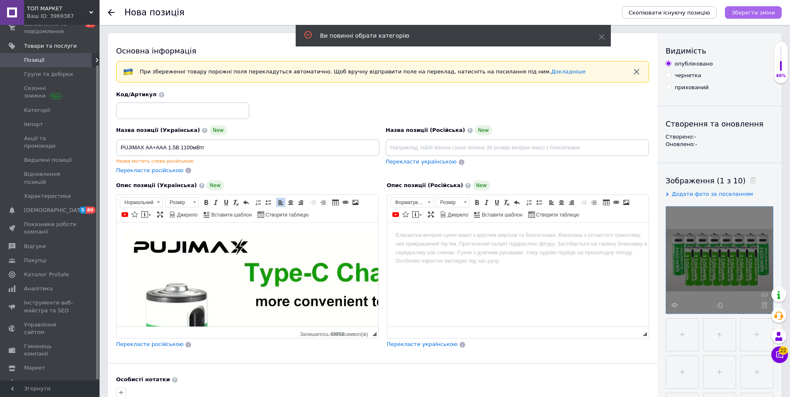
scroll to position [463, 0]
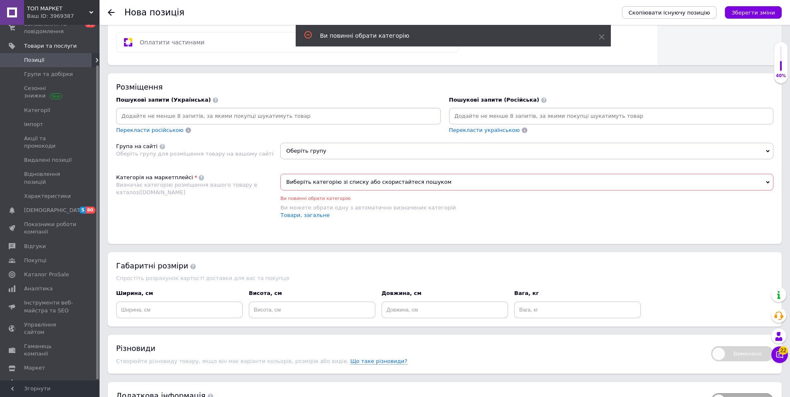
click at [299, 149] on span "Оберіть групу" at bounding box center [526, 151] width 493 height 17
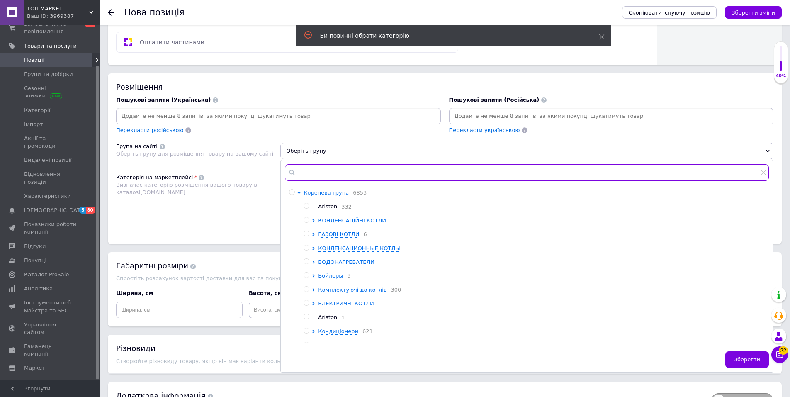
click at [320, 169] on input "text" at bounding box center [527, 172] width 484 height 17
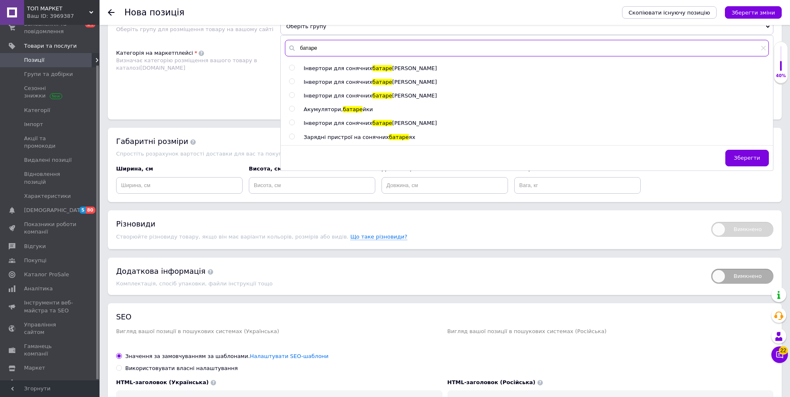
scroll to position [505, 0]
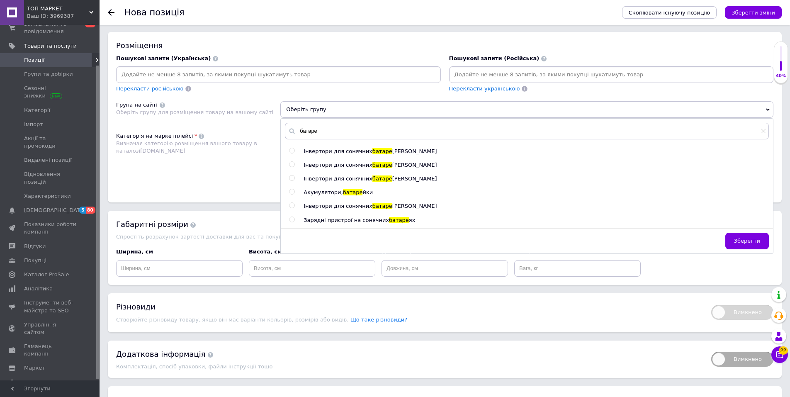
click at [293, 191] on input "radio" at bounding box center [291, 191] width 5 height 5
click at [753, 243] on span "Зберегти" at bounding box center [747, 241] width 26 height 6
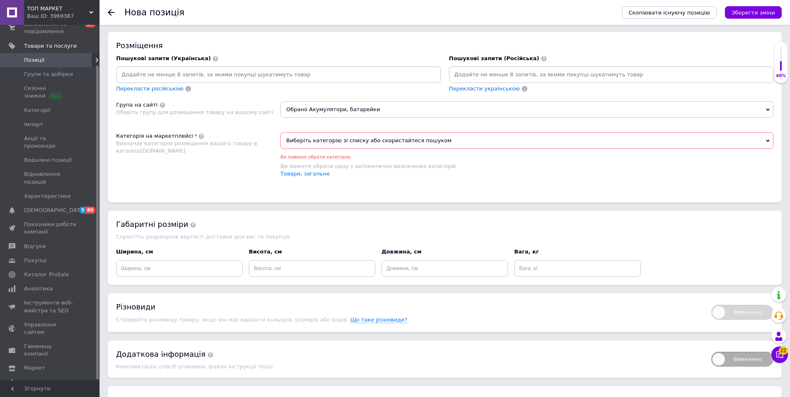
click at [335, 138] on span "Виберіть категорію зі списку або скористайтеся пошуком" at bounding box center [526, 140] width 493 height 17
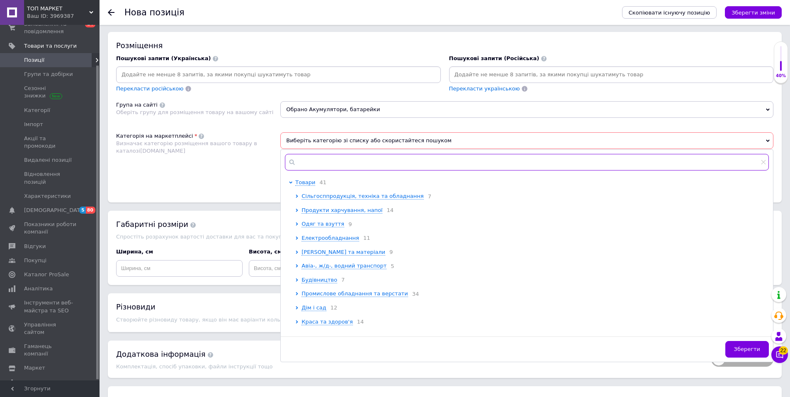
click at [326, 165] on input "text" at bounding box center [527, 162] width 484 height 17
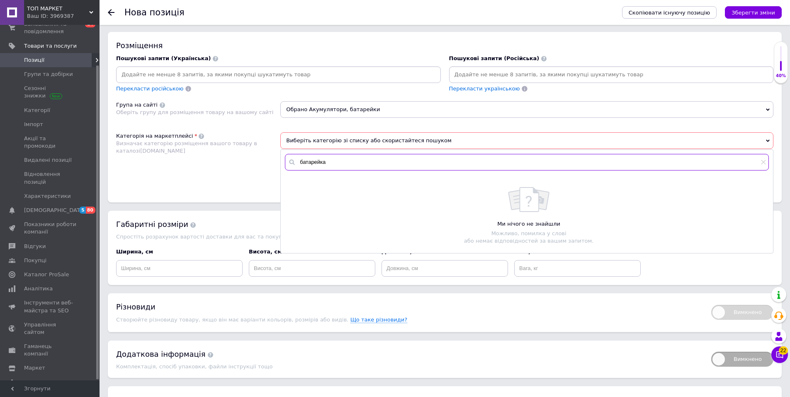
click at [343, 162] on input "батарейка" at bounding box center [527, 162] width 484 height 17
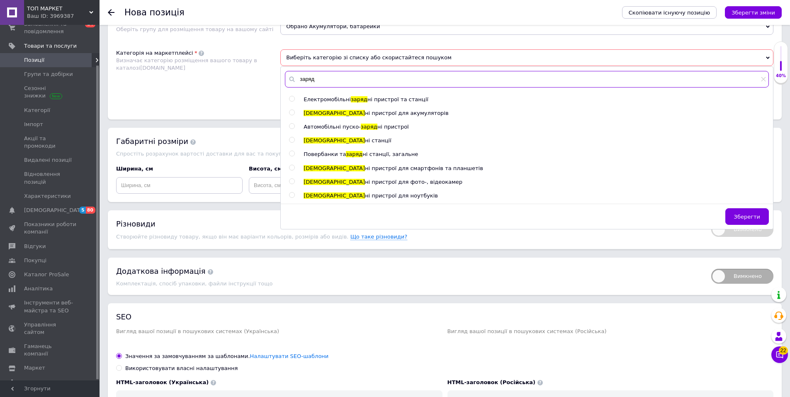
scroll to position [546, 0]
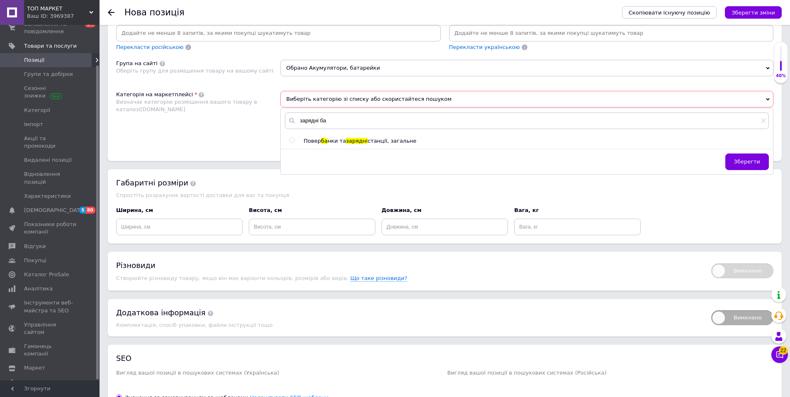
click at [292, 140] on input "radio" at bounding box center [291, 140] width 5 height 5
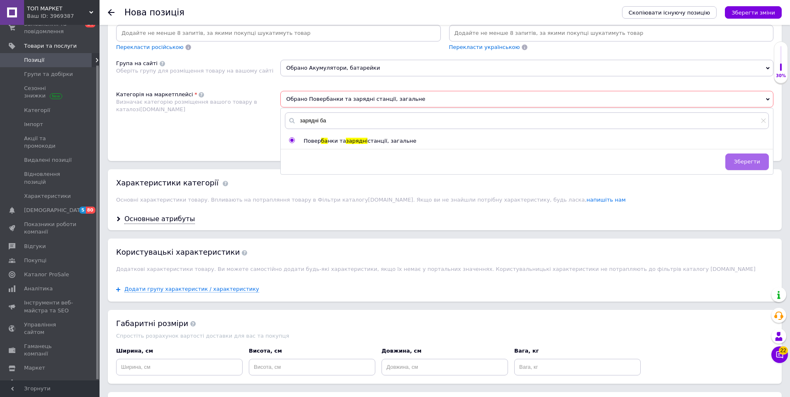
click at [755, 162] on span "Зберегти" at bounding box center [747, 161] width 26 height 6
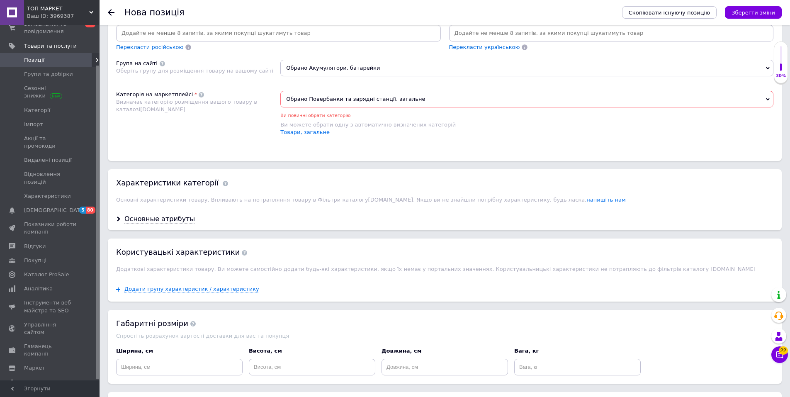
click at [414, 97] on span "Обрано Повербанки та зарядні станції, загальне" at bounding box center [526, 99] width 493 height 17
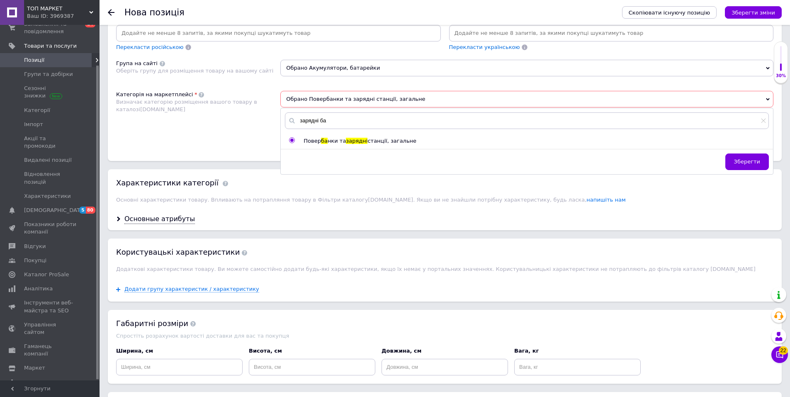
click at [416, 138] on div "Повер ба нки та зарядні станції, загальне" at bounding box center [536, 140] width 465 height 7
click at [198, 129] on div "Категорія на маркетплейсі Визначає категорію розміщення вашого товару в каталоз…" at bounding box center [198, 118] width 164 height 54
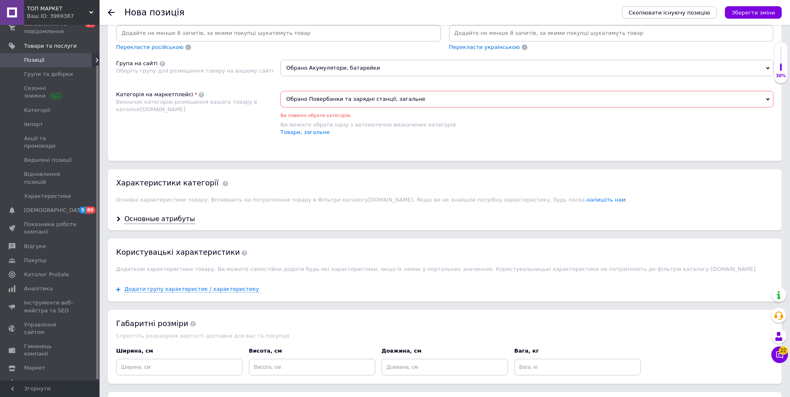
click at [772, 10] on icon "Зберегти зміни" at bounding box center [754, 13] width 44 height 6
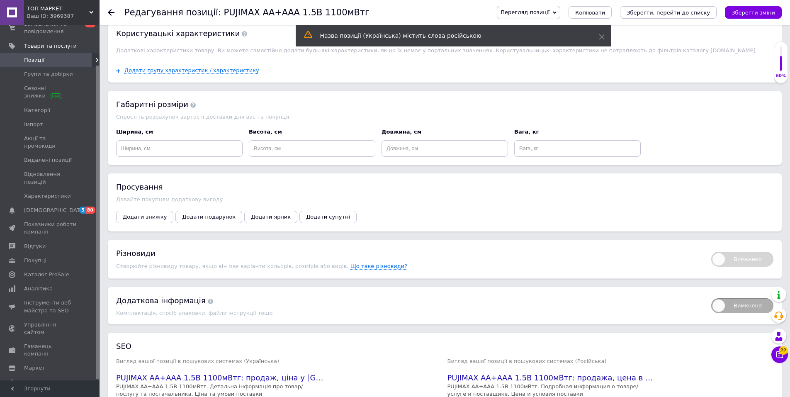
scroll to position [817, 0]
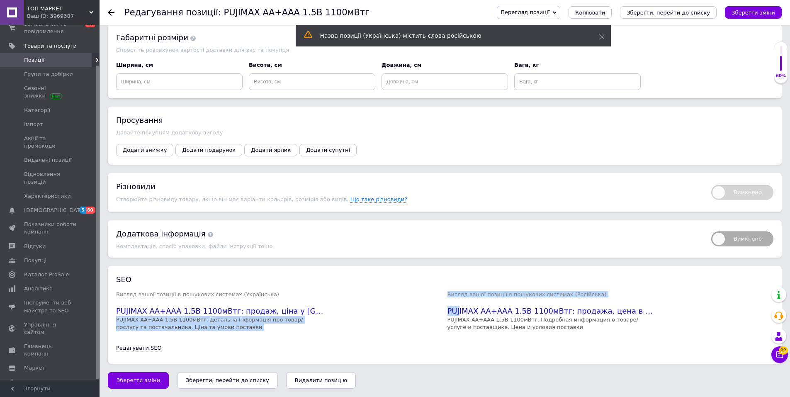
drag, startPoint x: 444, startPoint y: 304, endPoint x: 460, endPoint y: 308, distance: 15.8
click at [460, 308] on div "Вигляд вашої позиції в пошукових системах (Українська) PUJIMAX АА+ААА 1.5В 1100…" at bounding box center [445, 312] width 662 height 51
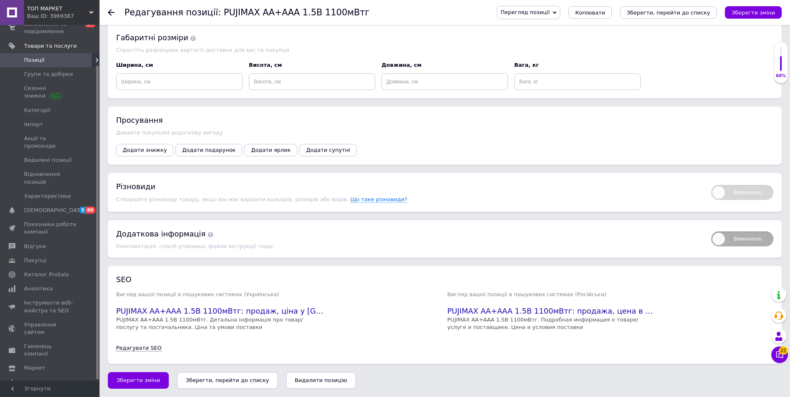
click at [402, 267] on div "SEO Вигляд вашої позиції в пошукових системах (Українська) PUJIMAX АА+ААА 1.5В …" at bounding box center [445, 314] width 674 height 97
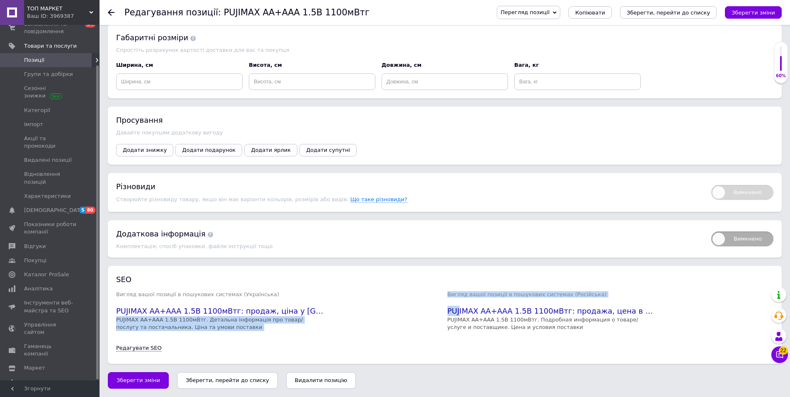
drag, startPoint x: 443, startPoint y: 307, endPoint x: 459, endPoint y: 307, distance: 15.3
click at [459, 307] on div "Вигляд вашої позиції в пошукових системах (Українська) PUJIMAX АА+ААА 1.5В 1100…" at bounding box center [445, 312] width 662 height 51
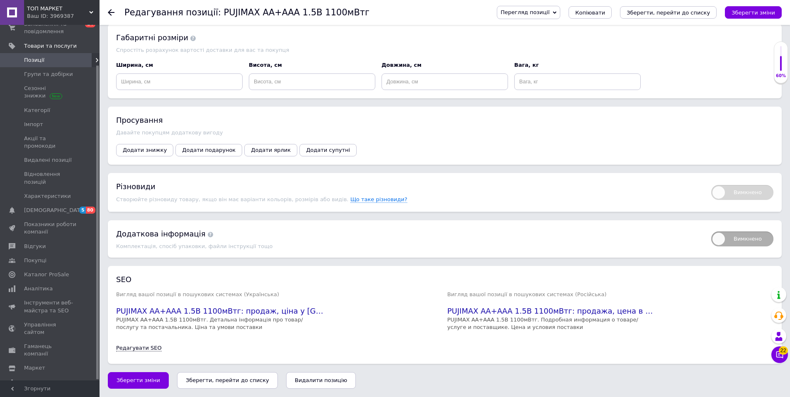
click at [436, 302] on div "Вигляд вашої позиції в пошукових системах (Українська) PUJIMAX АА+ААА 1.5В 1100…" at bounding box center [279, 310] width 326 height 42
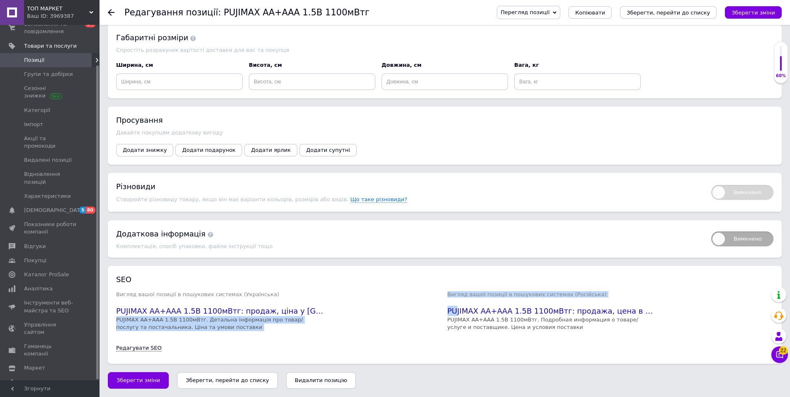
drag, startPoint x: 442, startPoint y: 302, endPoint x: 457, endPoint y: 305, distance: 15.6
click at [457, 305] on div "Вигляд вашої позиції в пошукових системах (Українська) PUJIMAX АА+ААА 1.5В 1100…" at bounding box center [445, 312] width 662 height 51
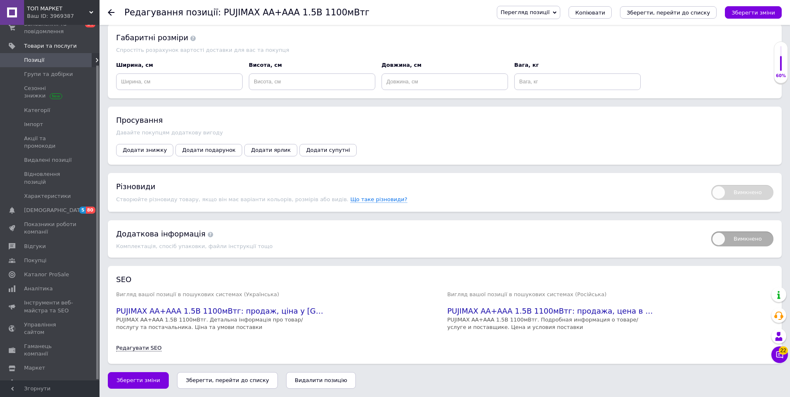
click at [500, 299] on div "Вигляд вашої позиції в пошукових системах (Російська) PUJIMAX АА+ААА 1.5В 1100м…" at bounding box center [611, 310] width 326 height 42
click at [485, 310] on h2 "PUJIMAX АА+ААА 1.5В 1100мВтг: продажа, цена в Киеве. Повербанки и зарядные стан…" at bounding box center [551, 311] width 207 height 10
drag, startPoint x: 116, startPoint y: 309, endPoint x: 156, endPoint y: 309, distance: 39.4
click at [156, 309] on h2 "PUJIMAX АА+ААА 1.5В 1100мВтг: продаж, ціна у Києві. Повербанки та зарядні станц…" at bounding box center [219, 311] width 207 height 10
copy h2 "PUJIMAX АА"
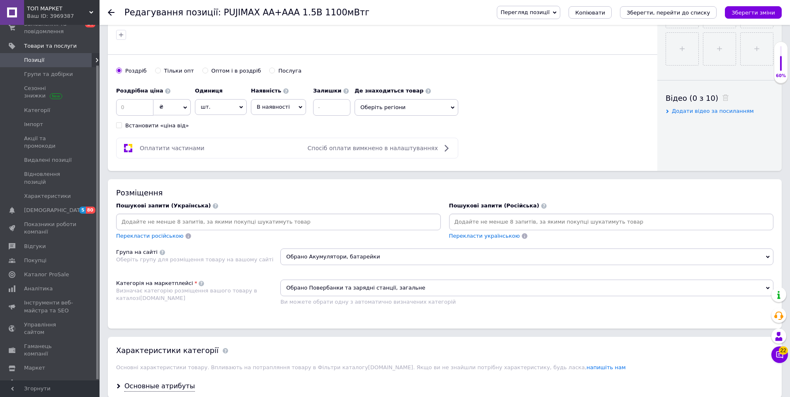
scroll to position [236, 0]
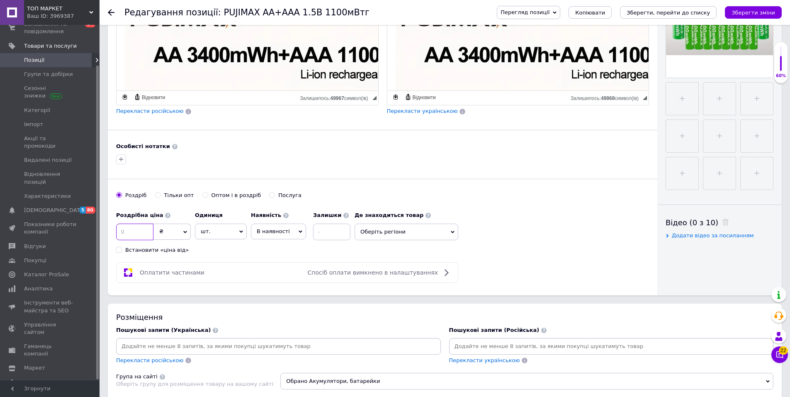
click at [138, 230] on input at bounding box center [134, 232] width 37 height 17
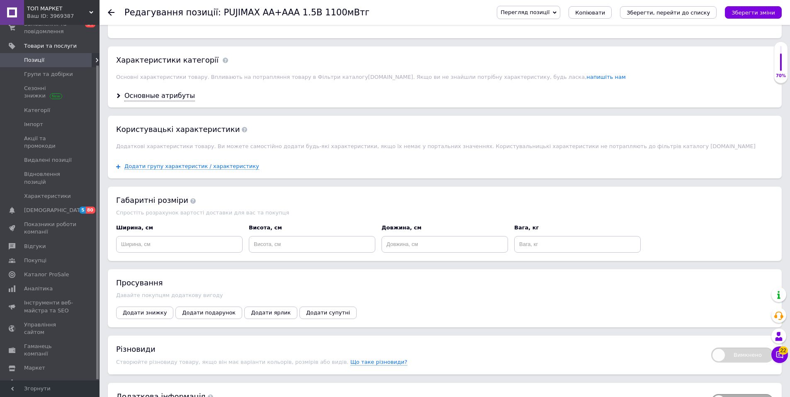
scroll to position [817, 0]
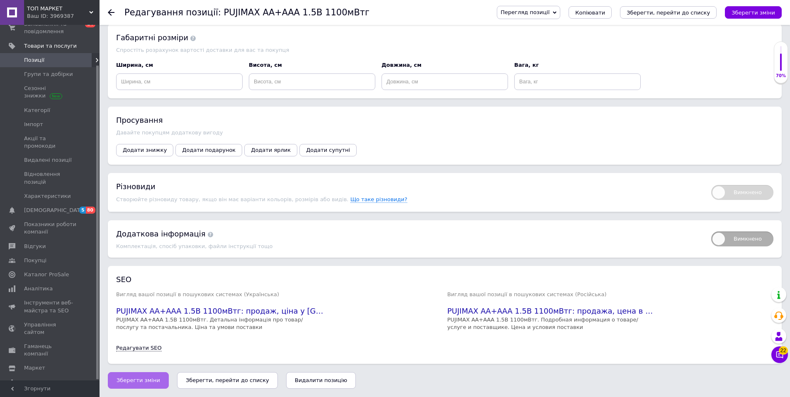
click at [125, 380] on span "Зберегти зміни" at bounding box center [139, 380] width 44 height 6
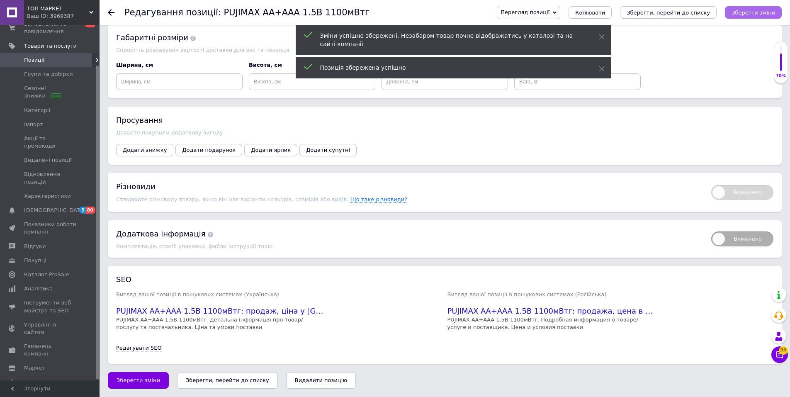
click at [768, 10] on icon "Зберегти зміни" at bounding box center [754, 13] width 44 height 6
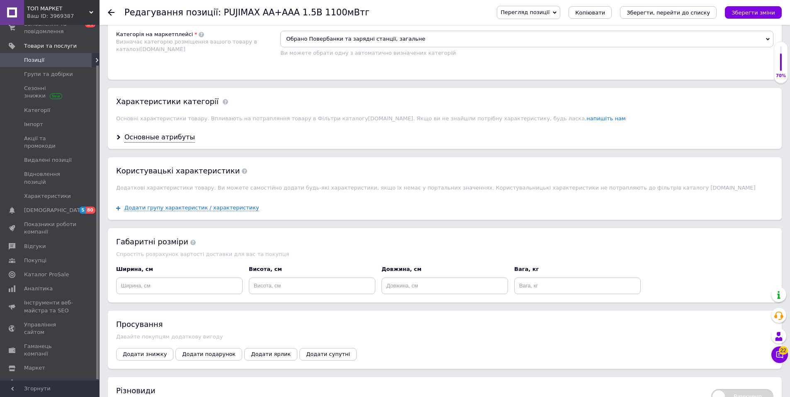
scroll to position [485, 0]
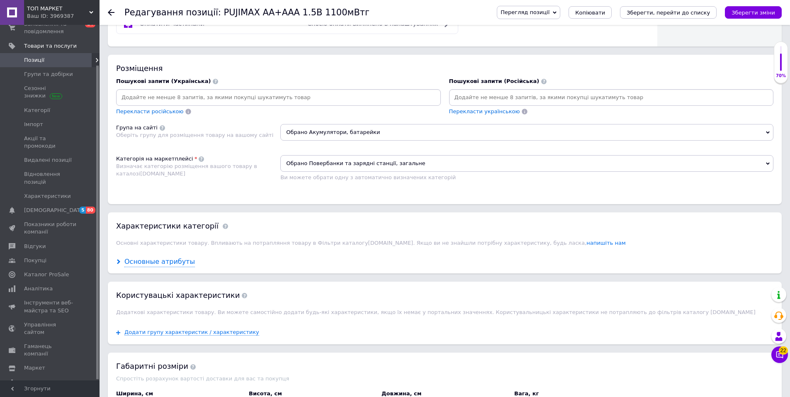
click at [164, 260] on div "Основные атрибуты" at bounding box center [159, 262] width 71 height 10
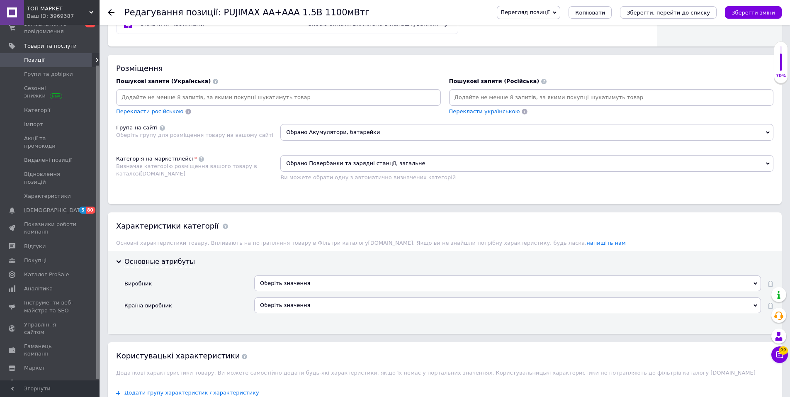
click at [280, 278] on div "Оберіть значення" at bounding box center [507, 283] width 507 height 16
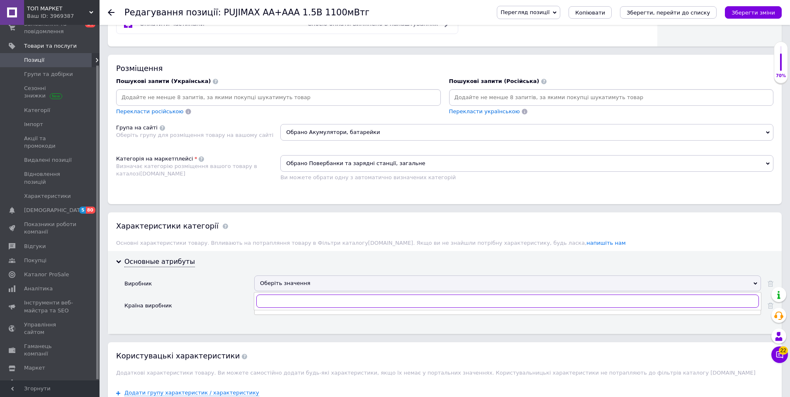
click at [275, 297] on input "text" at bounding box center [507, 300] width 503 height 13
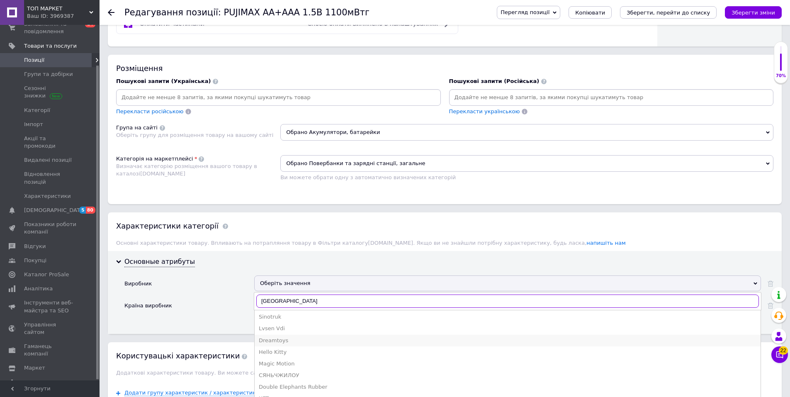
scroll to position [166, 0]
drag, startPoint x: 285, startPoint y: 294, endPoint x: 253, endPoint y: 300, distance: 32.5
click at [253, 300] on div "Виробник Оберіть значення китай KDD Китайча Madix Spode Bestway Gomlden OMED Si…" at bounding box center [448, 297] width 649 height 44
paste input "PUJIMAX АА"
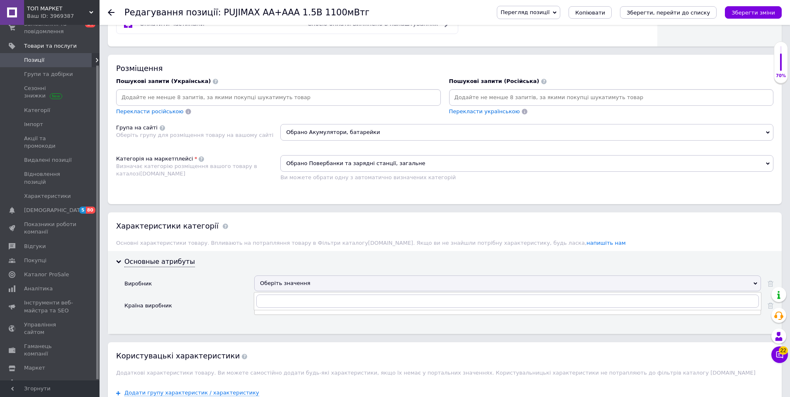
click at [229, 275] on div "Виробник" at bounding box center [189, 286] width 130 height 22
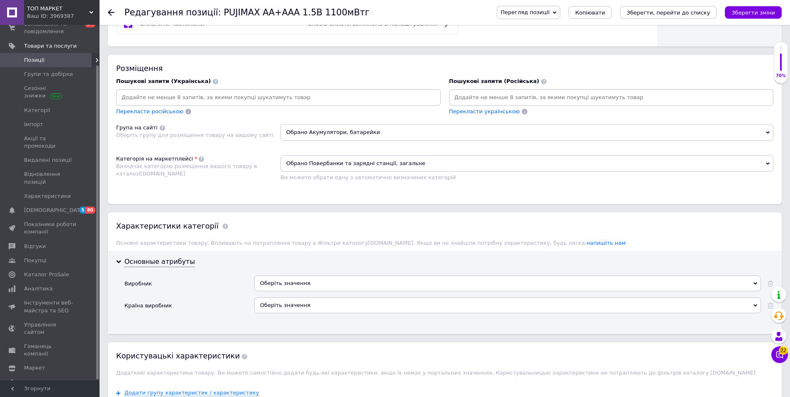
click at [274, 278] on div "Оберіть значення" at bounding box center [507, 283] width 507 height 16
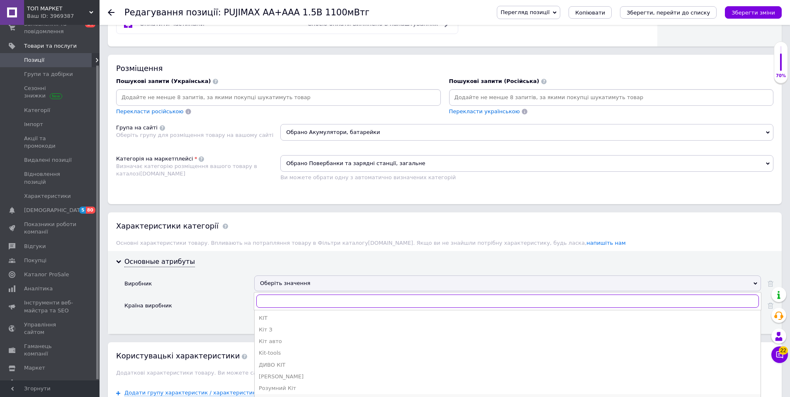
scroll to position [609, 0]
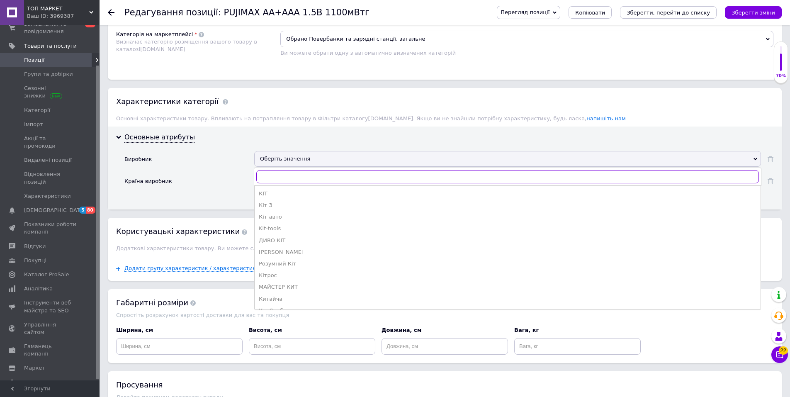
click at [274, 173] on input "text" at bounding box center [507, 176] width 503 height 13
click at [229, 178] on div "Країна виробник" at bounding box center [189, 184] width 130 height 22
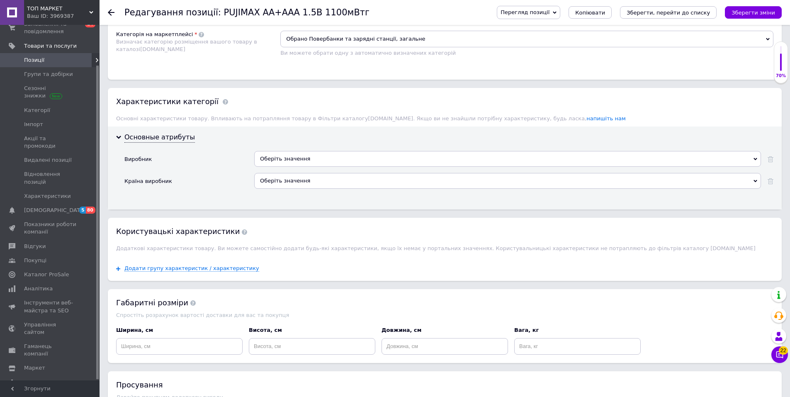
click at [274, 178] on div "Оберіть значення" at bounding box center [507, 181] width 507 height 16
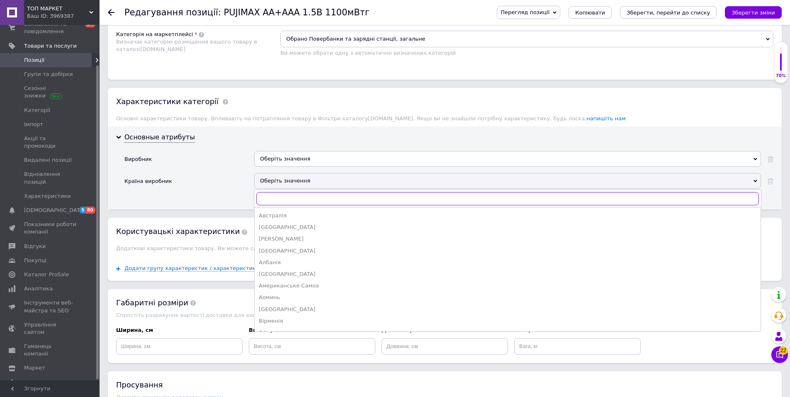
click at [276, 196] on input "text" at bounding box center [507, 198] width 503 height 13
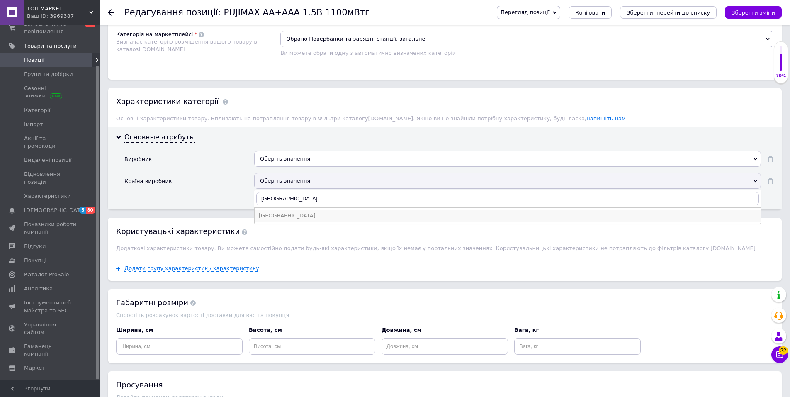
click at [274, 215] on div "Китай" at bounding box center [508, 215] width 498 height 7
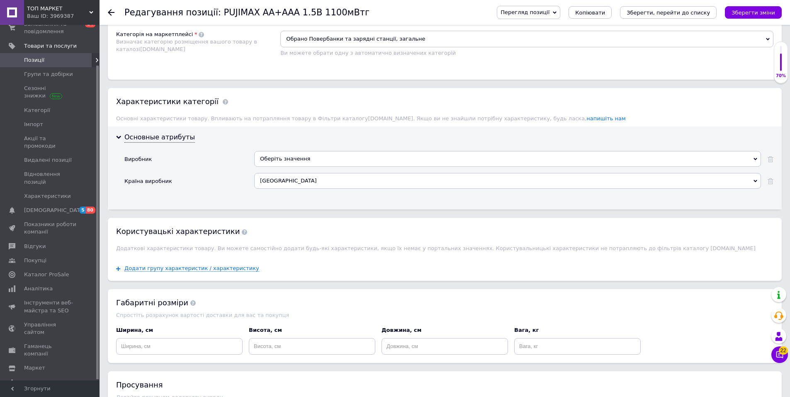
click at [278, 153] on div "Оберіть значення" at bounding box center [507, 159] width 507 height 16
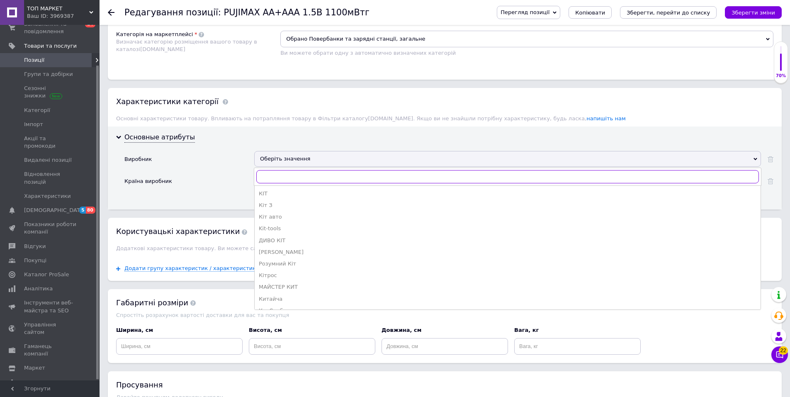
paste input "PUJIMAX АА"
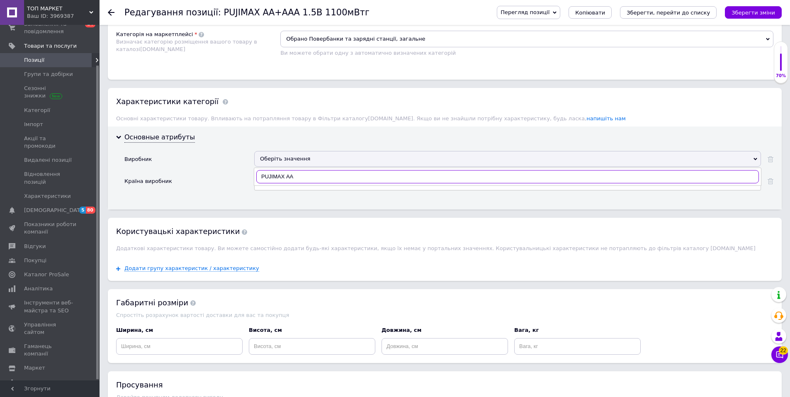
drag, startPoint x: 274, startPoint y: 176, endPoint x: 355, endPoint y: 176, distance: 80.9
click at [355, 176] on input "PUJIMAX АА" at bounding box center [507, 176] width 503 height 13
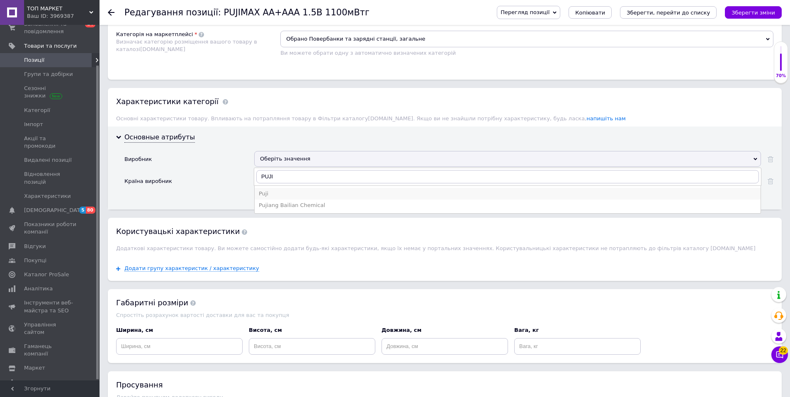
click at [263, 193] on div "Puji" at bounding box center [508, 193] width 498 height 7
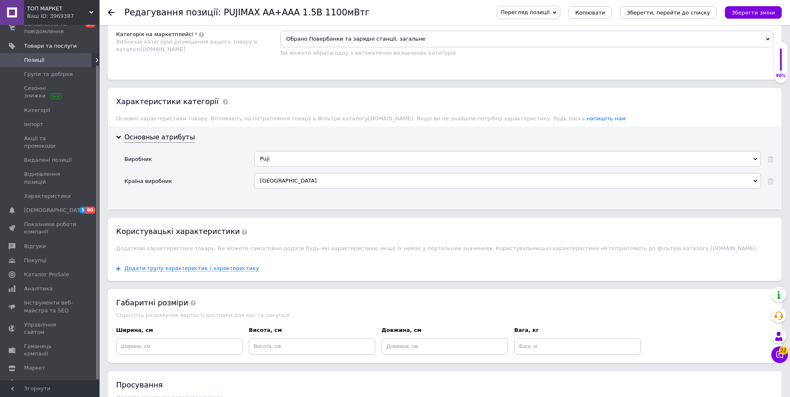
scroll to position [485, 0]
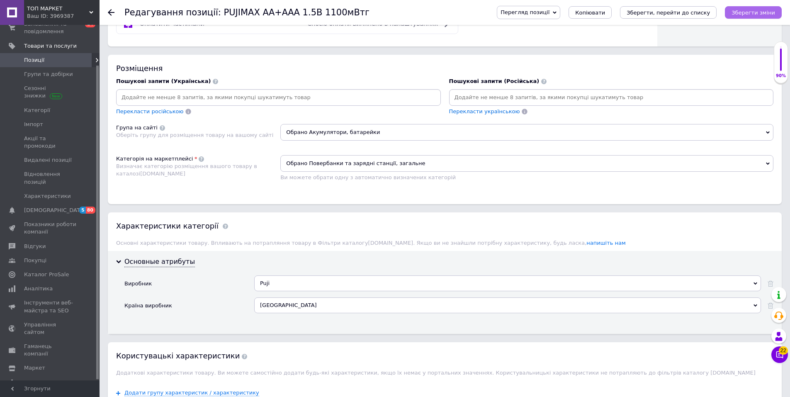
click at [754, 10] on icon "Зберегти зміни" at bounding box center [754, 13] width 44 height 6
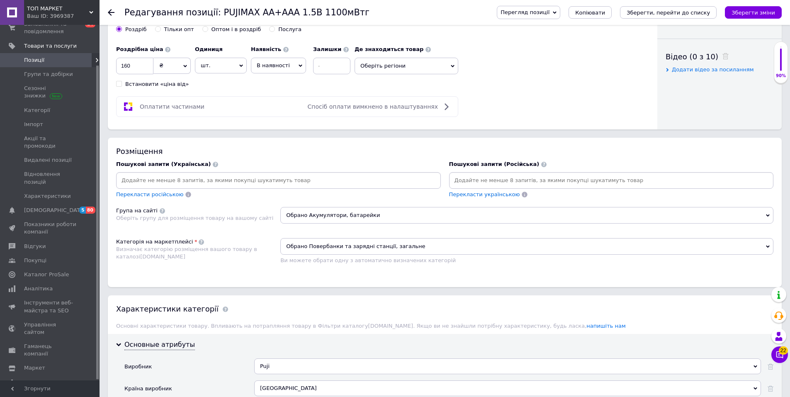
scroll to position [360, 0]
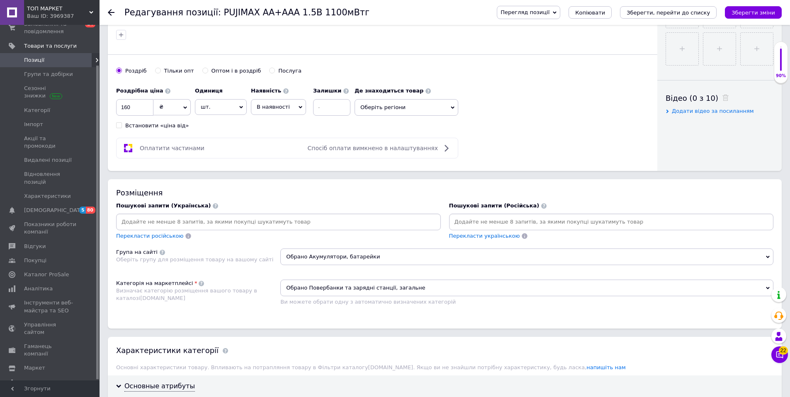
click at [243, 95] on div "Одиниця шт. Популярне комплект упаковка кв.м пара м кг пог.м послуга т а автоци…" at bounding box center [221, 99] width 52 height 32
click at [221, 107] on span "шт." at bounding box center [221, 107] width 52 height 16
click at [214, 156] on li "комплект" at bounding box center [220, 157] width 51 height 12
click at [287, 107] on span "В наявності" at bounding box center [278, 107] width 55 height 16
click at [276, 159] on li "Готово до відправки" at bounding box center [278, 158] width 54 height 19
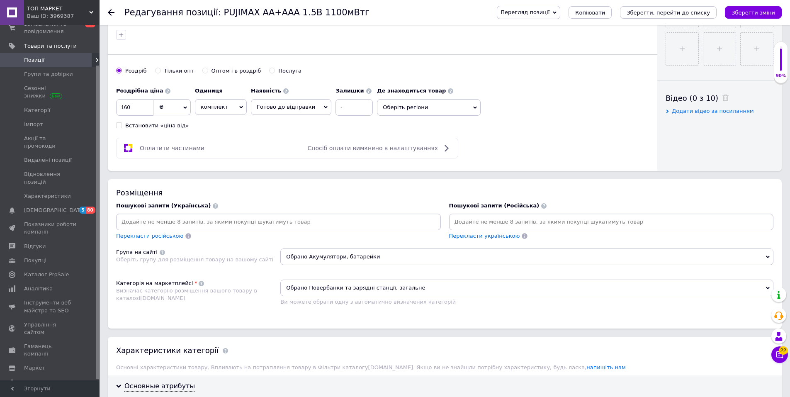
click at [414, 107] on span "Оберіть регіони" at bounding box center [429, 107] width 104 height 17
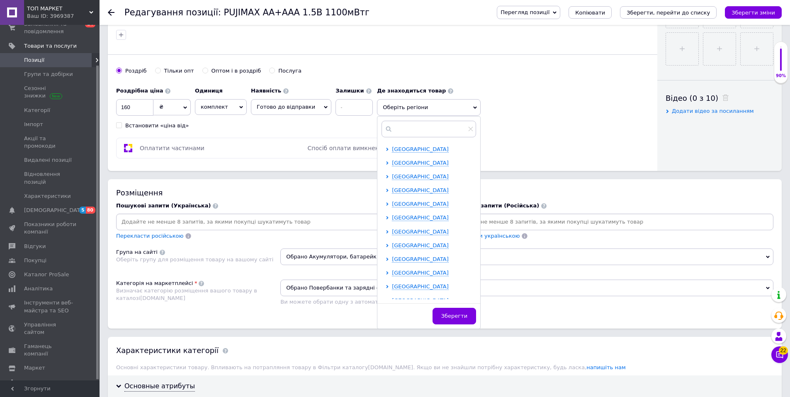
click at [386, 258] on div at bounding box center [389, 258] width 6 height 7
click at [387, 258] on icon at bounding box center [388, 259] width 2 height 3
drag, startPoint x: 386, startPoint y: 271, endPoint x: 389, endPoint y: 274, distance: 4.4
click at [392, 271] on input "checkbox" at bounding box center [394, 272] width 5 height 5
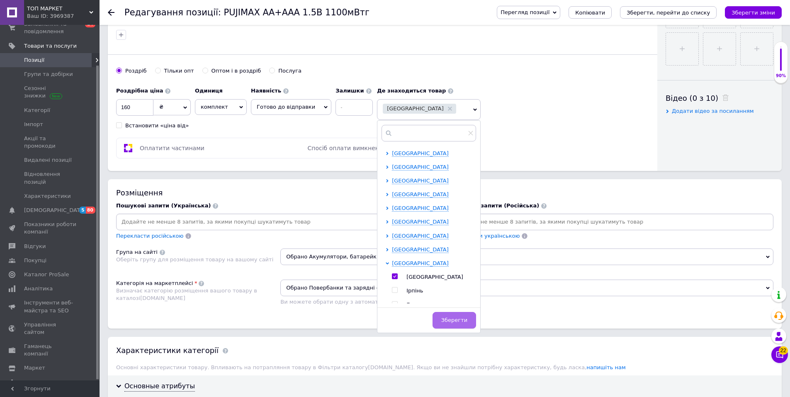
click at [446, 317] on span "Зберегти" at bounding box center [454, 320] width 26 height 6
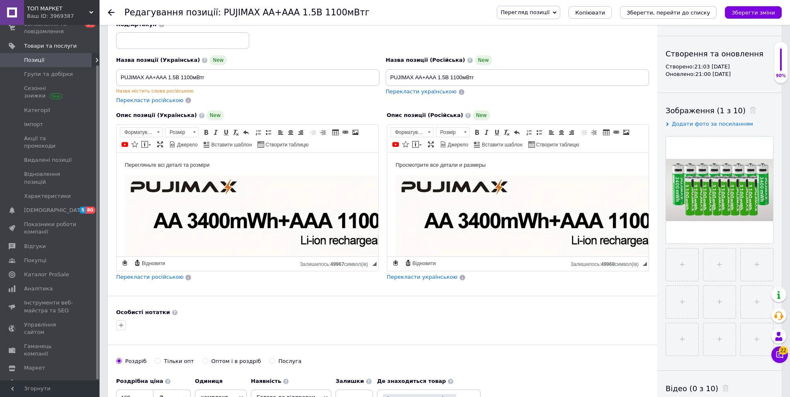
scroll to position [0, 0]
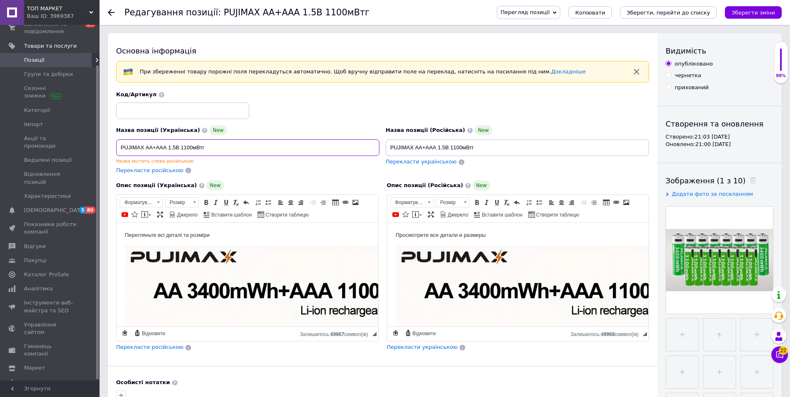
click at [216, 145] on input "PUJIMAX АА+ААА 1.5В 1100мВтг" at bounding box center [247, 147] width 263 height 17
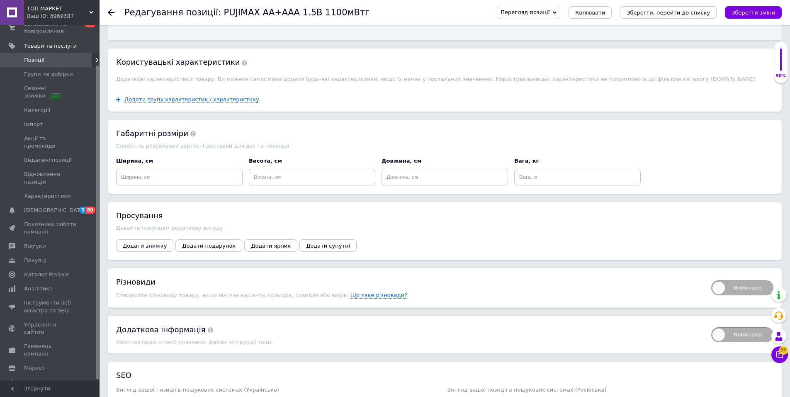
scroll to position [887, 0]
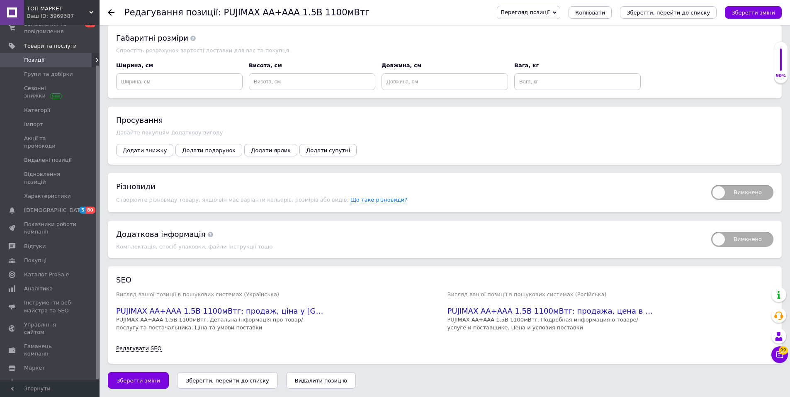
click at [131, 379] on span "Зберегти зміни" at bounding box center [139, 380] width 44 height 6
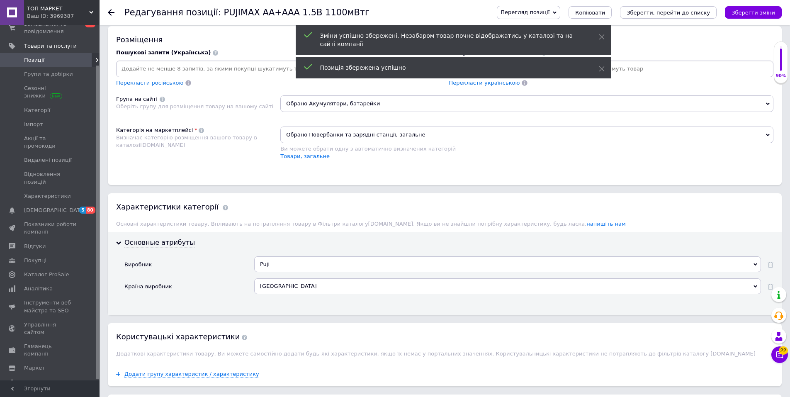
scroll to position [348, 0]
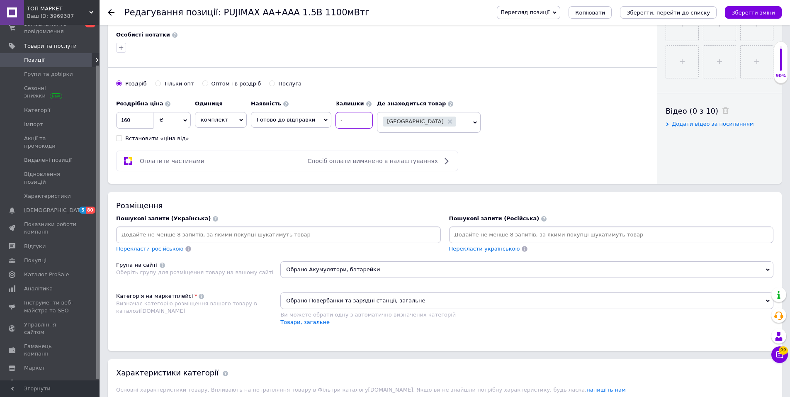
click at [336, 117] on input at bounding box center [354, 120] width 37 height 17
click at [313, 141] on div "Роздрібна ціна 160 ₴ $ EUR CHF GBP ¥ PLN ₸ MDL HUF KGS CNY TRY KRW lei Встанови…" at bounding box center [246, 119] width 261 height 46
click at [445, 161] on icon at bounding box center [446, 161] width 10 height 10
click at [406, 161] on span "Спосіб оплати вимкнено в налаштуваннях" at bounding box center [373, 161] width 130 height 7
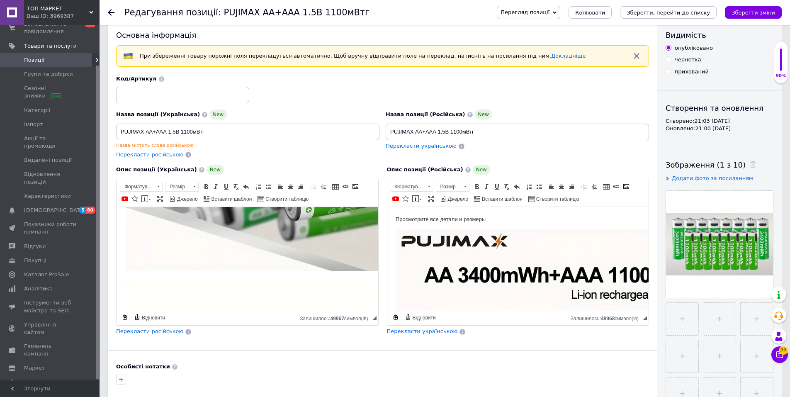
scroll to position [0, 0]
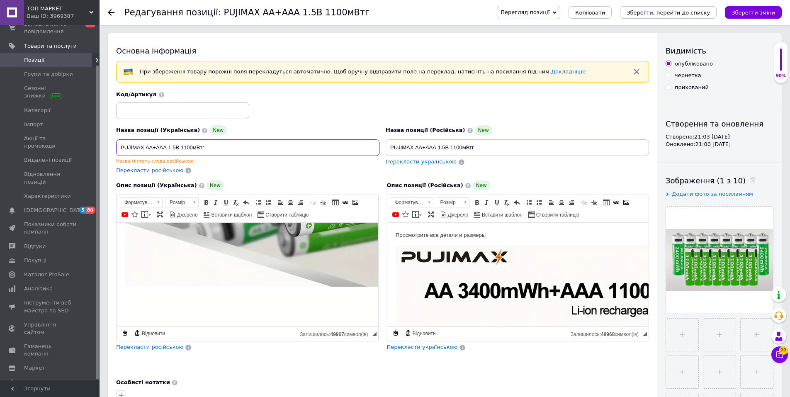
drag, startPoint x: 122, startPoint y: 147, endPoint x: 167, endPoint y: 147, distance: 45.6
click at [167, 147] on input "PUJIMAX АА+ААА 1.5В 1100мВтг" at bounding box center [247, 147] width 263 height 17
paste input "PUJIMAX АА+ААА"
click at [317, 91] on div "Код/Артикул PUJIMAX АА+ААА" at bounding box center [382, 105] width 539 height 34
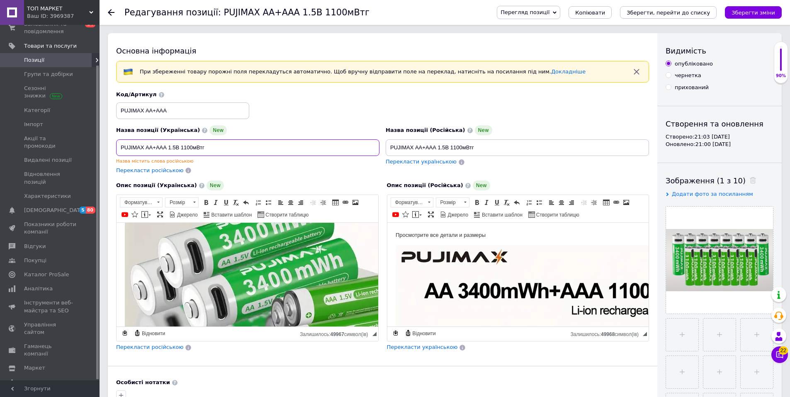
click at [121, 147] on input "PUJIMAX АА+ААА 1.5В 1100мВтг" at bounding box center [247, 147] width 263 height 17
click at [690, 331] on input "file" at bounding box center [682, 335] width 32 height 32
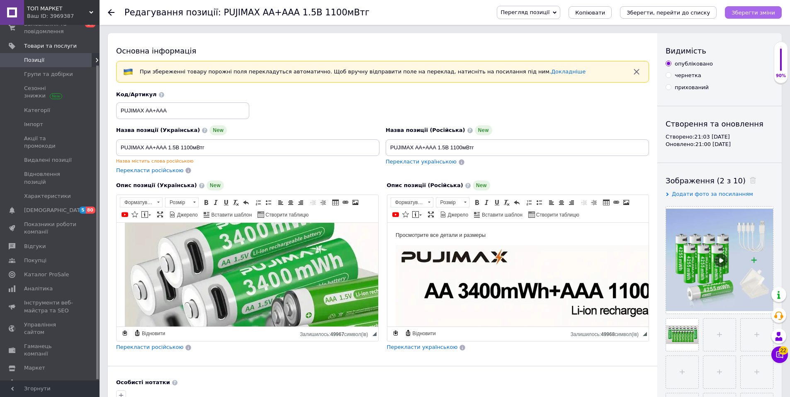
click at [745, 11] on icon "Зберегти зміни" at bounding box center [754, 13] width 44 height 6
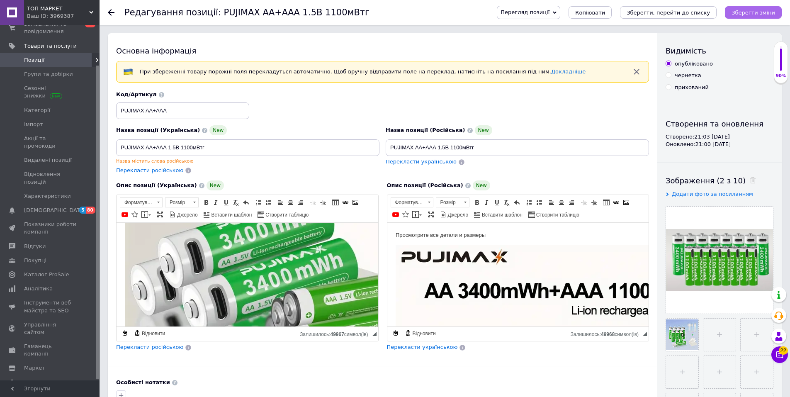
click at [756, 7] on button "Зберегти зміни" at bounding box center [753, 12] width 57 height 12
click at [47, 7] on span "ТОП МАРКЕТ" at bounding box center [58, 8] width 62 height 7
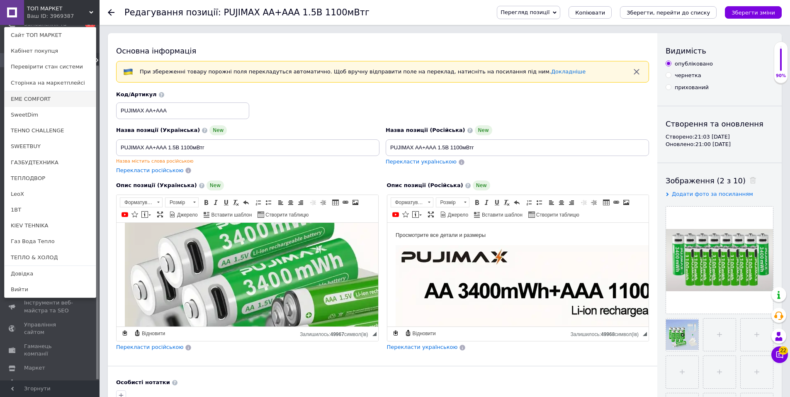
click at [27, 95] on link "EME COMFORT" at bounding box center [50, 99] width 91 height 16
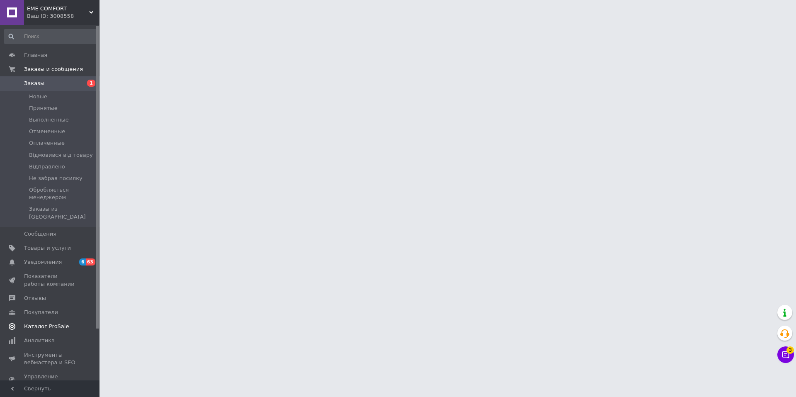
scroll to position [60, 0]
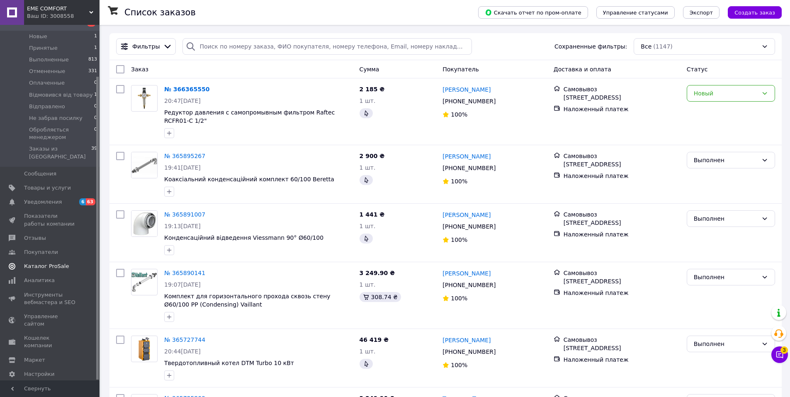
click at [41, 263] on span "Каталог ProSale" at bounding box center [46, 266] width 45 height 7
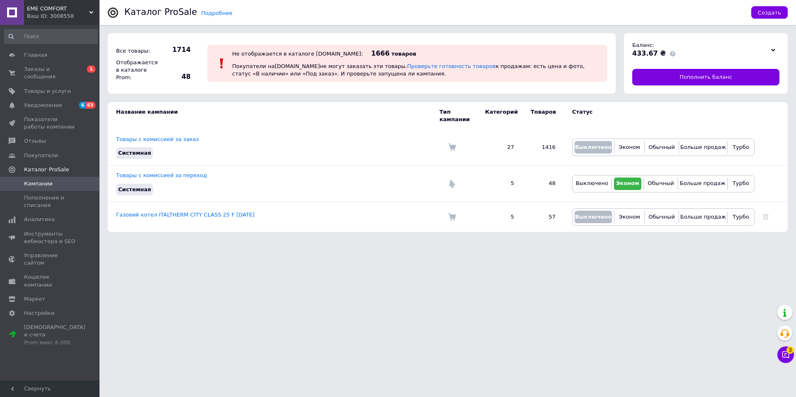
click at [139, 172] on link "Товары с комиссией за переход" at bounding box center [161, 175] width 91 height 6
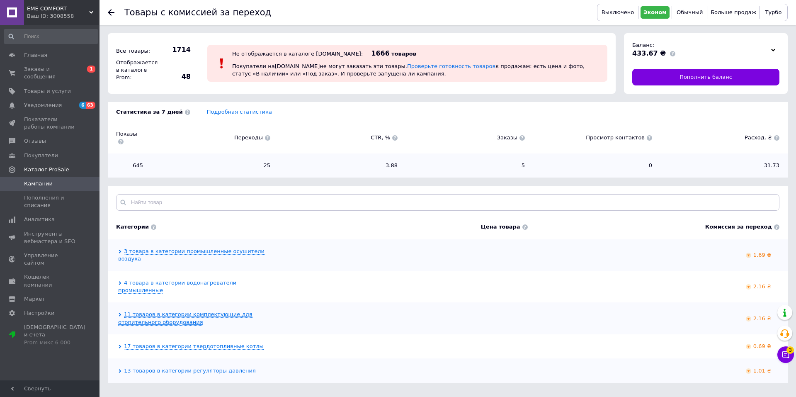
click at [168, 311] on link "11 товаров в категории комплектующие для отопительного оборудования" at bounding box center [185, 318] width 134 height 14
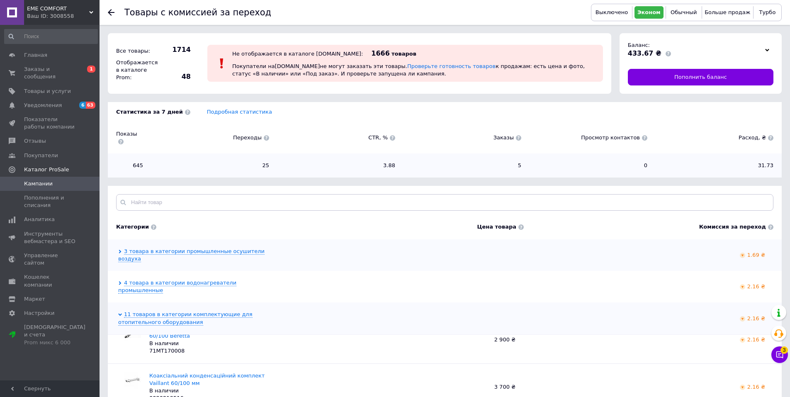
scroll to position [373, 0]
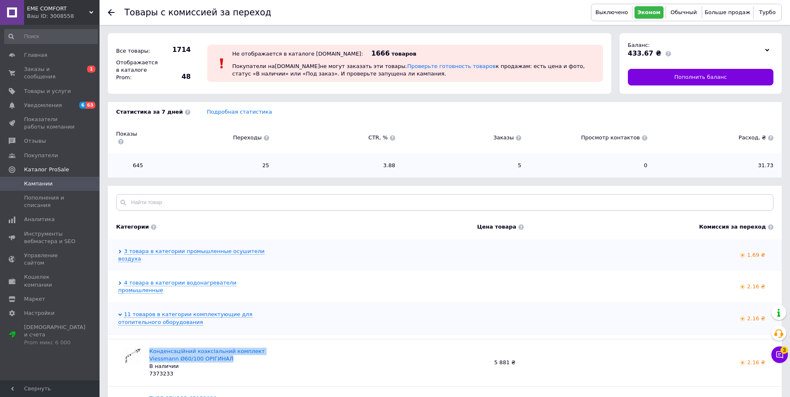
drag, startPoint x: 229, startPoint y: 338, endPoint x: 147, endPoint y: 325, distance: 82.8
click at [147, 339] on div "Конденсаційний коаксіальний комплект Viessmann Ø60/100 ОРІГИНАЛ В наличии 73732…" at bounding box center [445, 362] width 674 height 47
copy link "Конденсаційний коаксіальний комплект Viessmann Ø60/100 ОРІГИНАЛ"
